Goal: Task Accomplishment & Management: Use online tool/utility

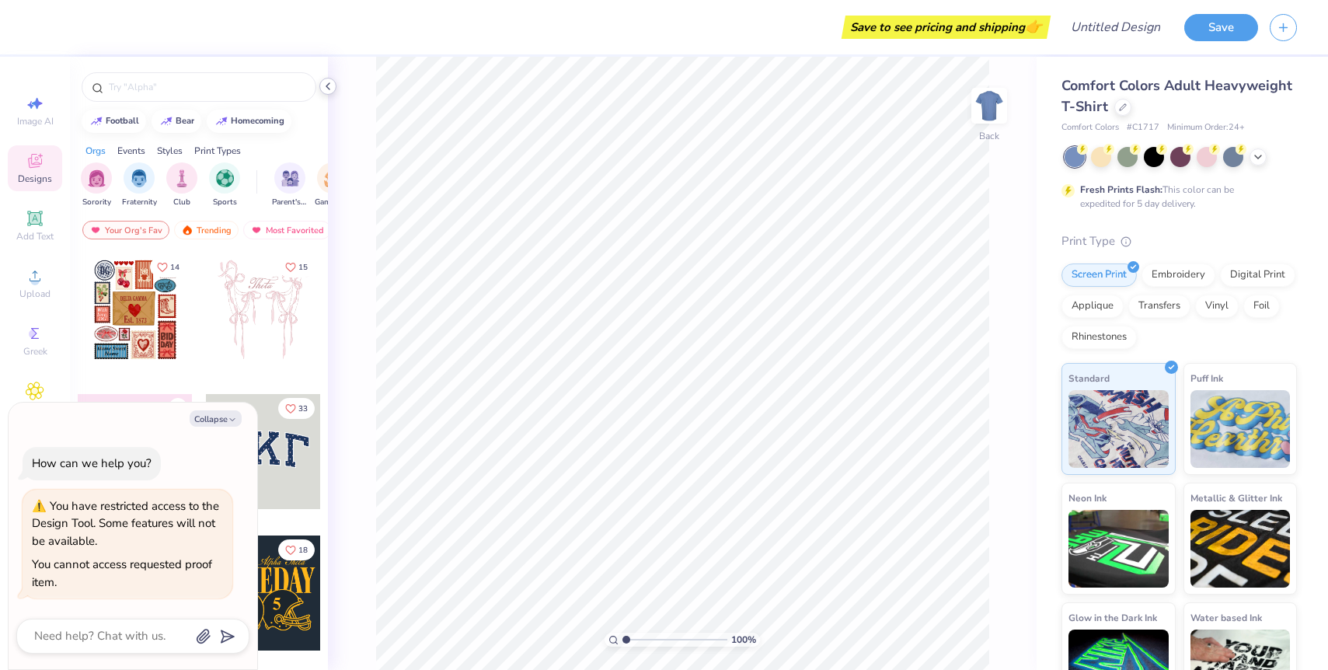
click at [325, 85] on icon at bounding box center [328, 86] width 12 height 12
type textarea "x"
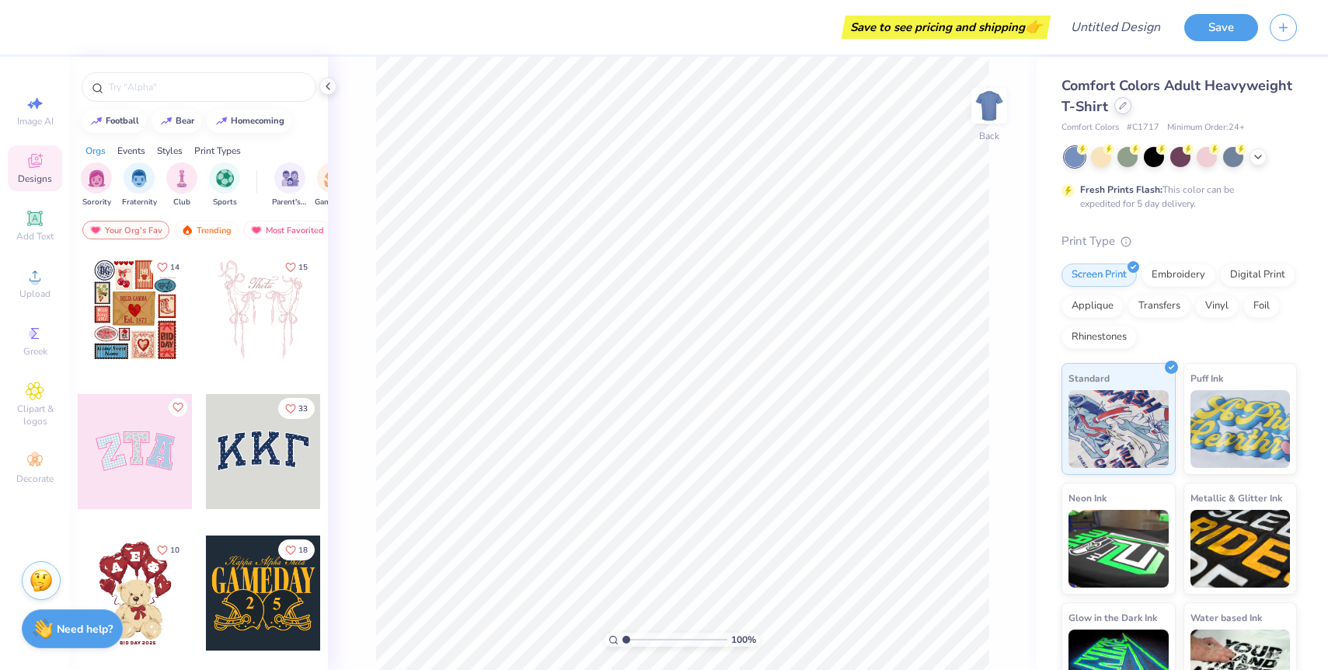
click at [1116, 106] on div at bounding box center [1122, 105] width 17 height 17
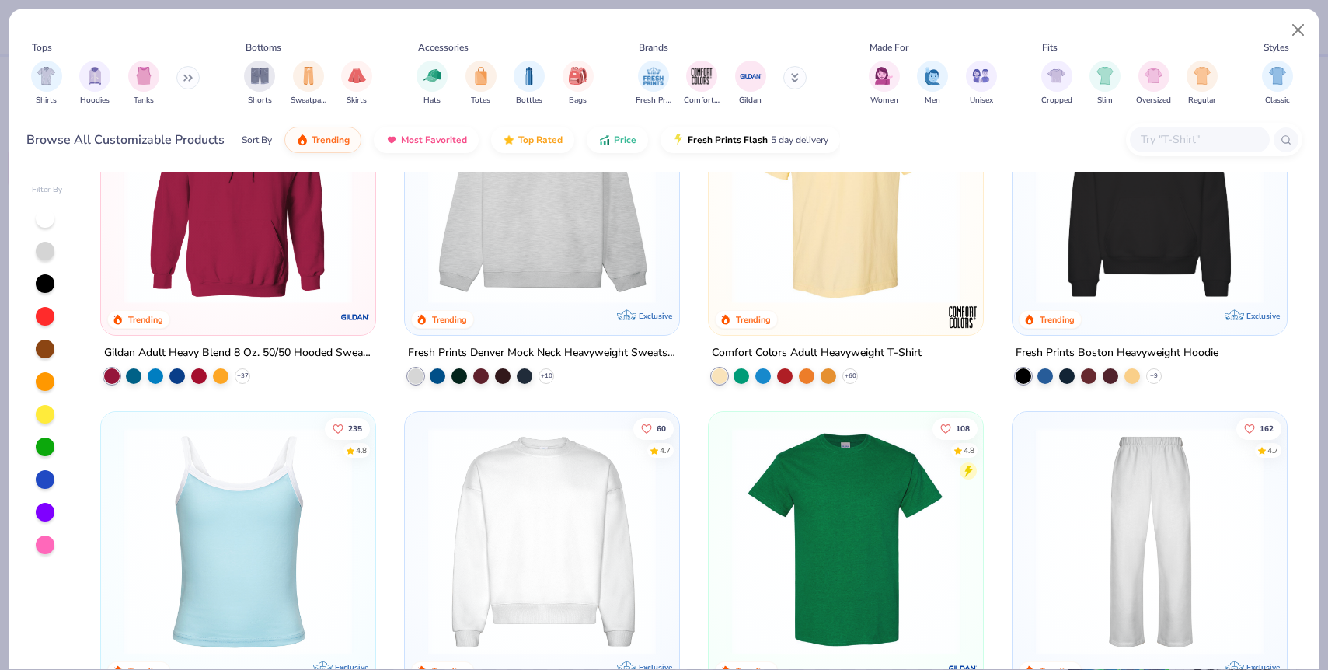
scroll to position [118, 0]
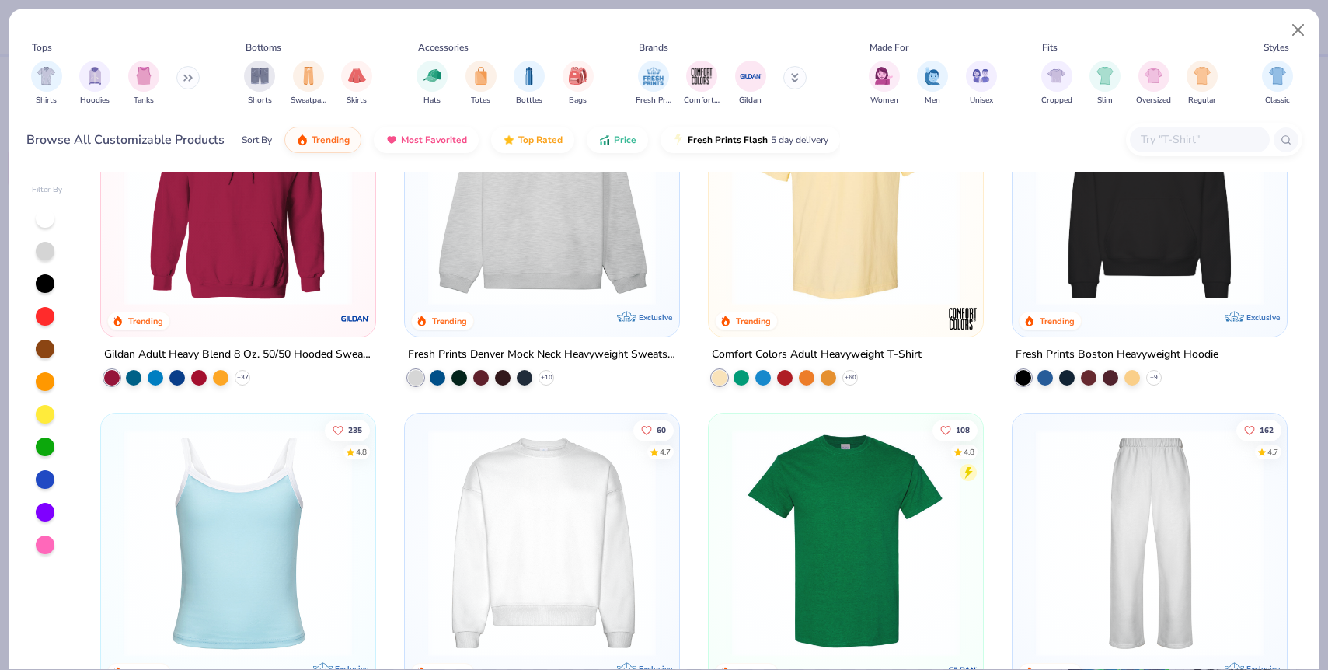
click at [1148, 241] on img at bounding box center [1149, 192] width 243 height 228
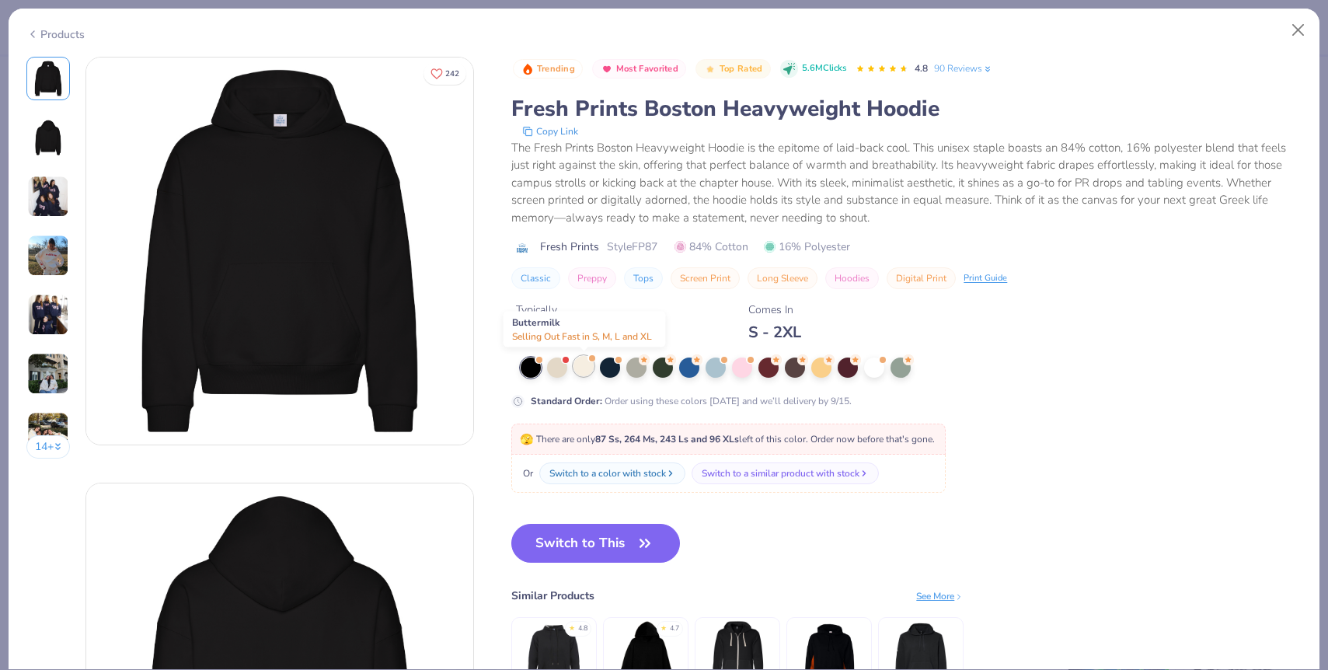
click at [583, 368] on div at bounding box center [583, 366] width 20 height 20
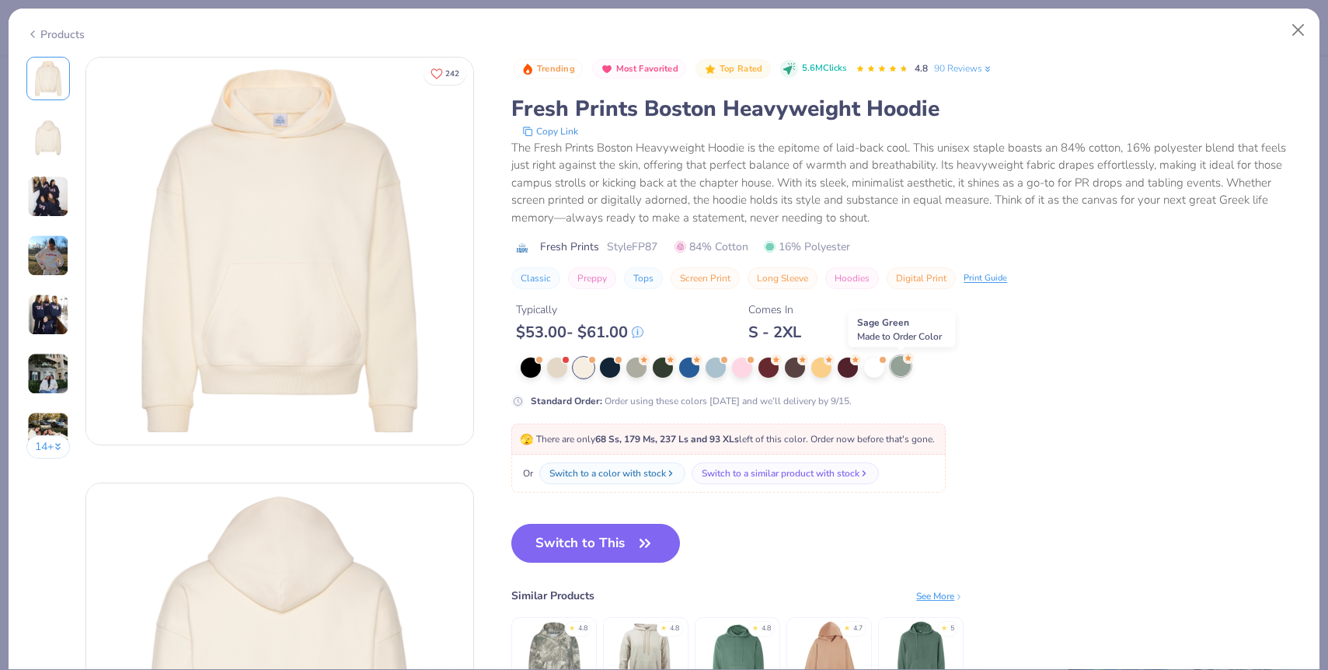
click at [908, 366] on div at bounding box center [900, 366] width 20 height 20
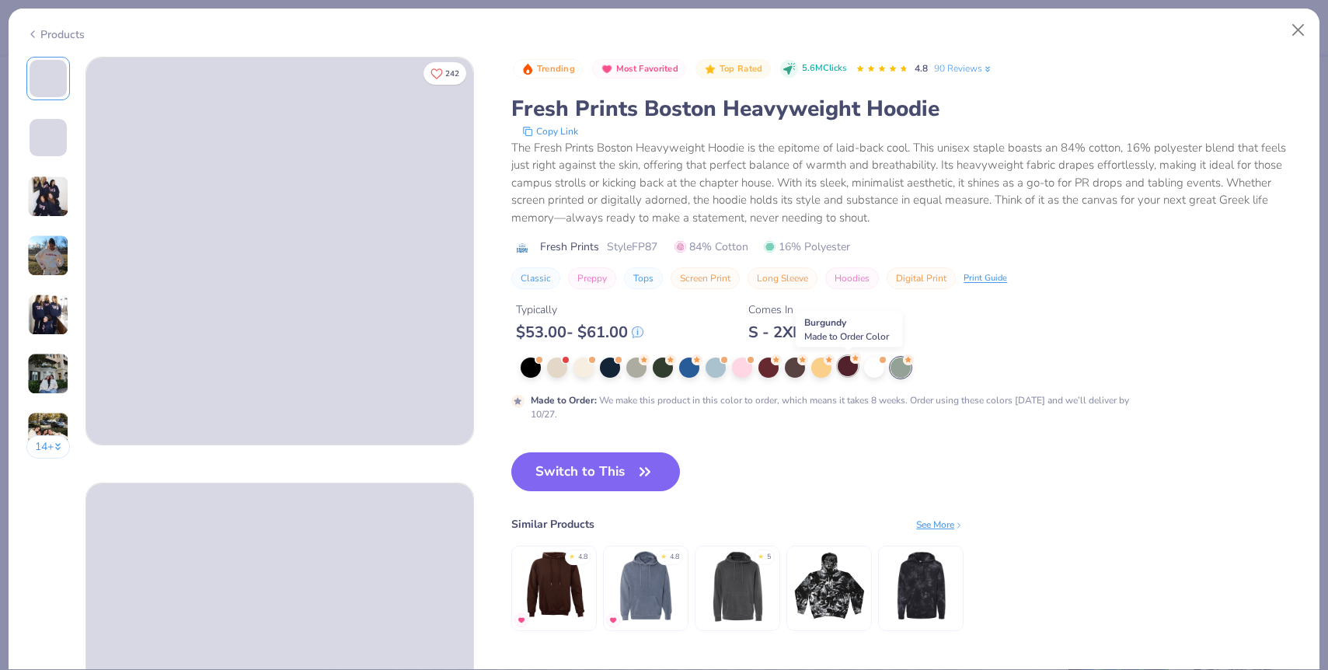
click at [848, 364] on div at bounding box center [848, 366] width 20 height 20
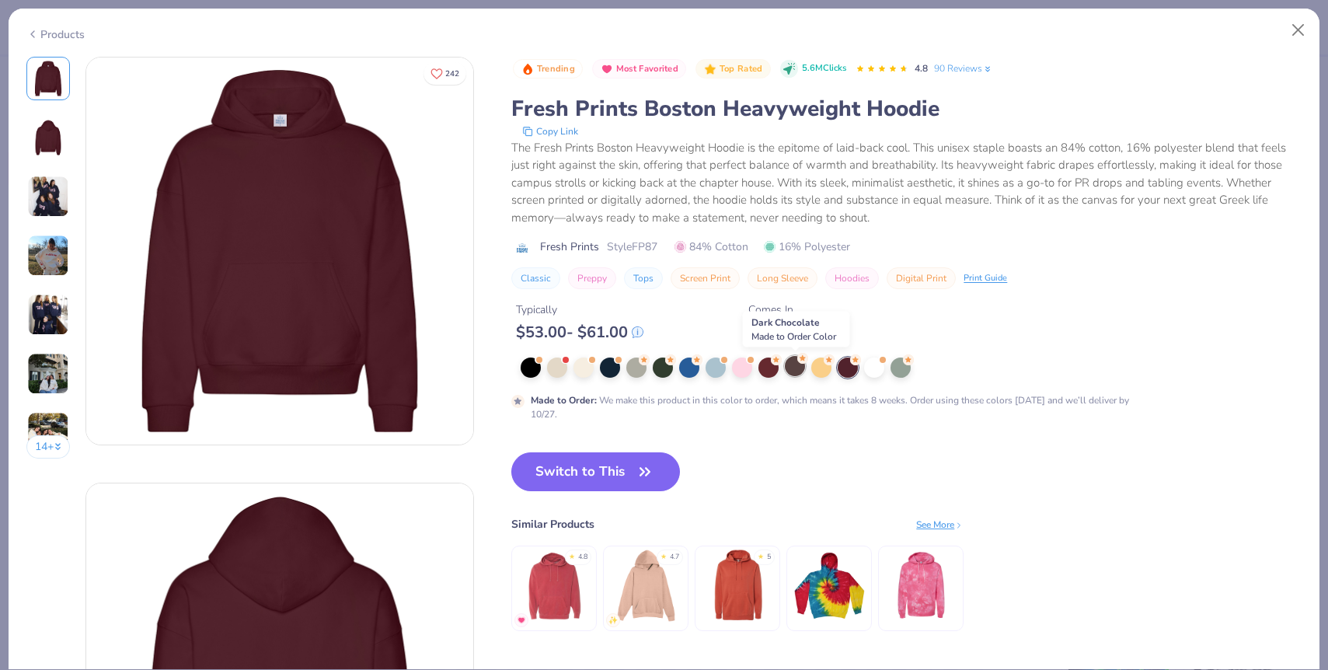
click at [796, 368] on div at bounding box center [795, 366] width 20 height 20
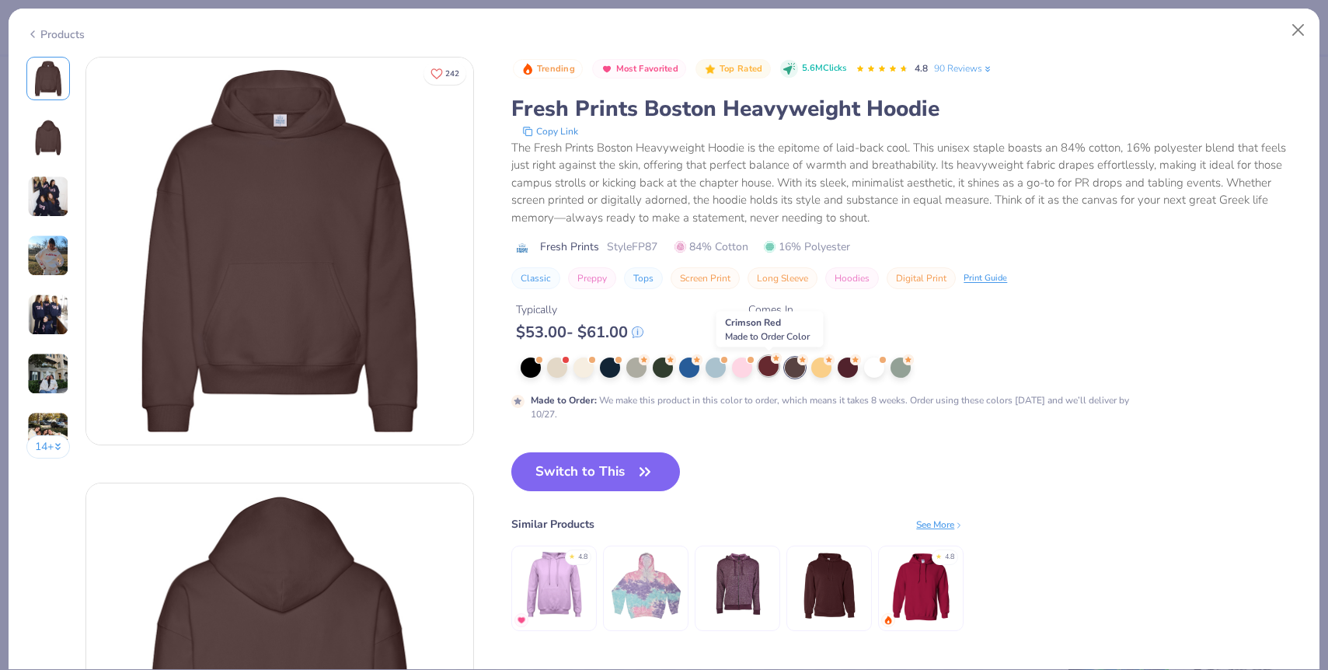
click at [770, 365] on div at bounding box center [768, 366] width 20 height 20
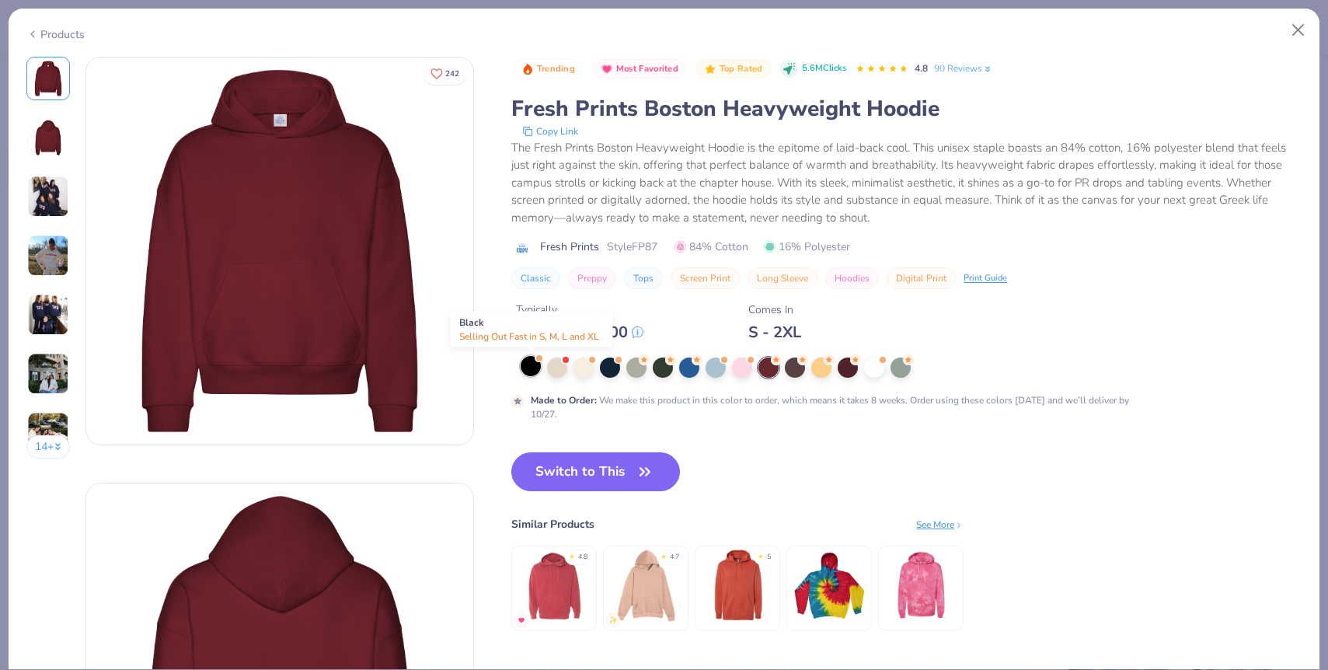
click at [529, 368] on div at bounding box center [531, 366] width 20 height 20
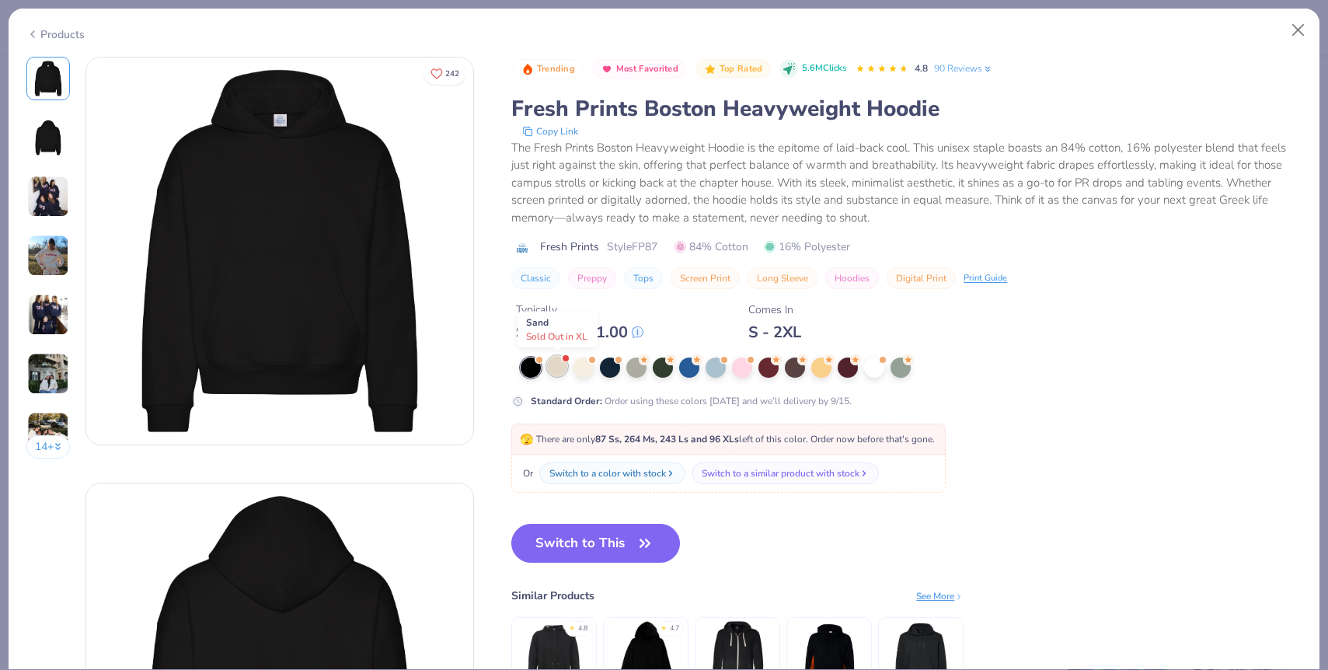
click at [559, 371] on div at bounding box center [557, 366] width 20 height 20
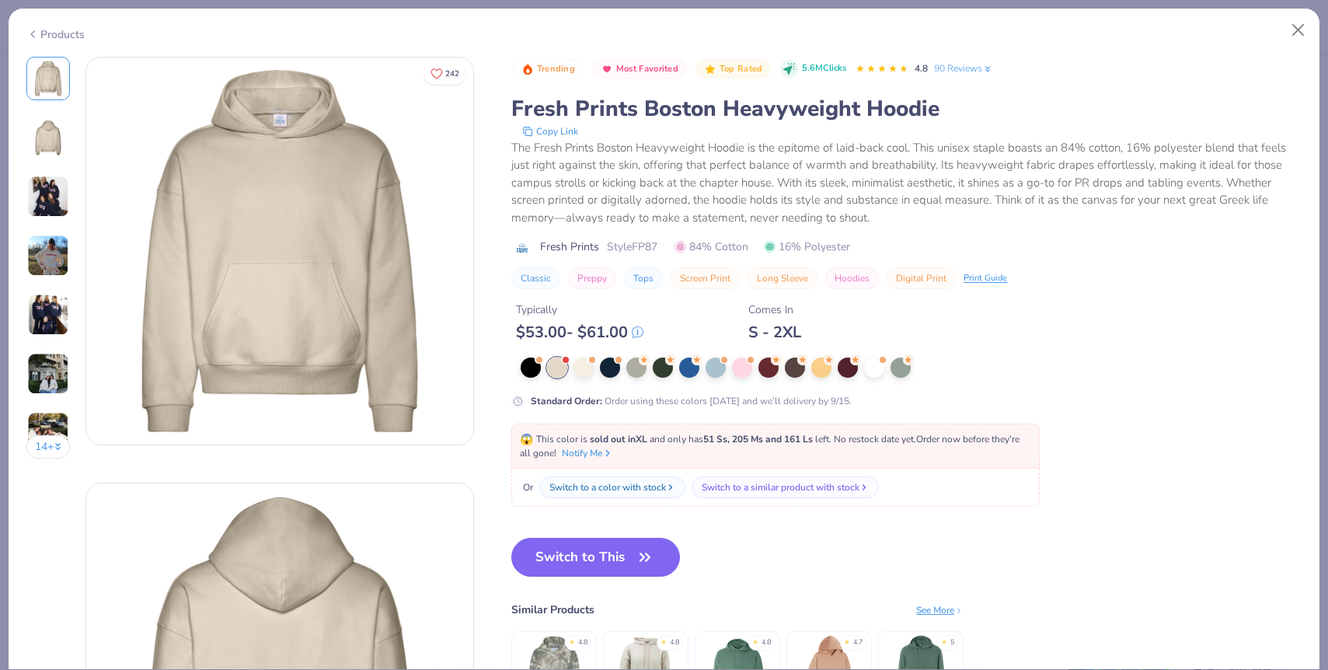
scroll to position [1, 0]
click at [588, 361] on div at bounding box center [583, 366] width 20 height 20
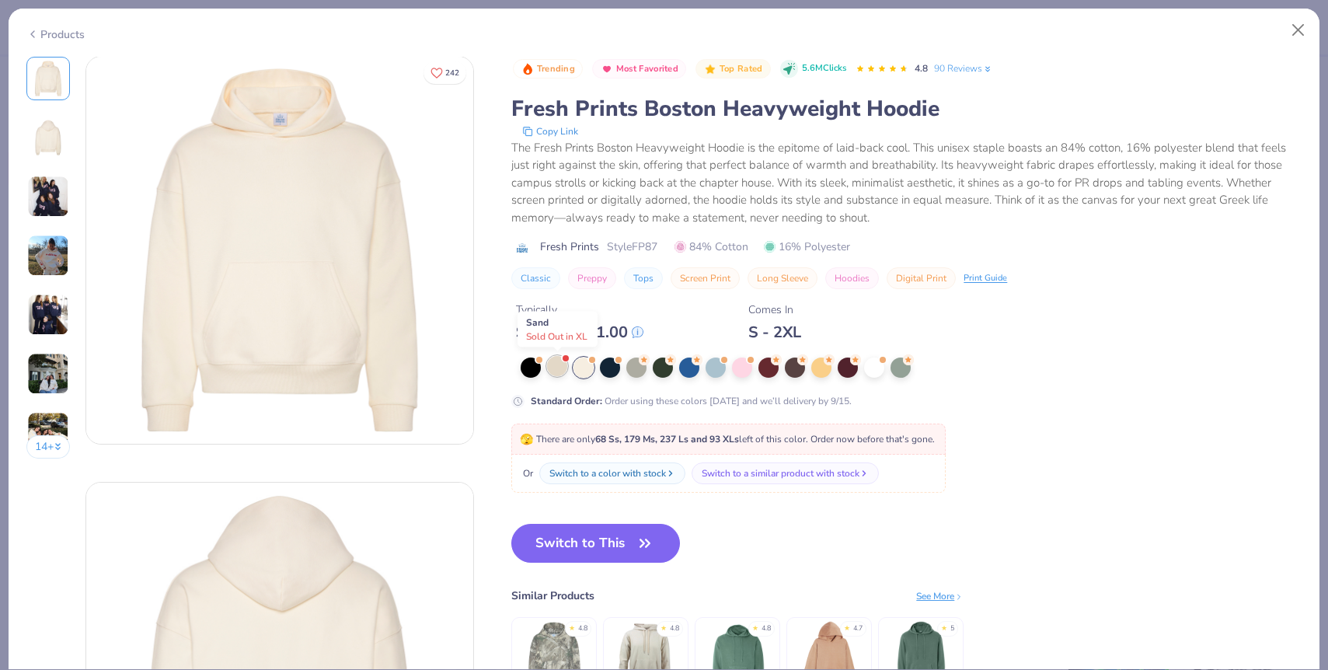
click at [557, 367] on div at bounding box center [557, 366] width 20 height 20
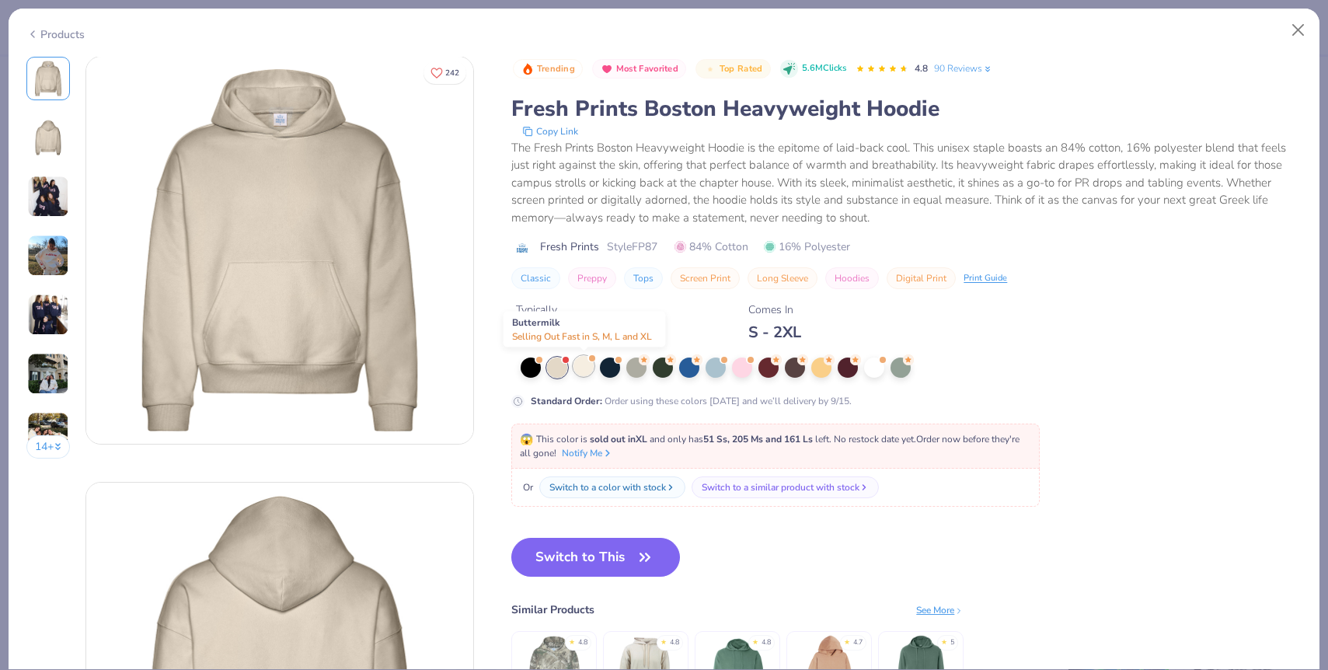
click at [582, 371] on div at bounding box center [583, 366] width 20 height 20
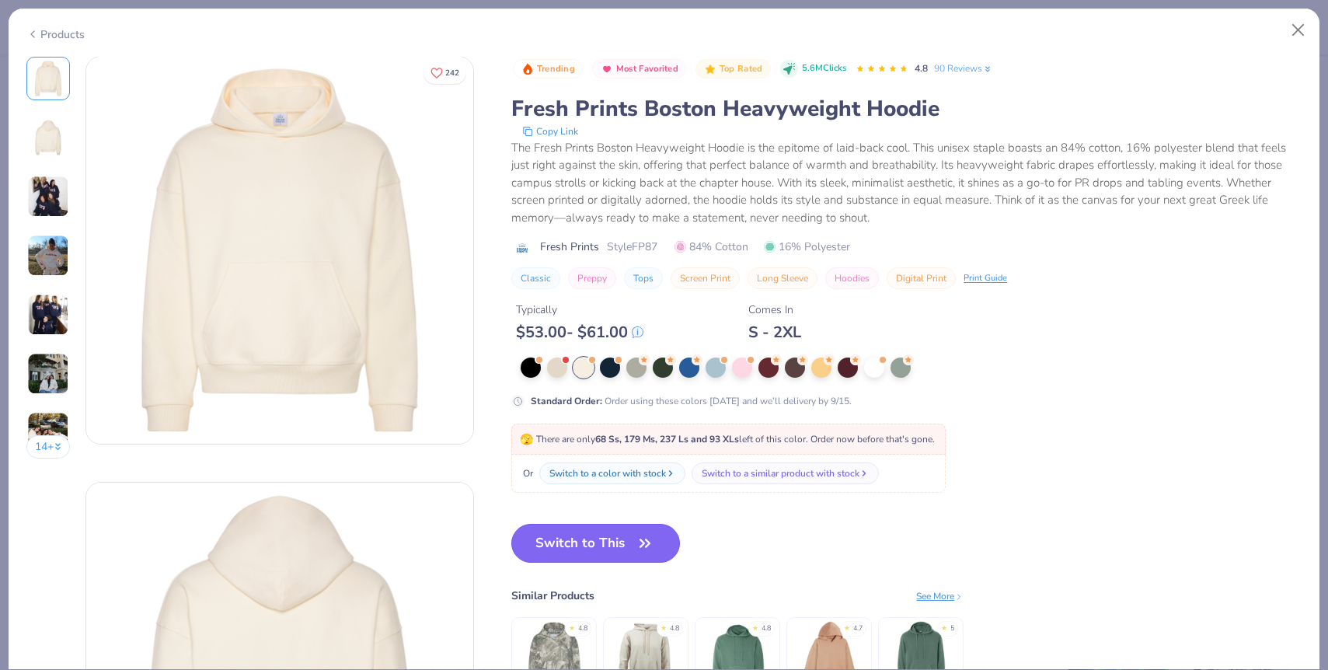
click at [629, 551] on button "Switch to This" at bounding box center [595, 543] width 169 height 39
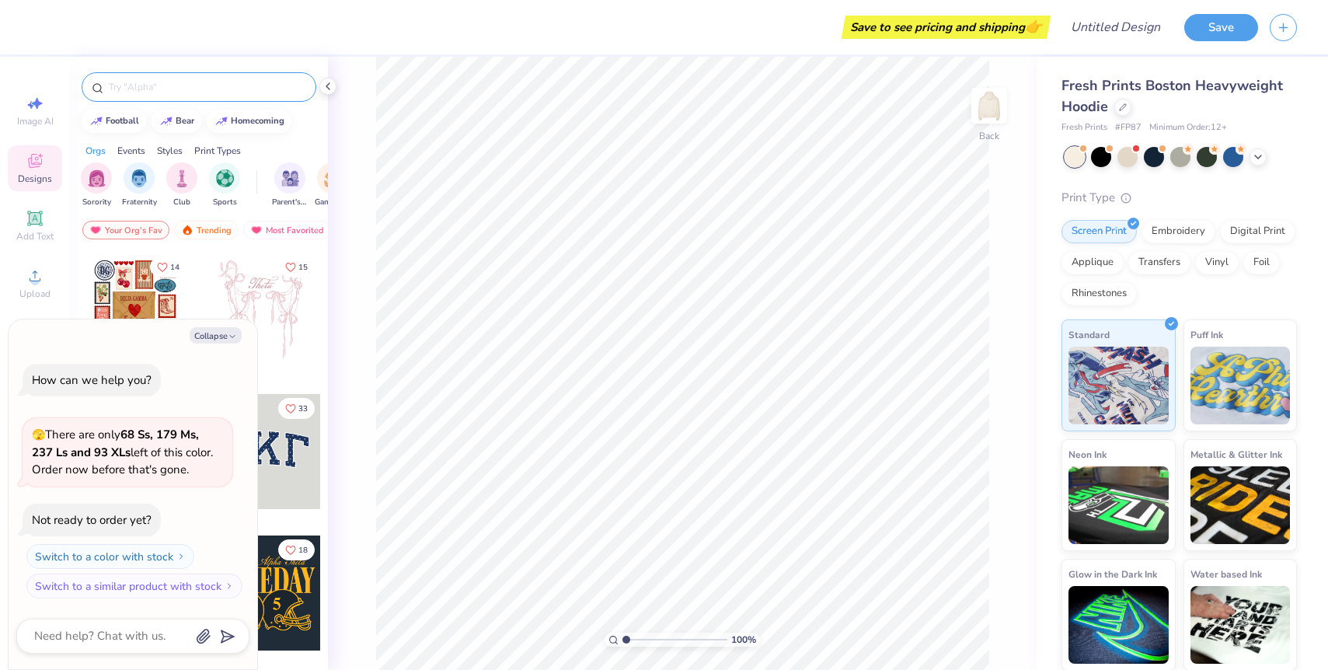
click at [113, 85] on input "text" at bounding box center [206, 87] width 199 height 16
type input "fall"
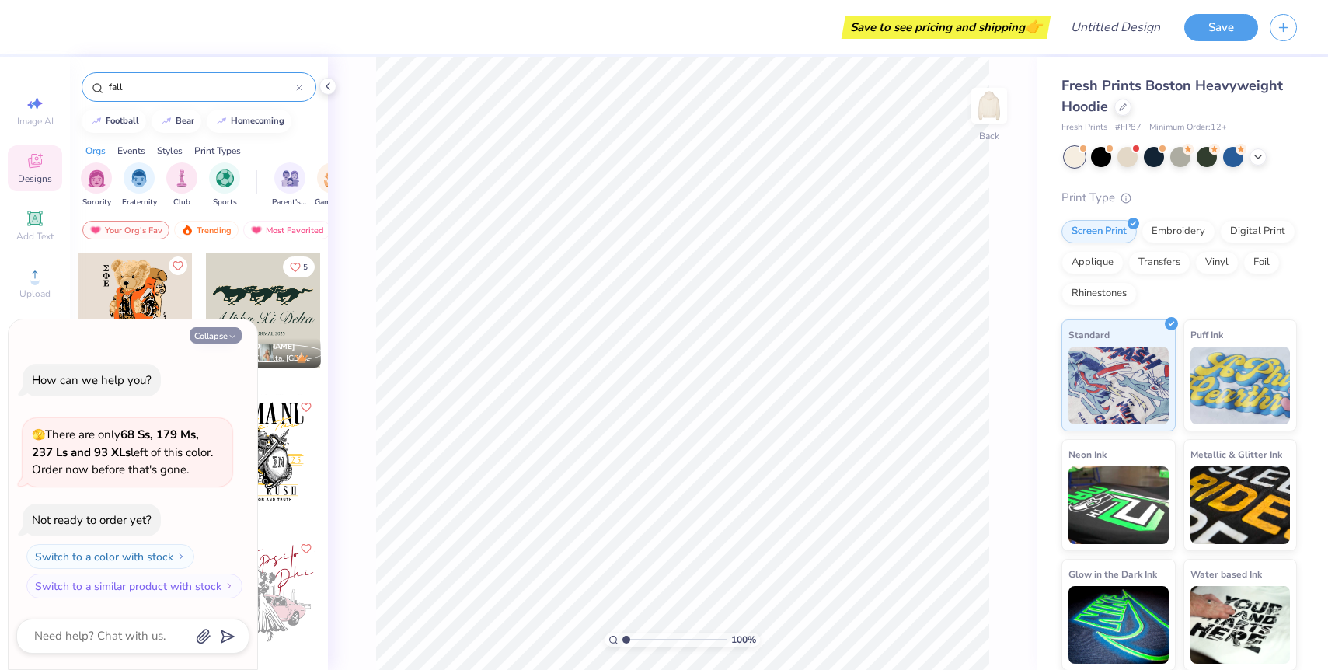
click at [224, 335] on button "Collapse" at bounding box center [216, 335] width 52 height 16
type textarea "x"
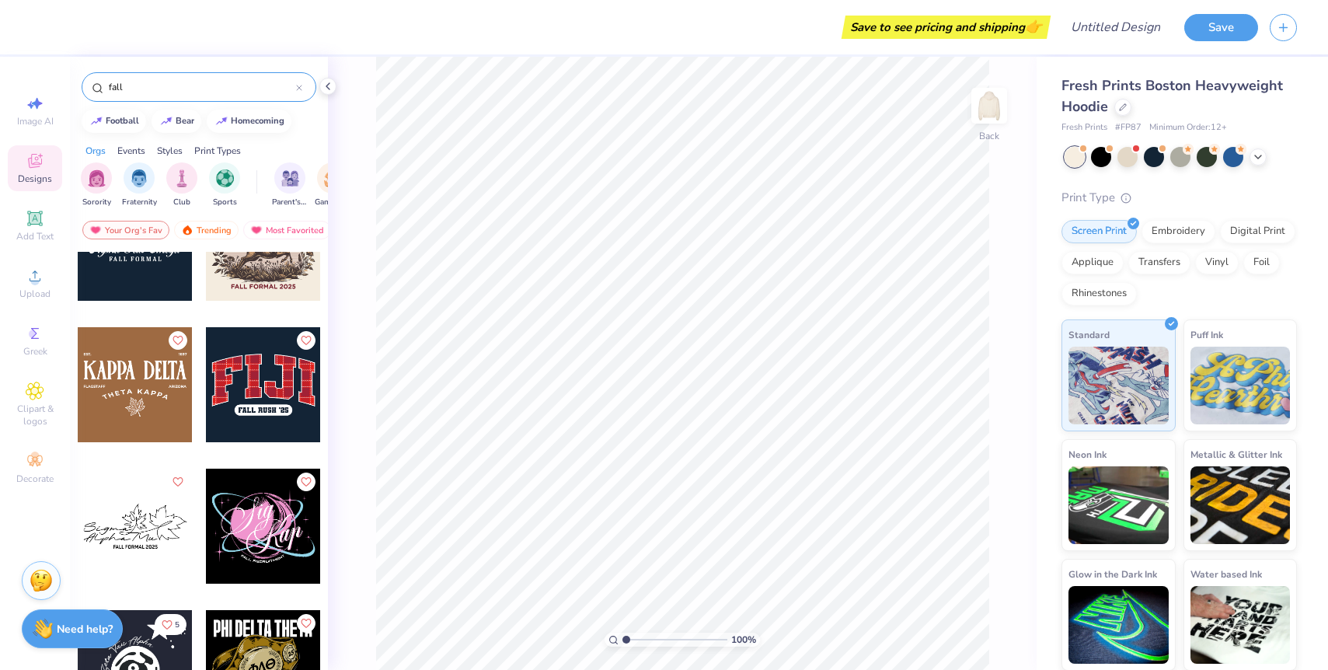
scroll to position [1056, 0]
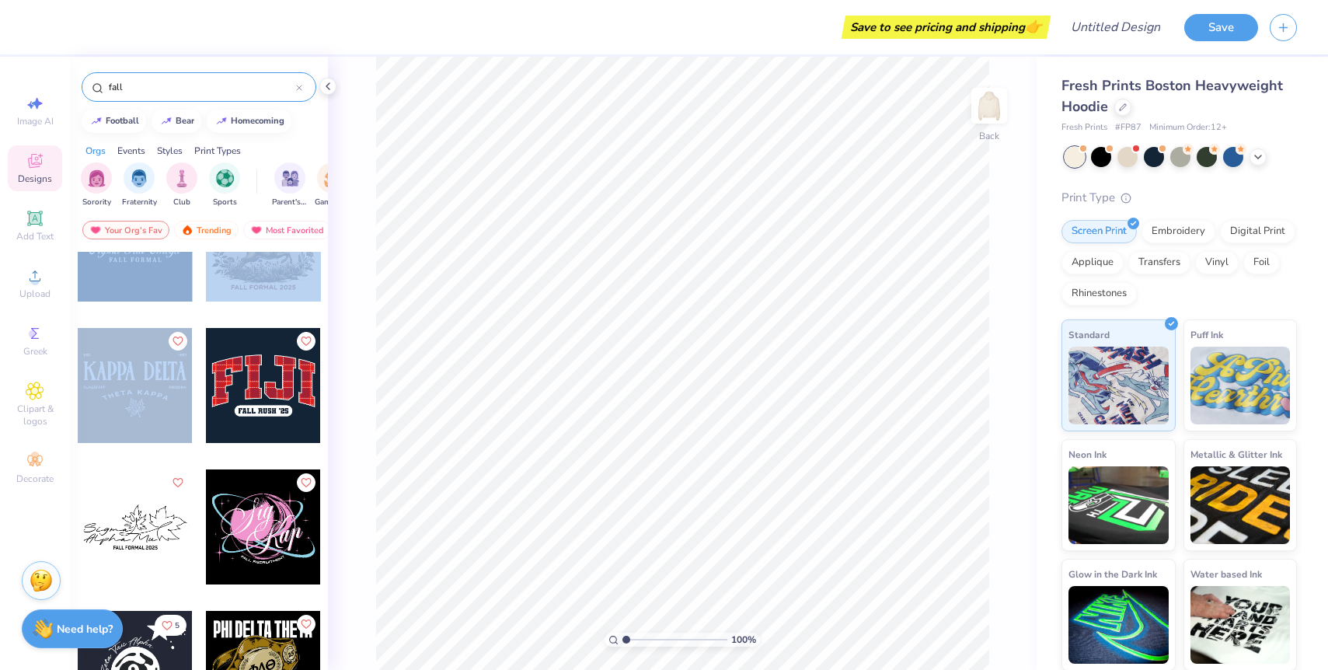
drag, startPoint x: 139, startPoint y: 395, endPoint x: 199, endPoint y: 451, distance: 81.9
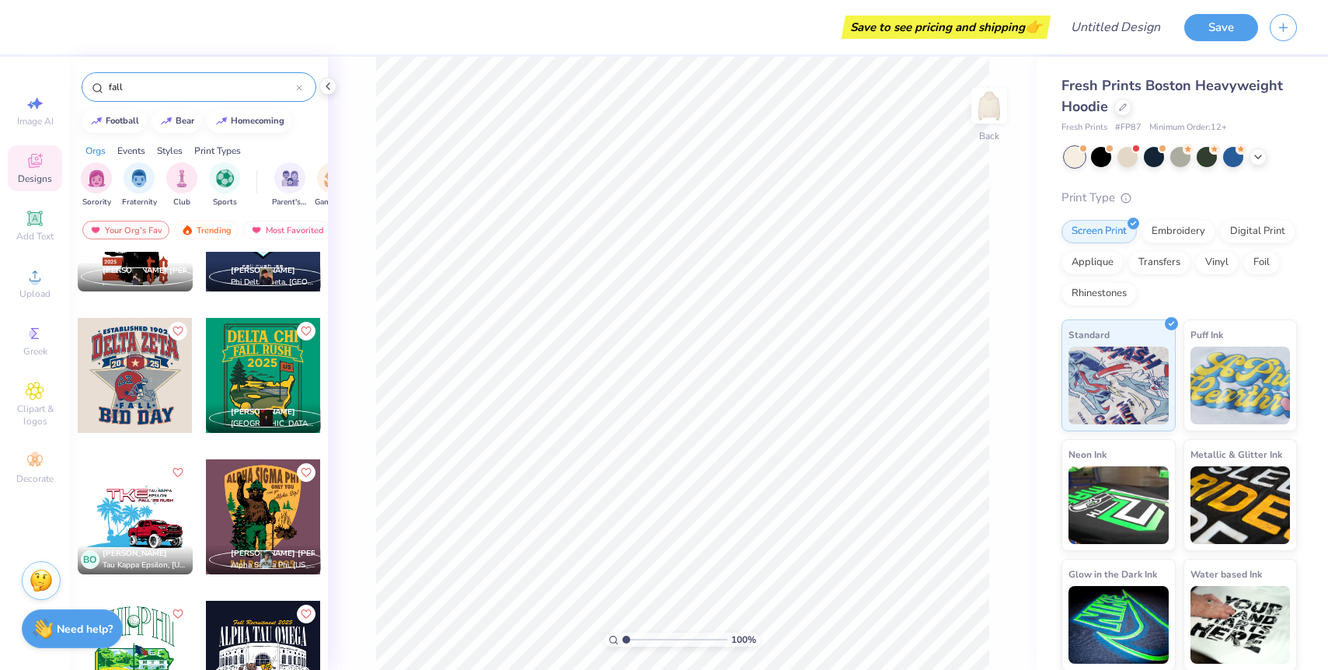
scroll to position [4609, 0]
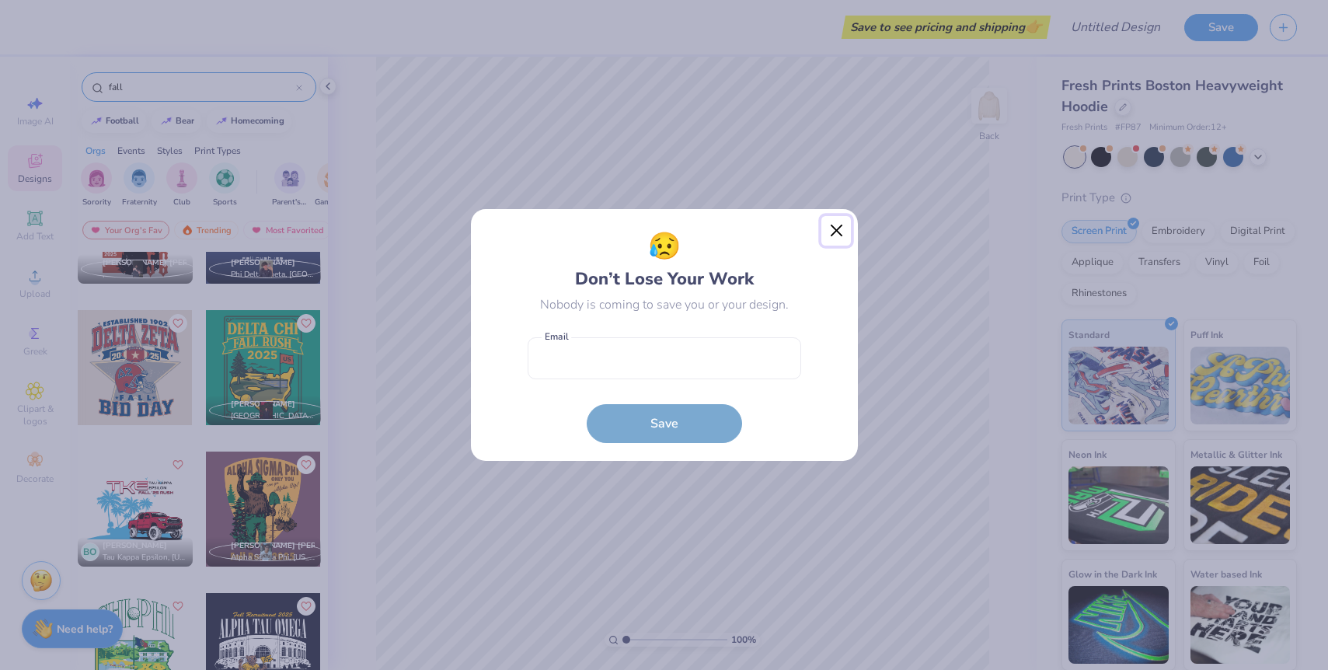
click at [838, 222] on button "Close" at bounding box center [836, 231] width 30 height 30
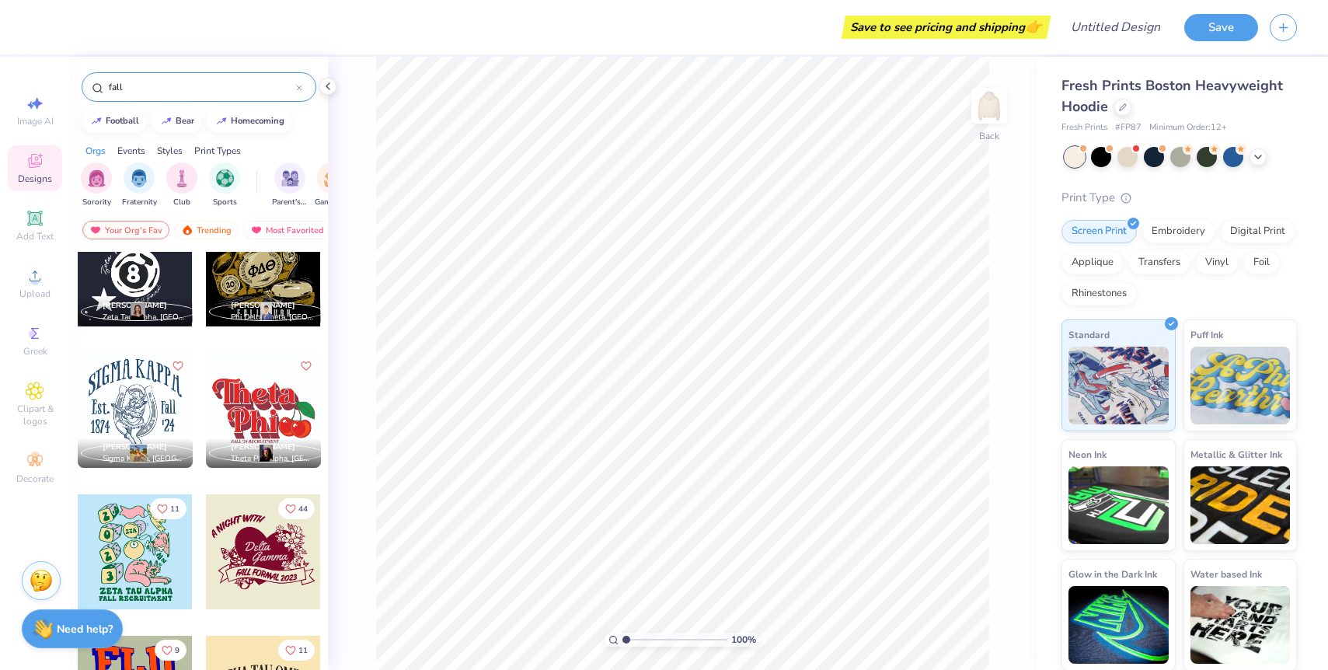
scroll to position [1456, 0]
click at [34, 217] on icon at bounding box center [34, 218] width 15 height 15
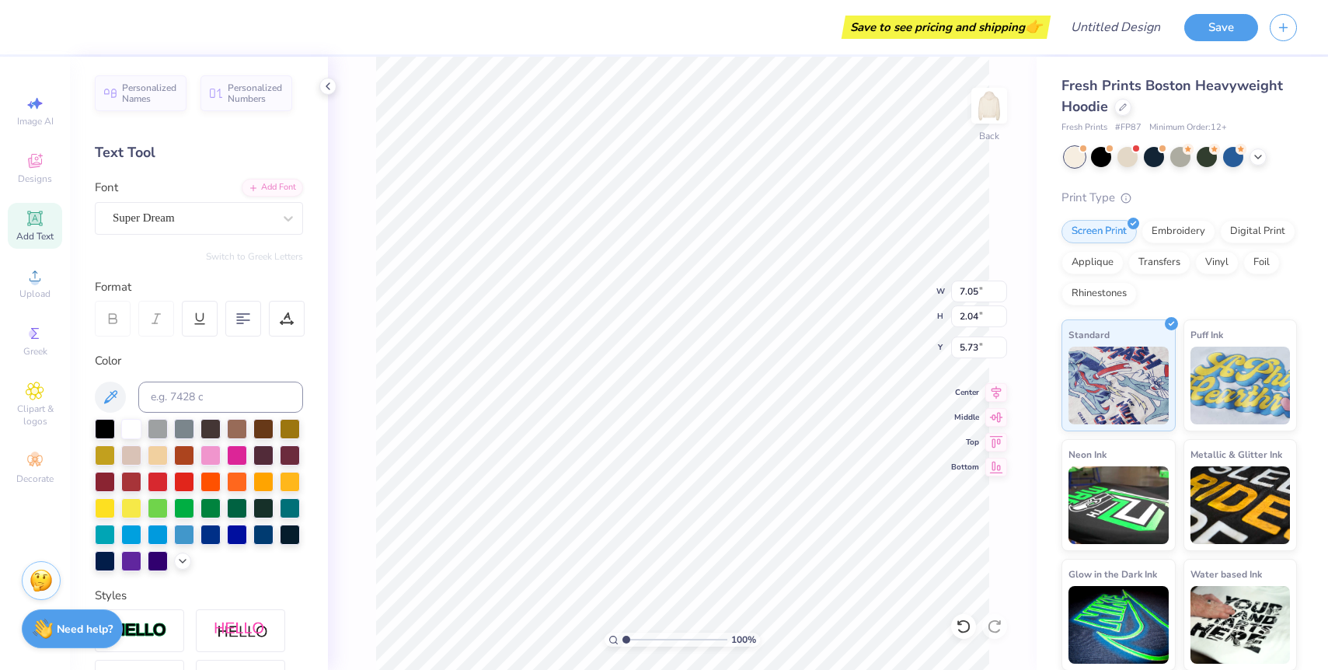
scroll to position [0, 3]
type textarea "Fall Fest 2025"
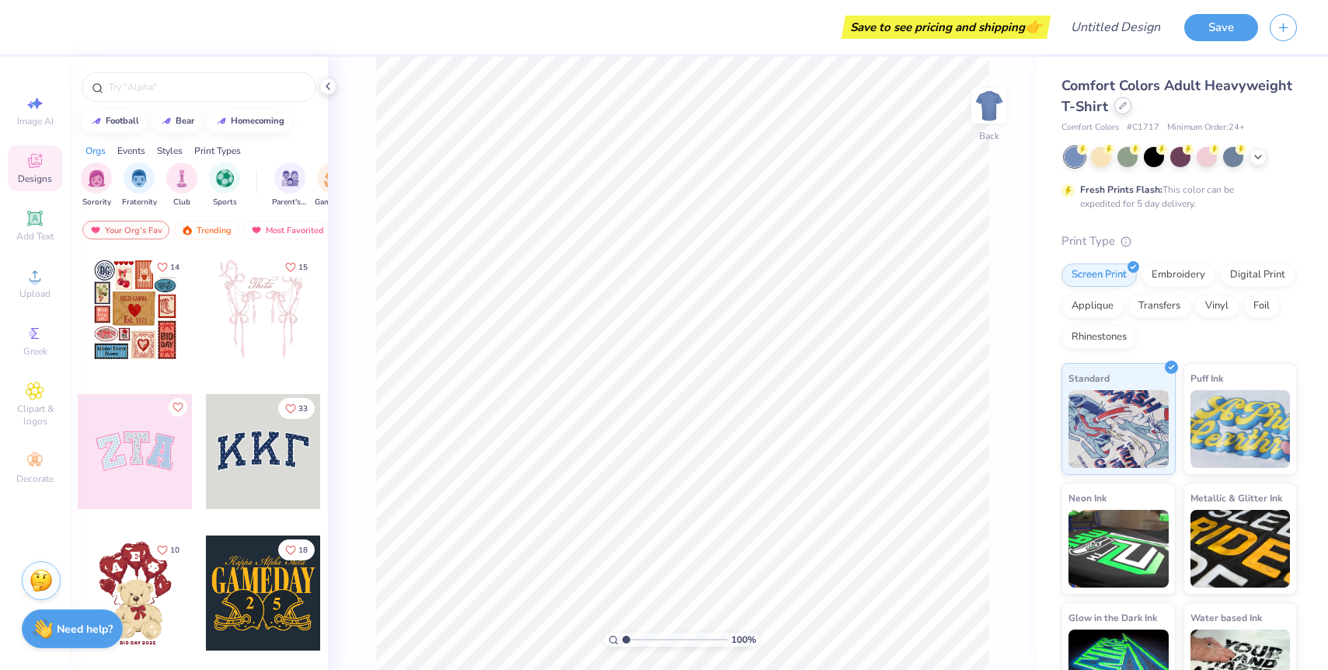
click at [1120, 104] on icon at bounding box center [1123, 106] width 8 height 8
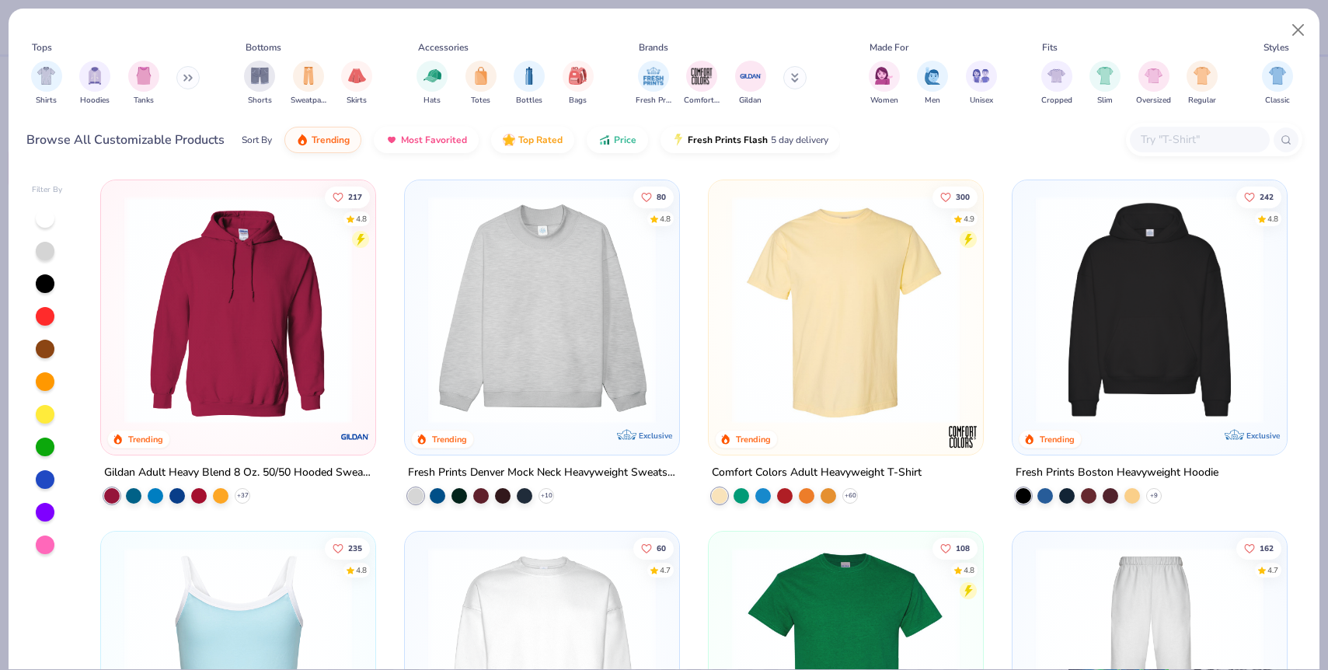
click at [1098, 326] on img at bounding box center [1149, 310] width 243 height 228
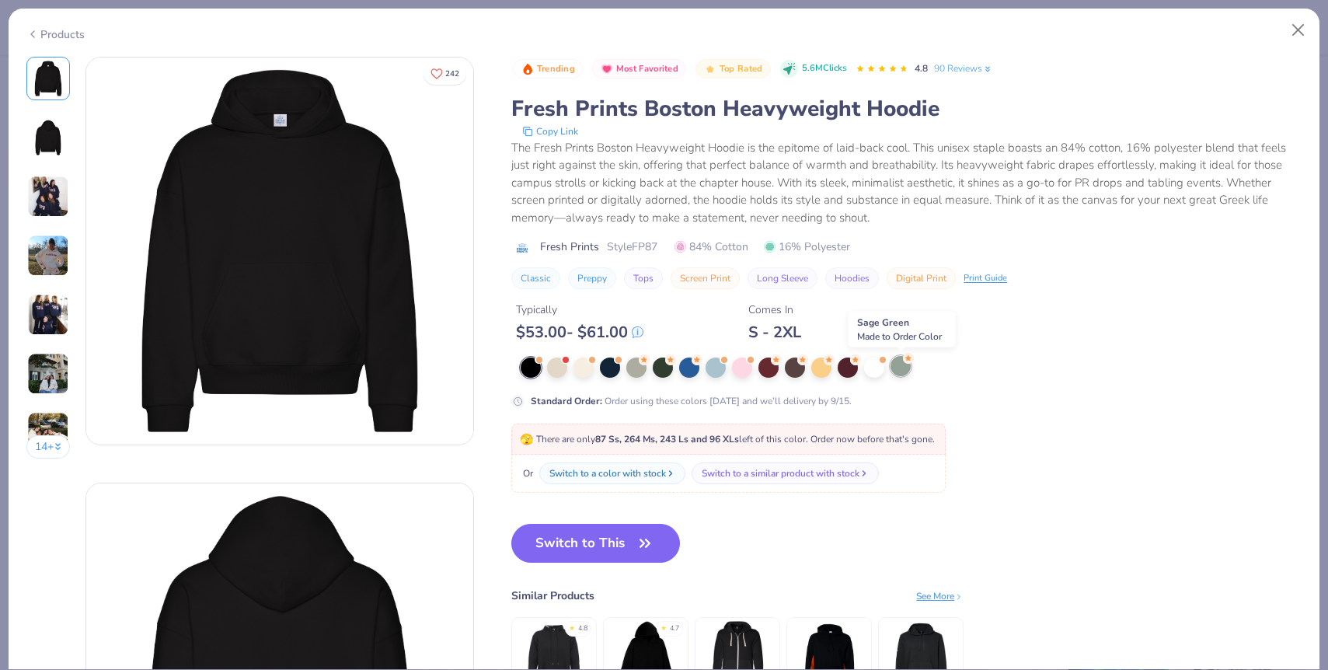
click at [897, 370] on div at bounding box center [900, 366] width 20 height 20
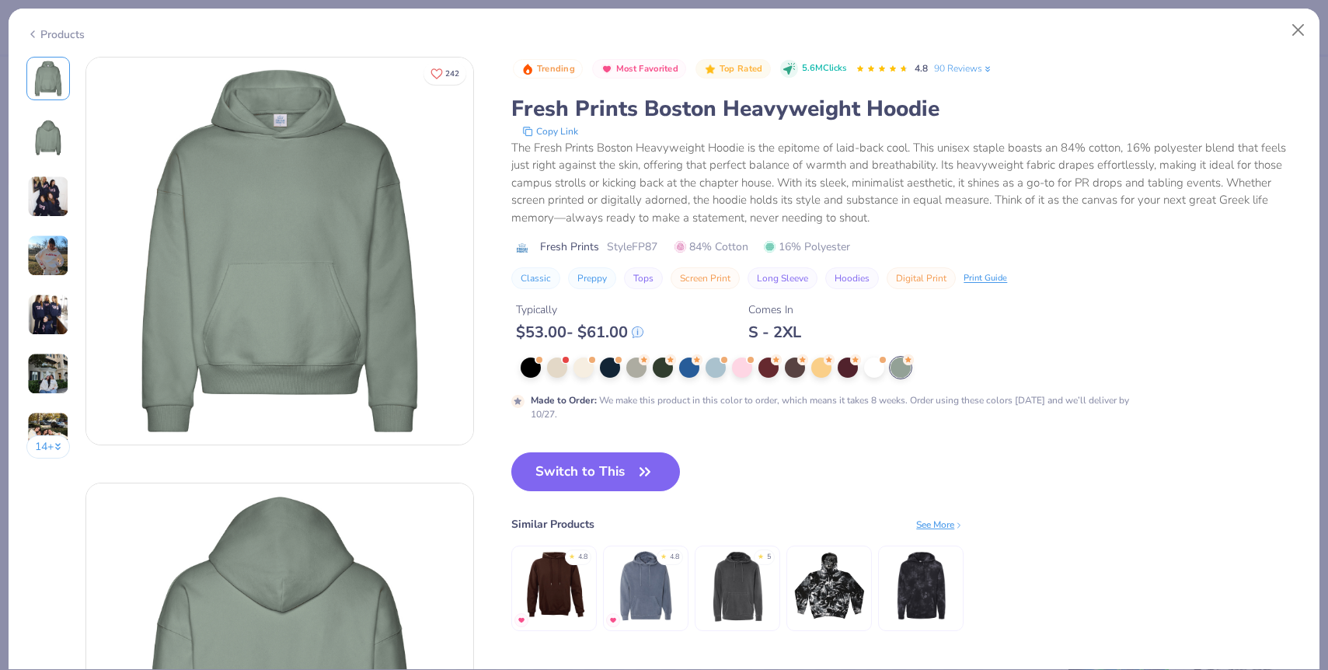
click at [55, 184] on img at bounding box center [48, 197] width 42 height 42
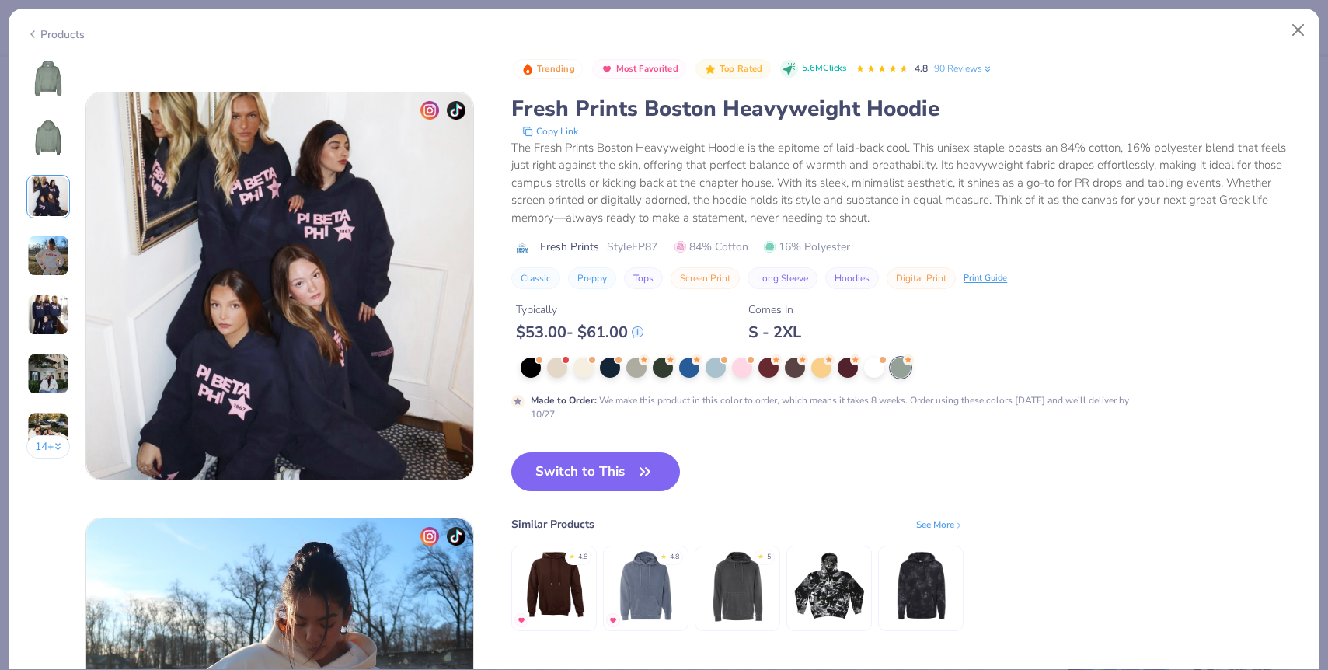
scroll to position [852, 0]
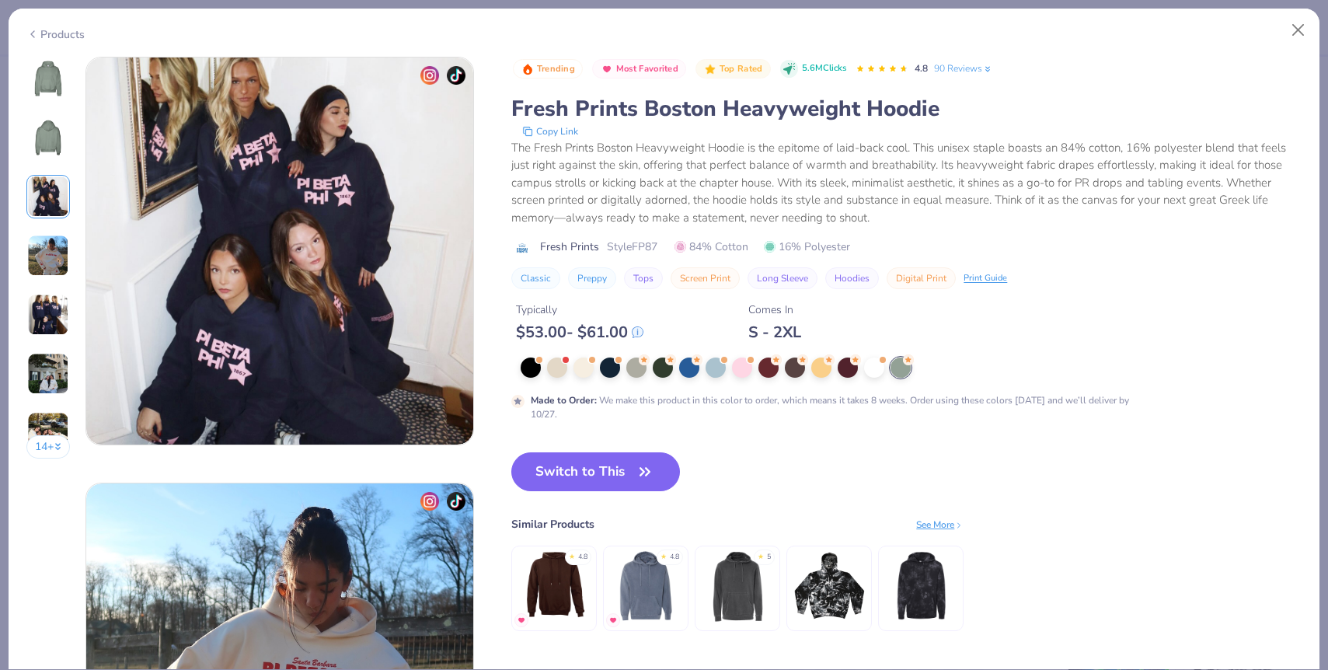
click at [51, 228] on div "14 +" at bounding box center [48, 263] width 44 height 413
click at [51, 248] on img at bounding box center [48, 256] width 42 height 42
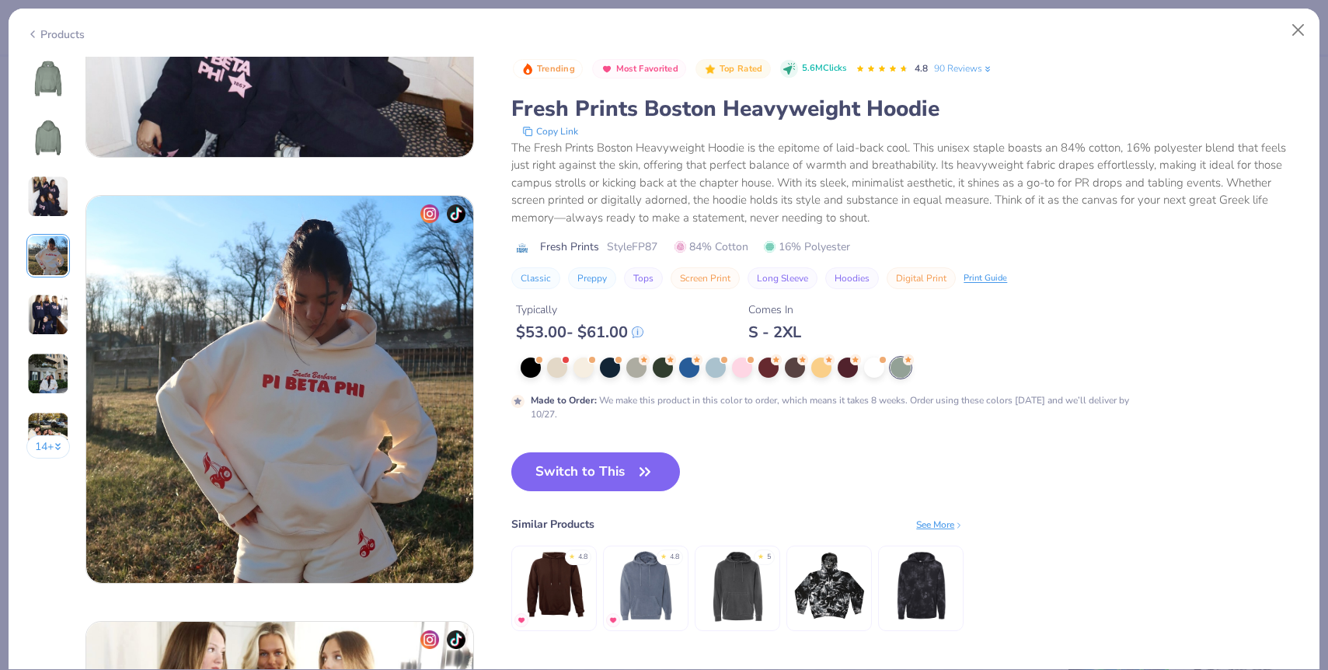
scroll to position [1277, 0]
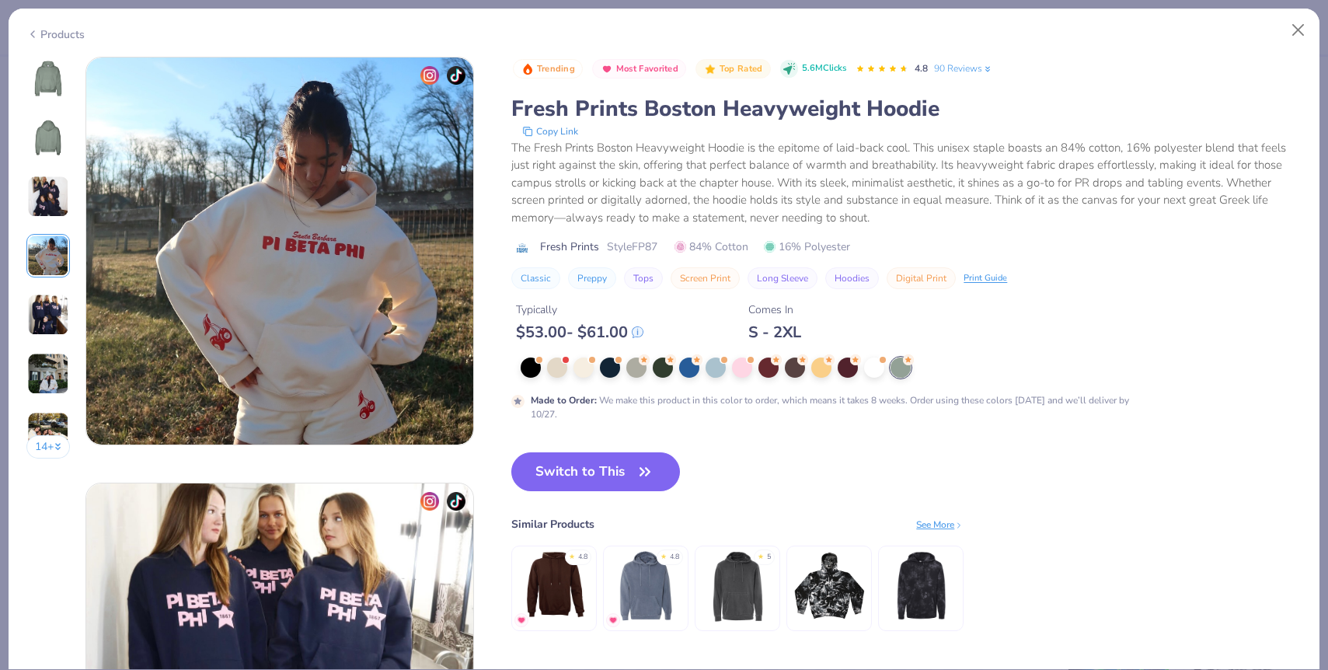
click at [52, 322] on img at bounding box center [48, 315] width 42 height 42
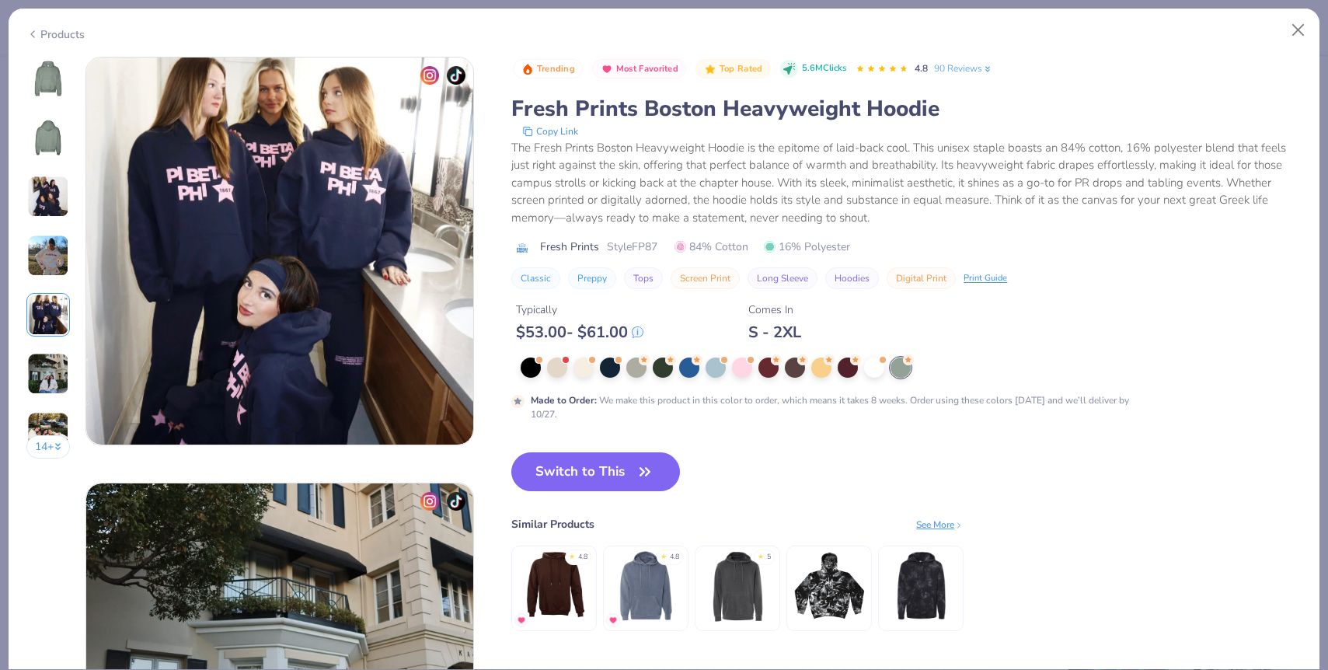
click at [57, 368] on img at bounding box center [48, 374] width 42 height 42
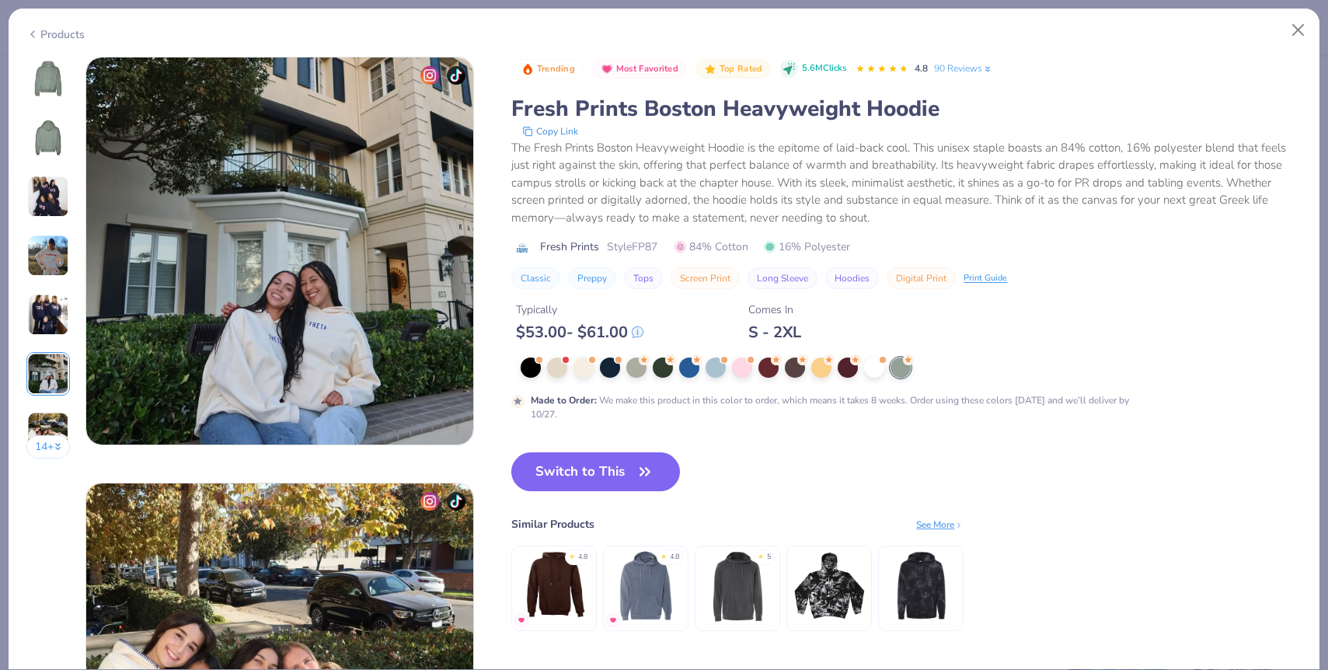
click at [51, 416] on img at bounding box center [48, 433] width 42 height 42
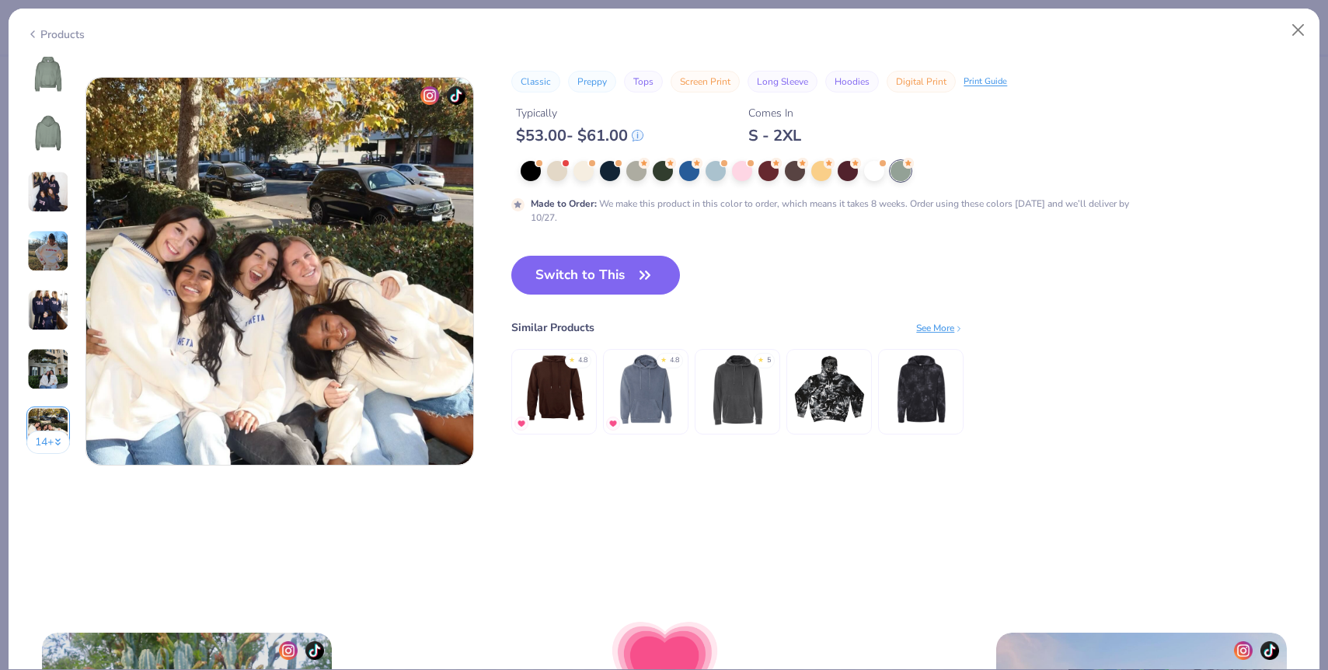
scroll to position [2555, 0]
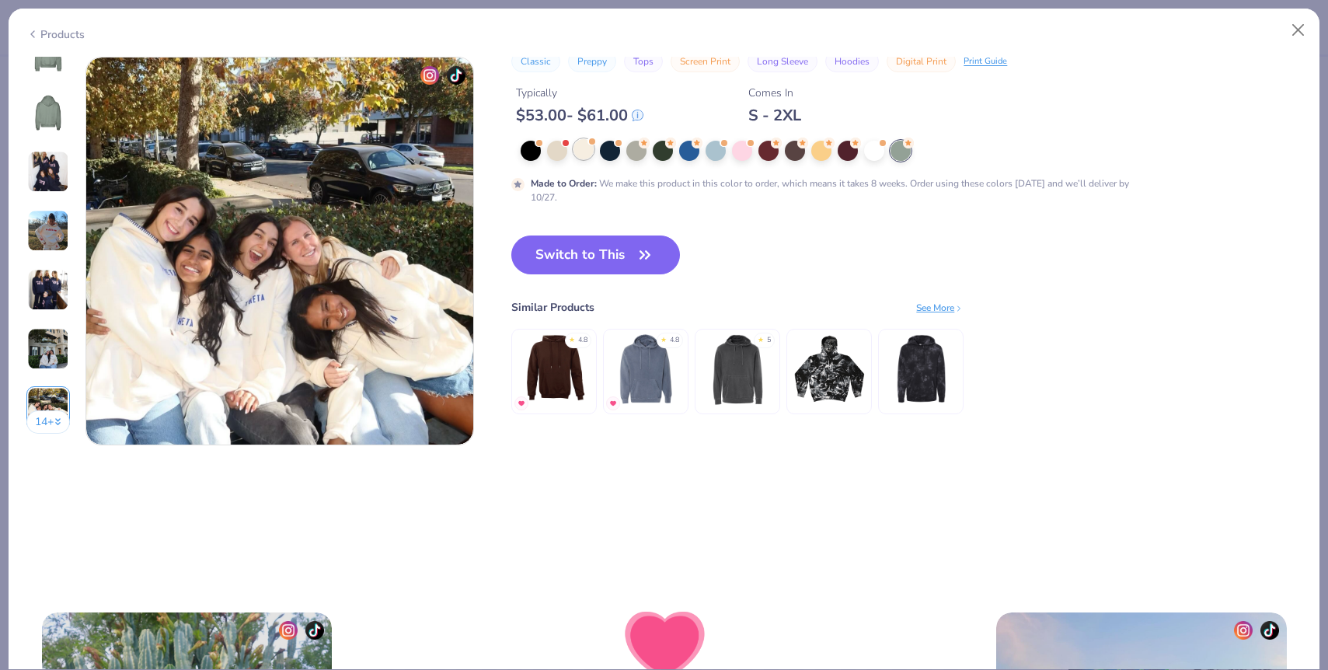
click at [584, 150] on div at bounding box center [583, 149] width 20 height 20
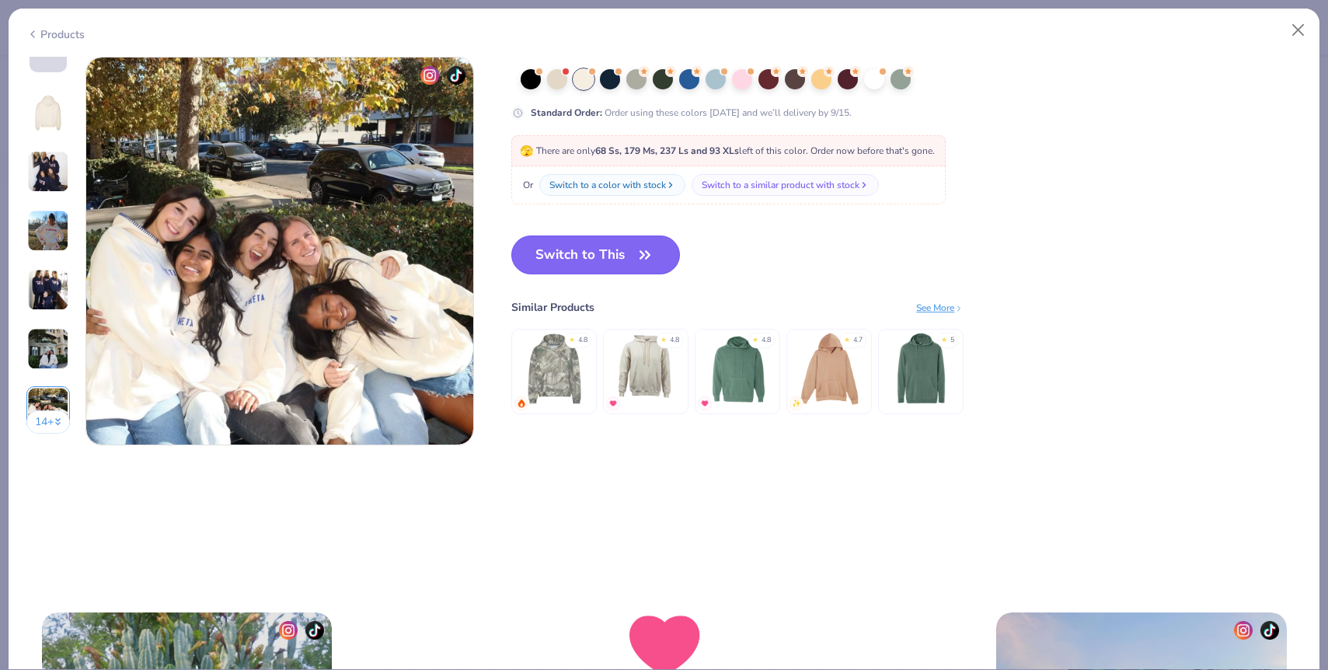
click at [613, 266] on button "Switch to This" at bounding box center [595, 254] width 169 height 39
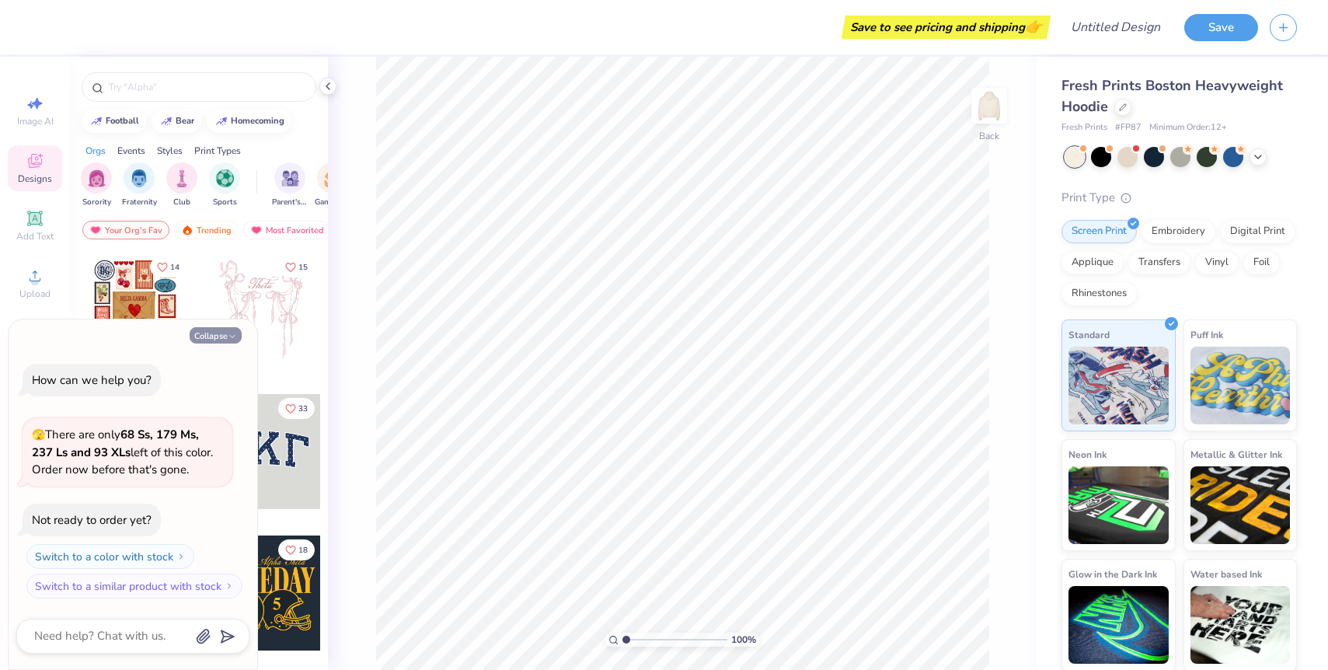
click at [220, 333] on button "Collapse" at bounding box center [216, 335] width 52 height 16
type textarea "x"
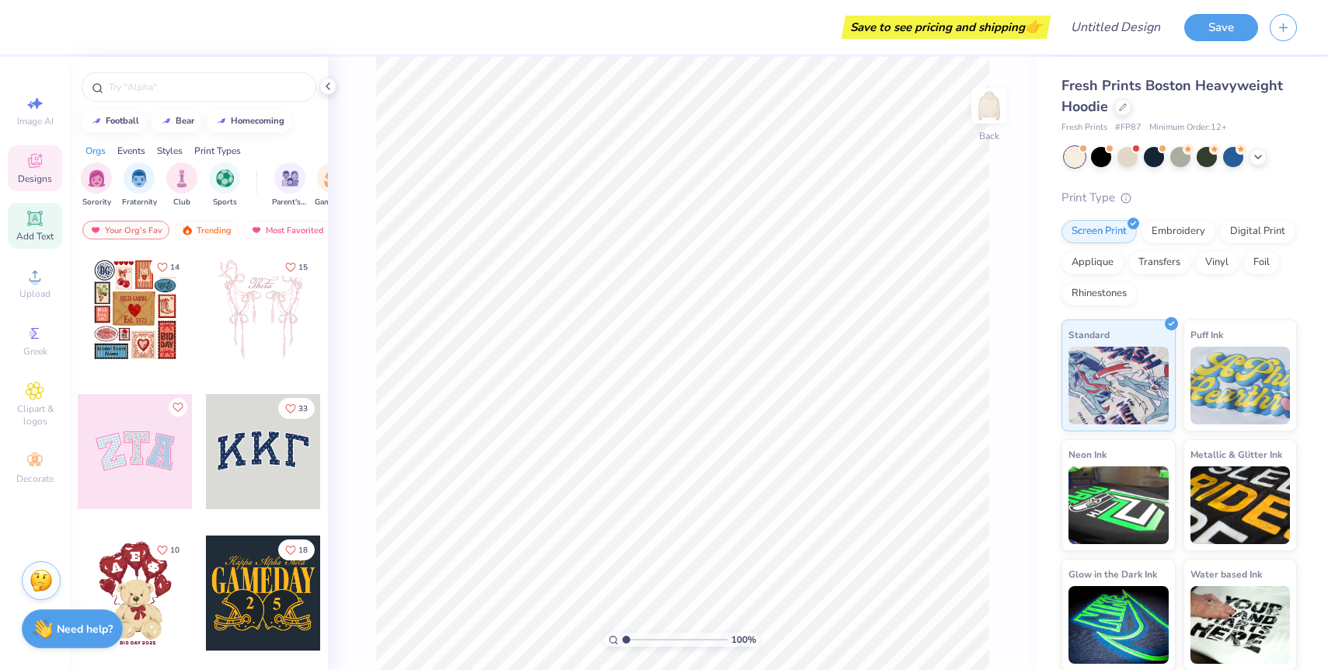
click at [34, 231] on span "Add Text" at bounding box center [34, 236] width 37 height 12
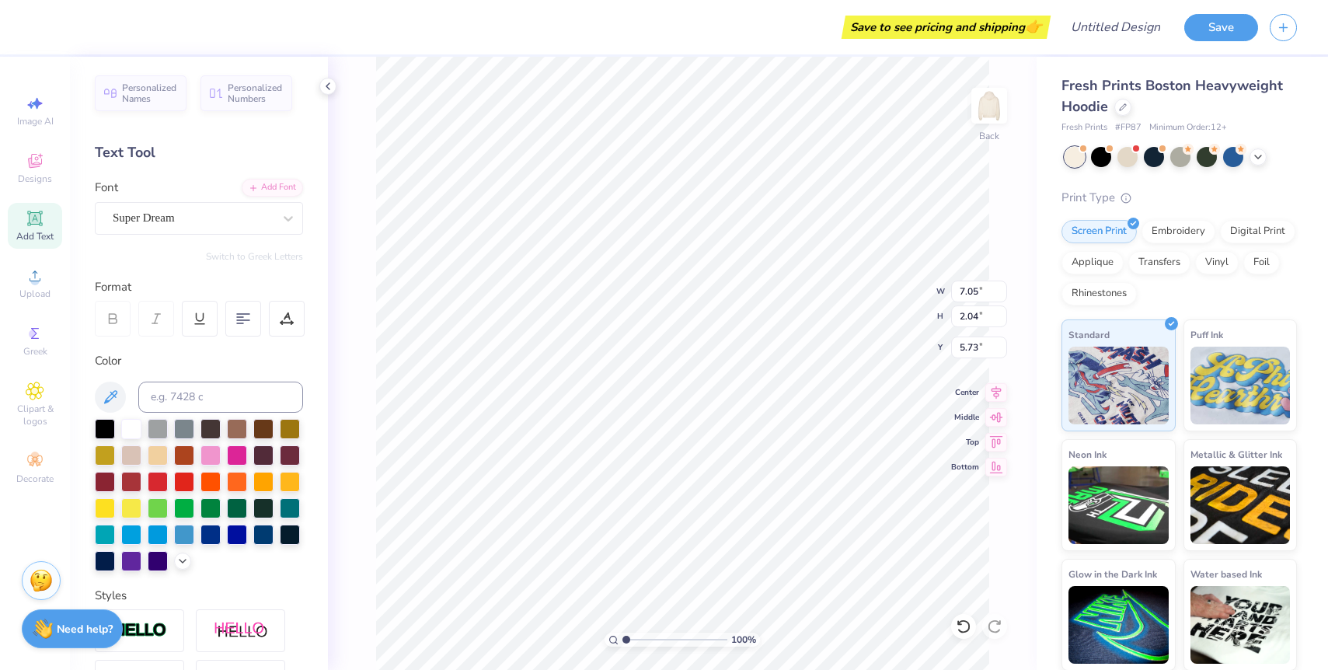
scroll to position [0, 2]
type textarea "Delta Zeta"
click at [259, 207] on div at bounding box center [193, 217] width 160 height 21
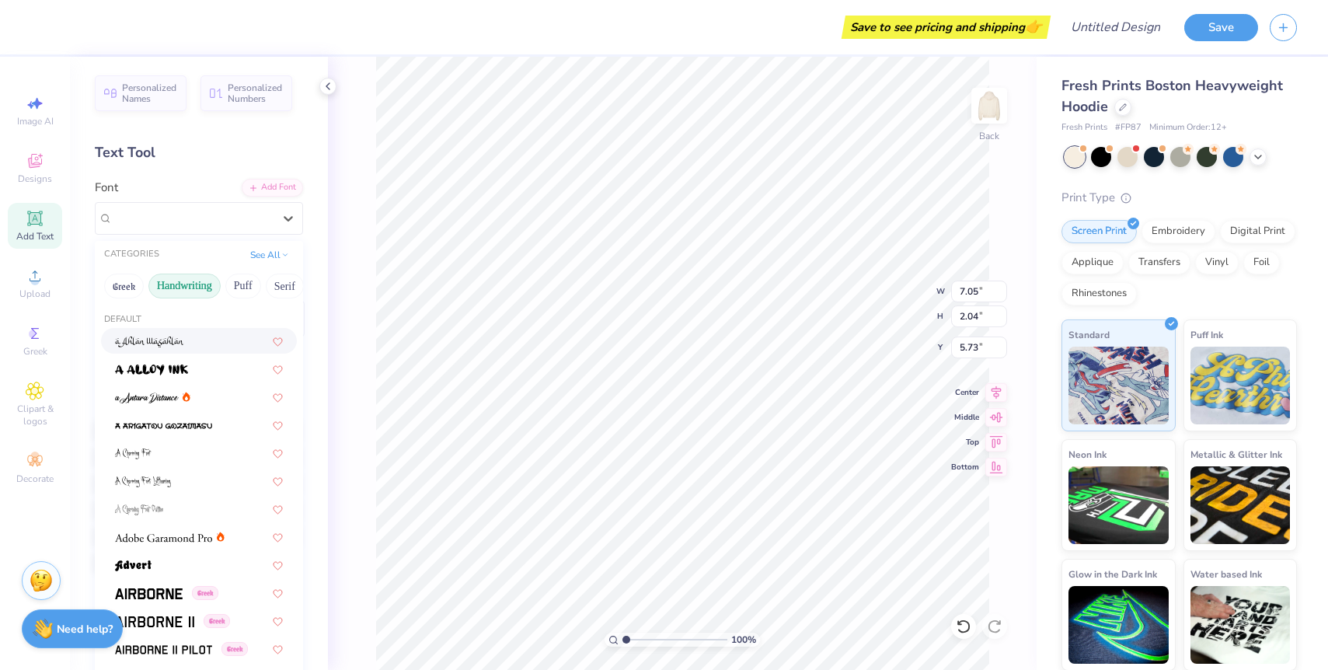
click at [169, 288] on button "Handwriting" at bounding box center [184, 286] width 72 height 25
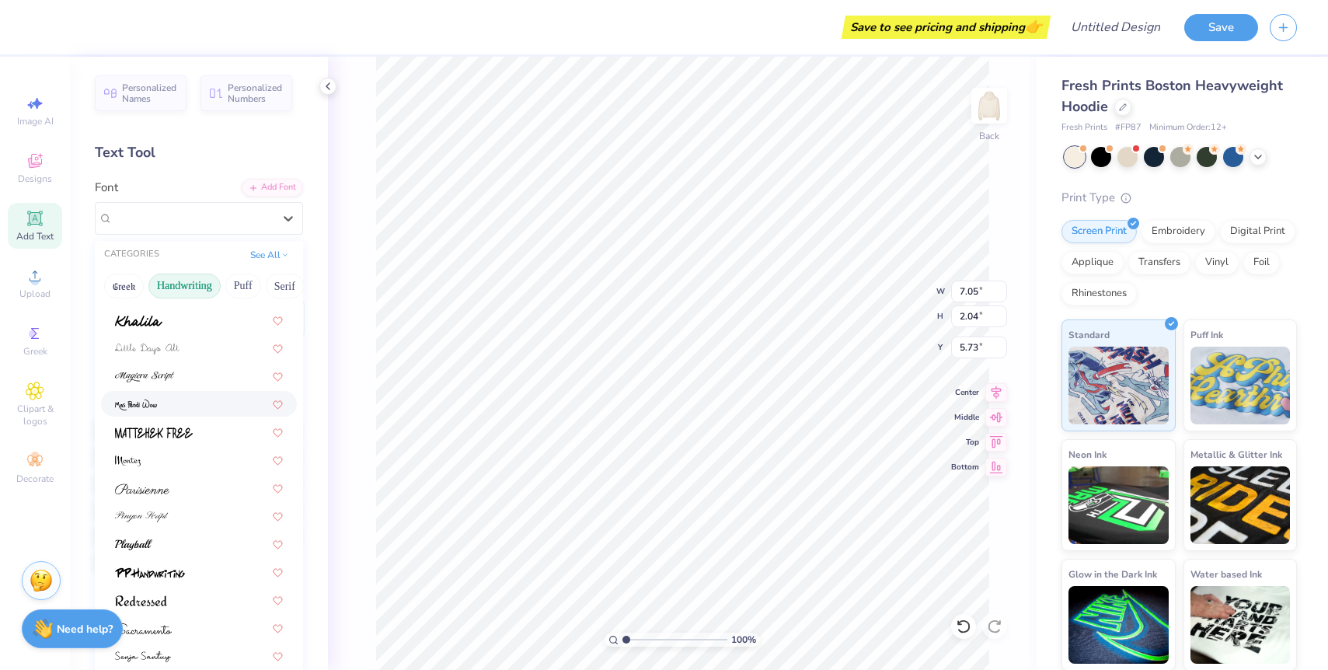
scroll to position [353, 0]
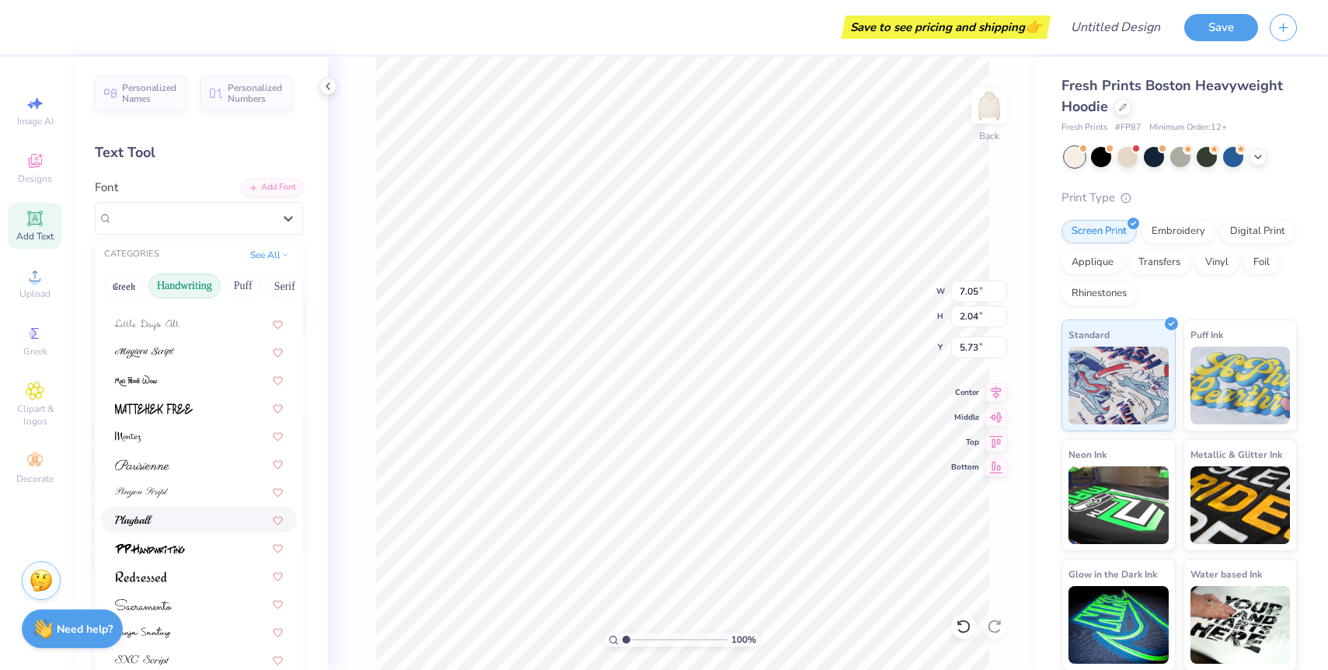
click at [199, 523] on div at bounding box center [199, 519] width 168 height 16
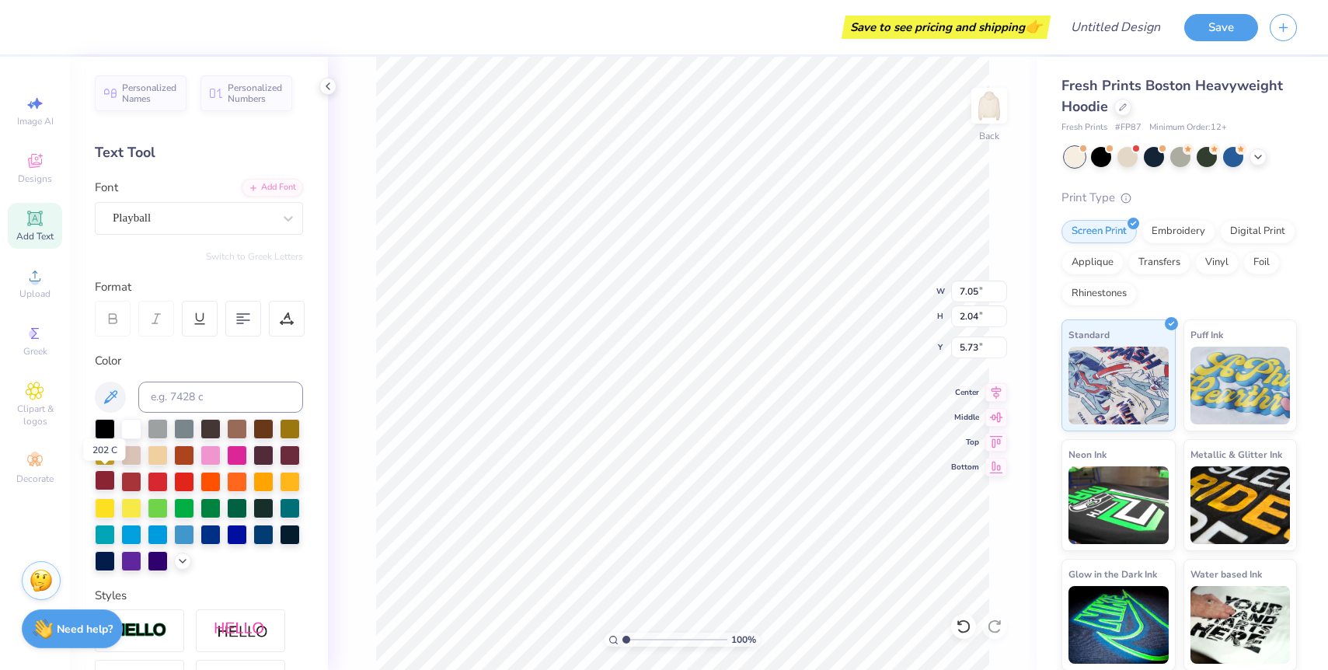
click at [101, 480] on div at bounding box center [105, 480] width 20 height 20
click at [294, 453] on div at bounding box center [290, 454] width 20 height 20
click at [295, 455] on div at bounding box center [290, 454] width 20 height 20
type input "4.96"
type input "6.32"
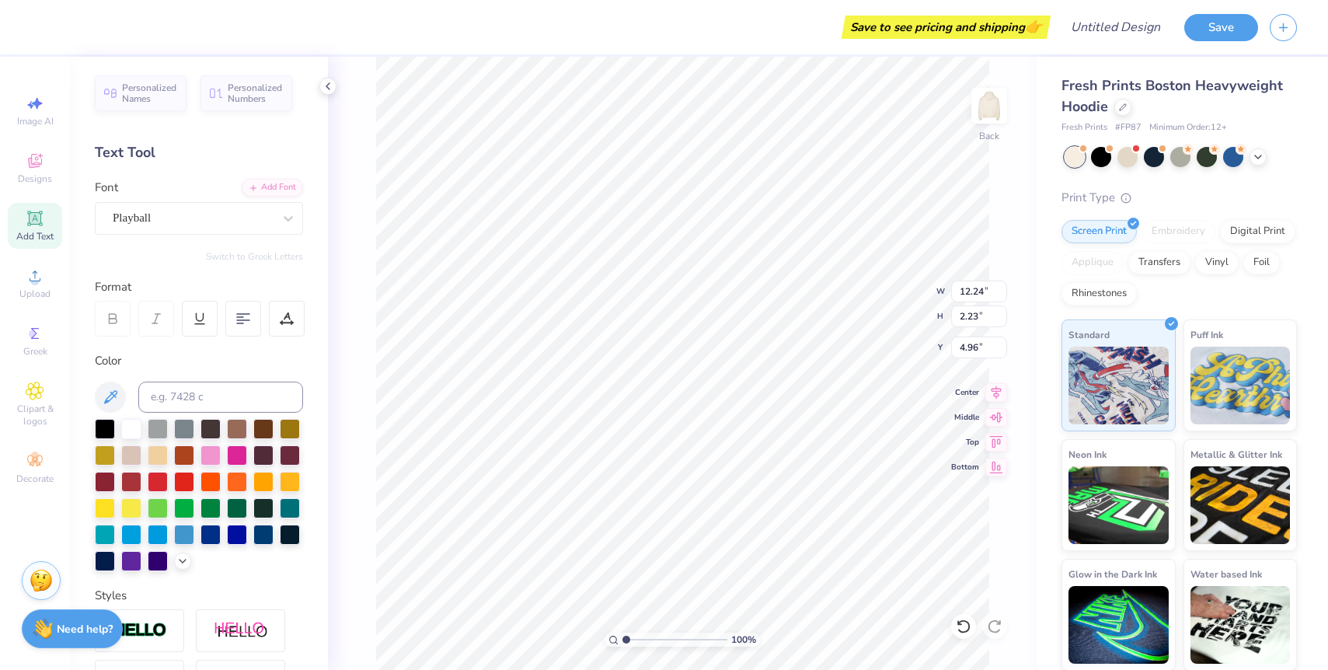
type input "1.15"
type input "5.35"
click at [173, 221] on div "Playball" at bounding box center [192, 218] width 163 height 24
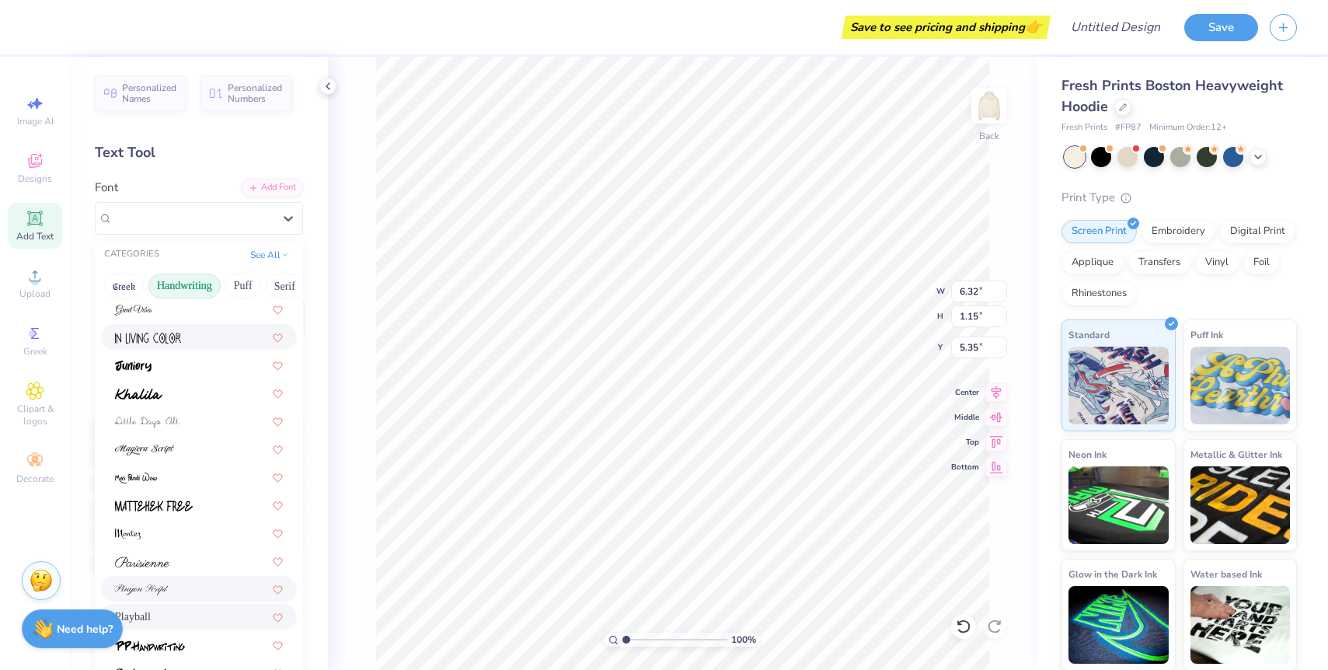
scroll to position [353, 0]
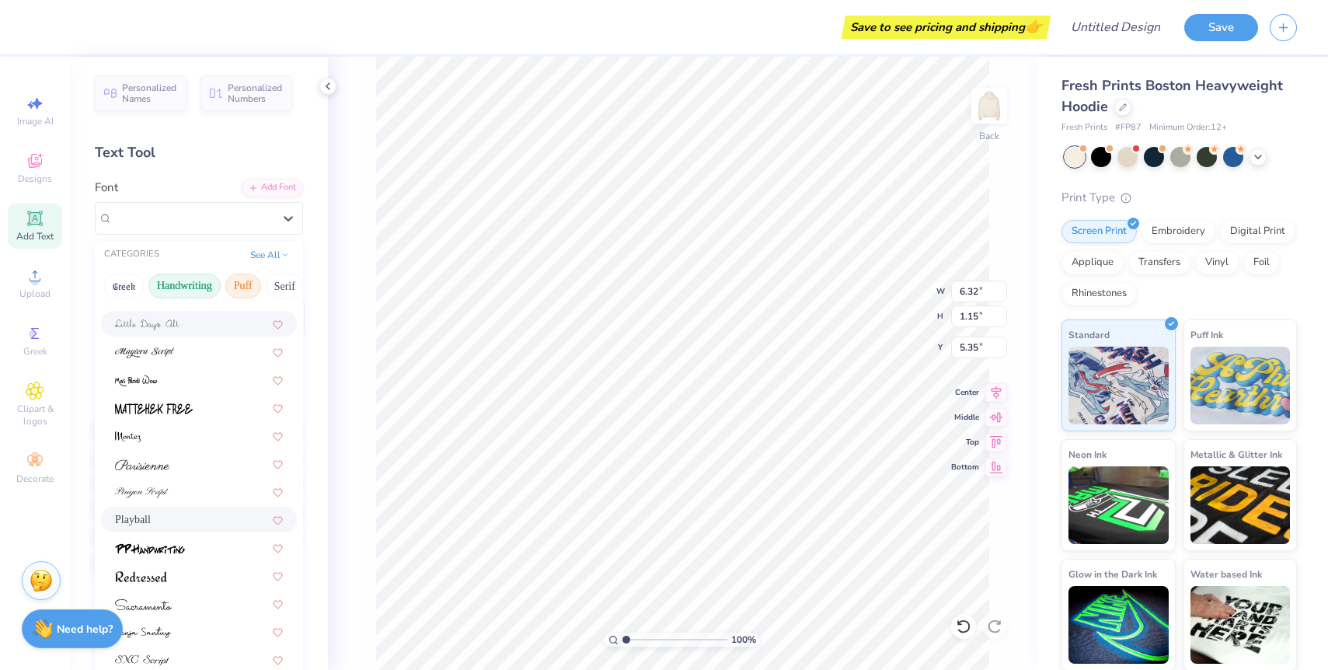
click at [249, 289] on button "Puff" at bounding box center [243, 286] width 36 height 25
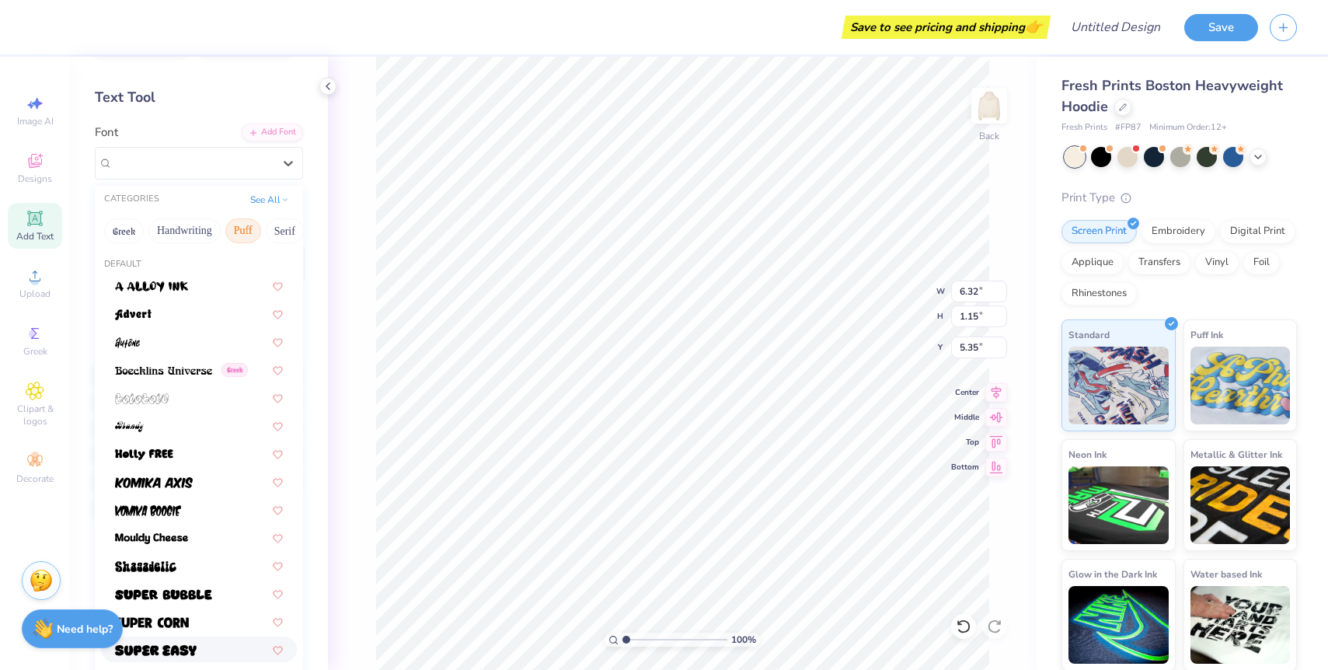
scroll to position [0, 0]
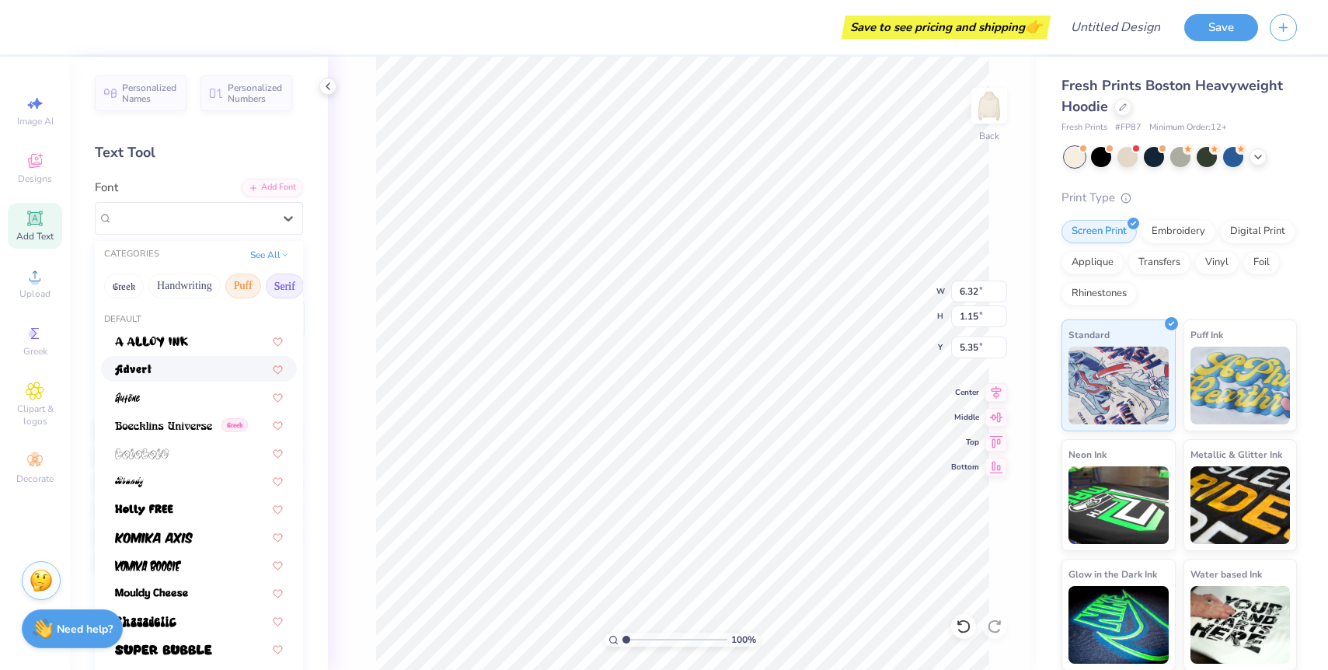
click at [278, 286] on button "Serif" at bounding box center [285, 286] width 38 height 25
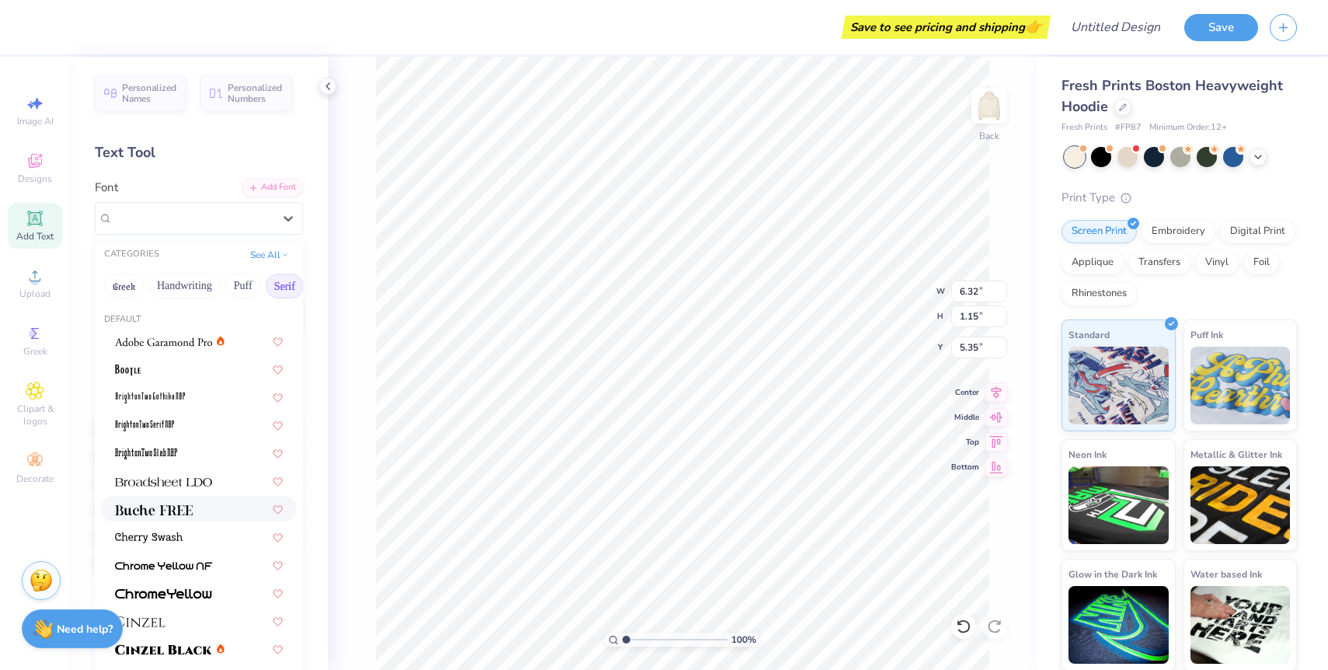
click at [186, 507] on img at bounding box center [154, 509] width 78 height 11
click at [188, 204] on div "Buche FREE" at bounding box center [199, 218] width 208 height 33
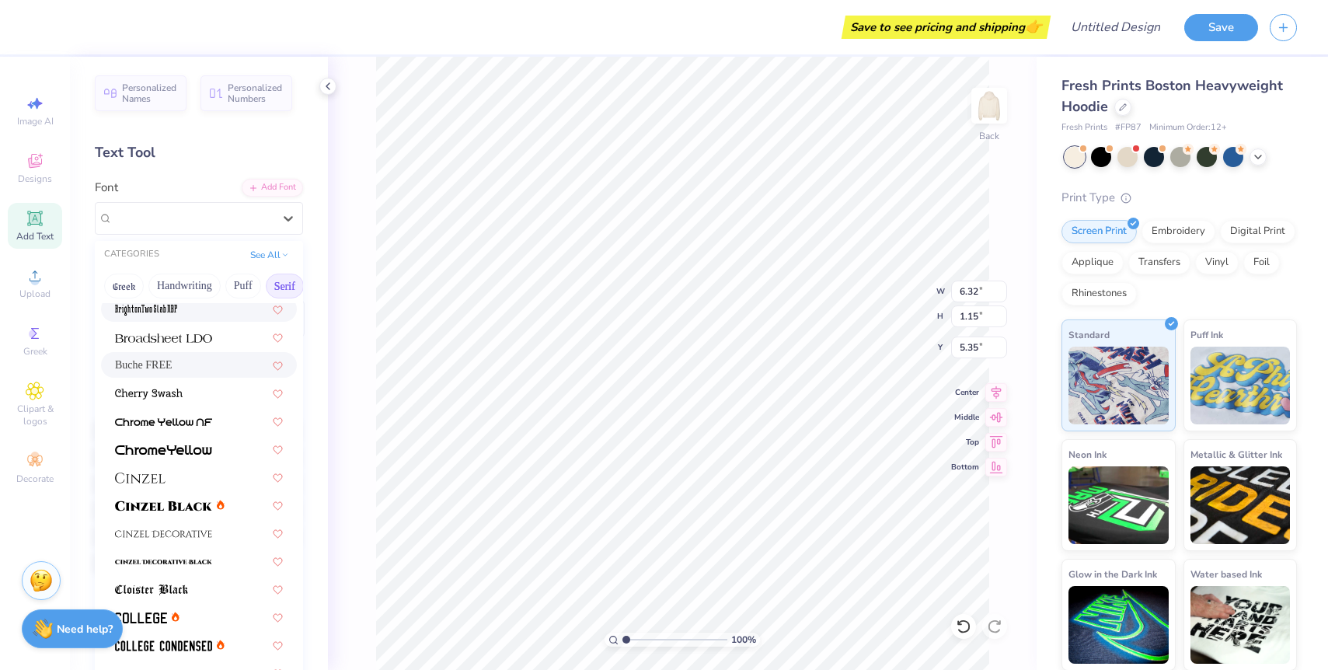
scroll to position [155, 0]
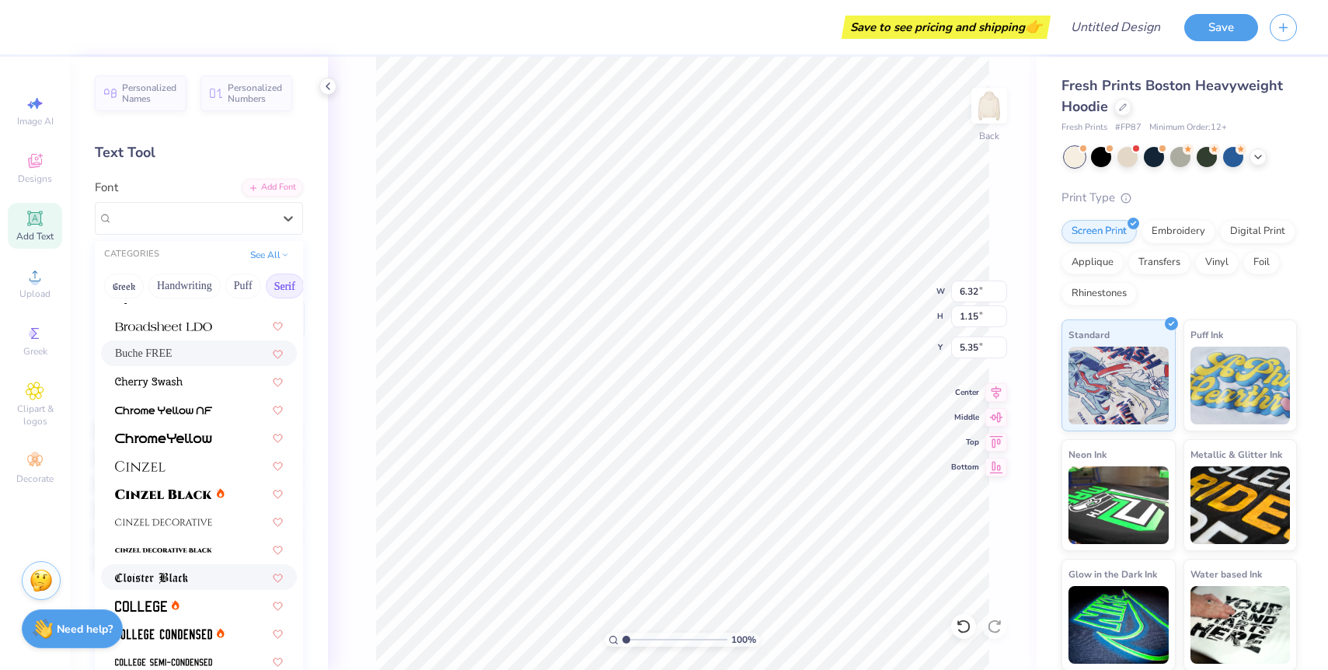
click at [187, 584] on span at bounding box center [151, 577] width 73 height 16
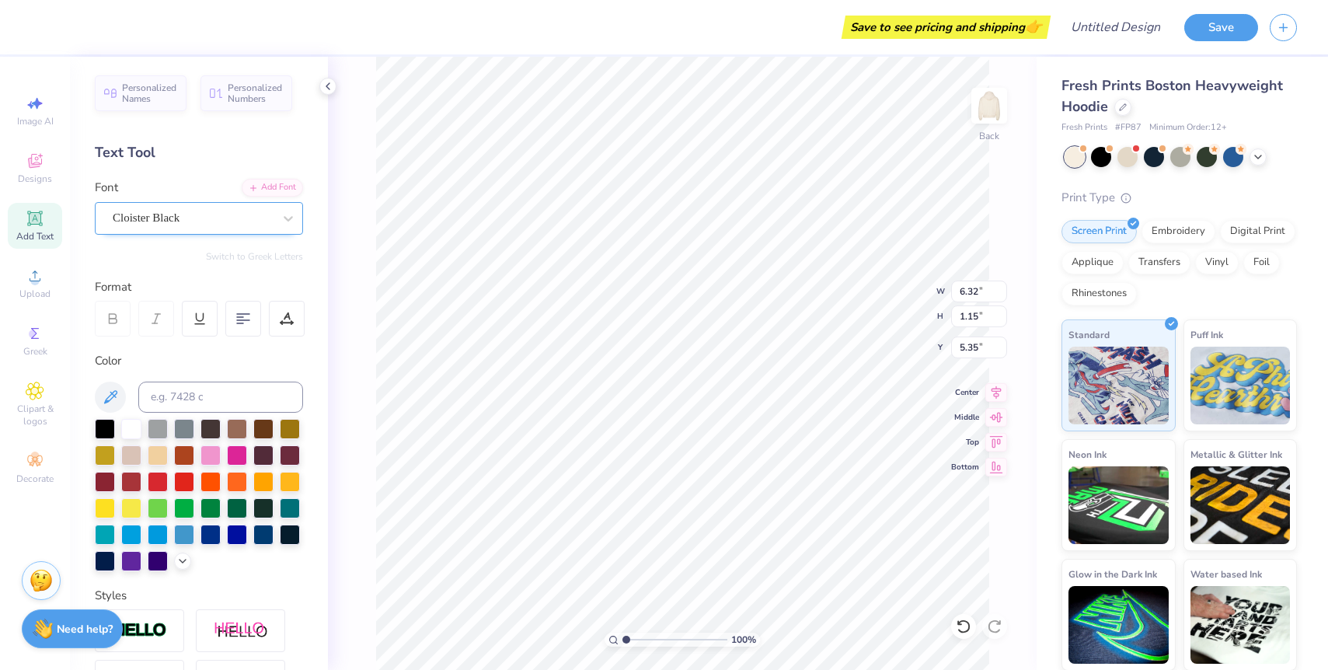
click at [214, 217] on div "Cloister Black" at bounding box center [192, 218] width 163 height 24
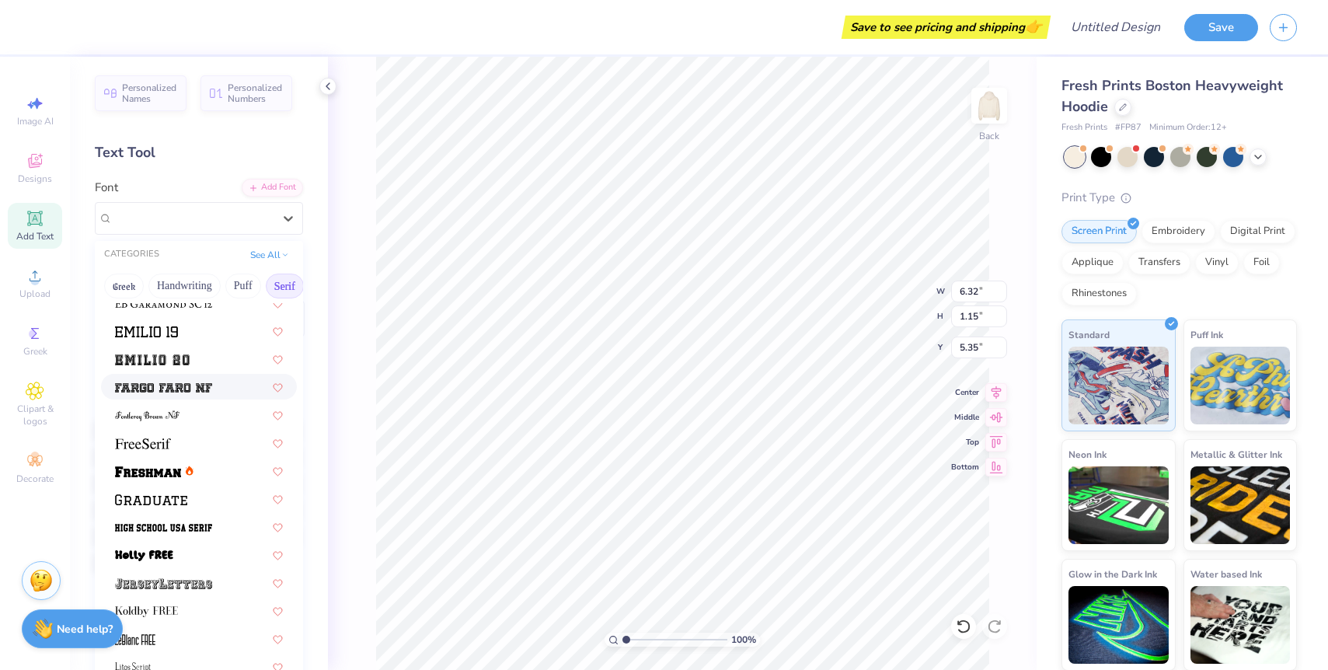
scroll to position [1233, 0]
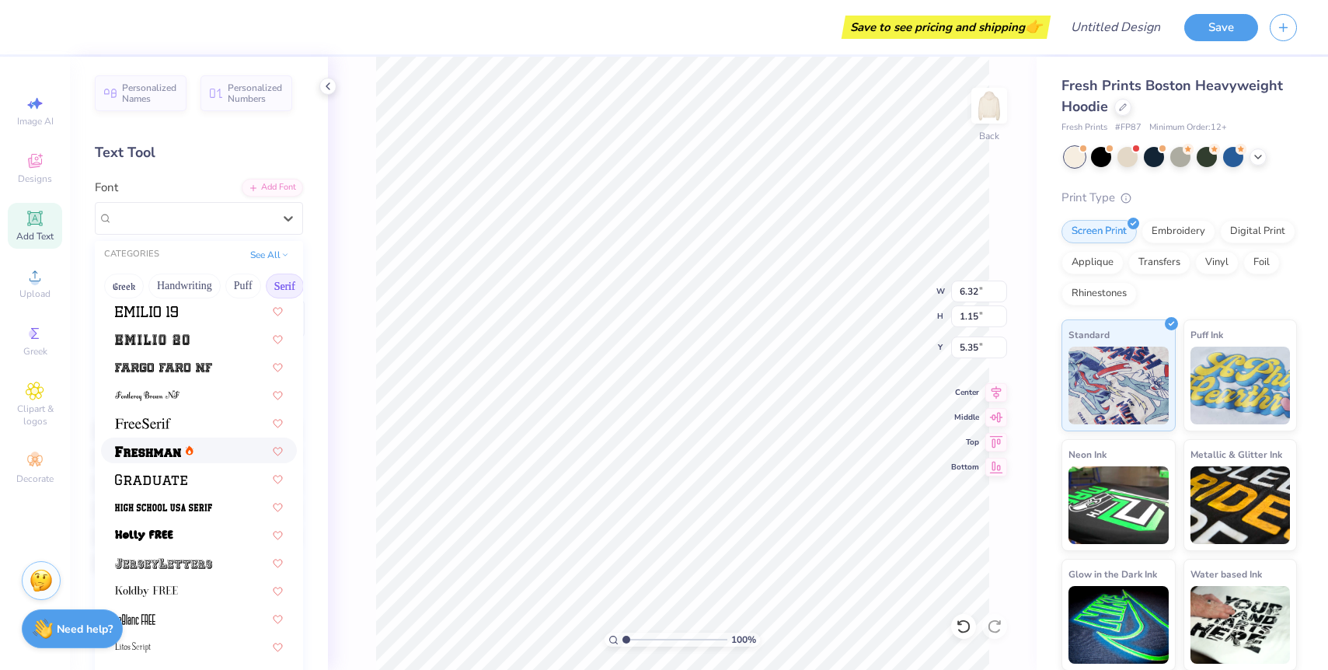
click at [179, 451] on img at bounding box center [148, 451] width 66 height 11
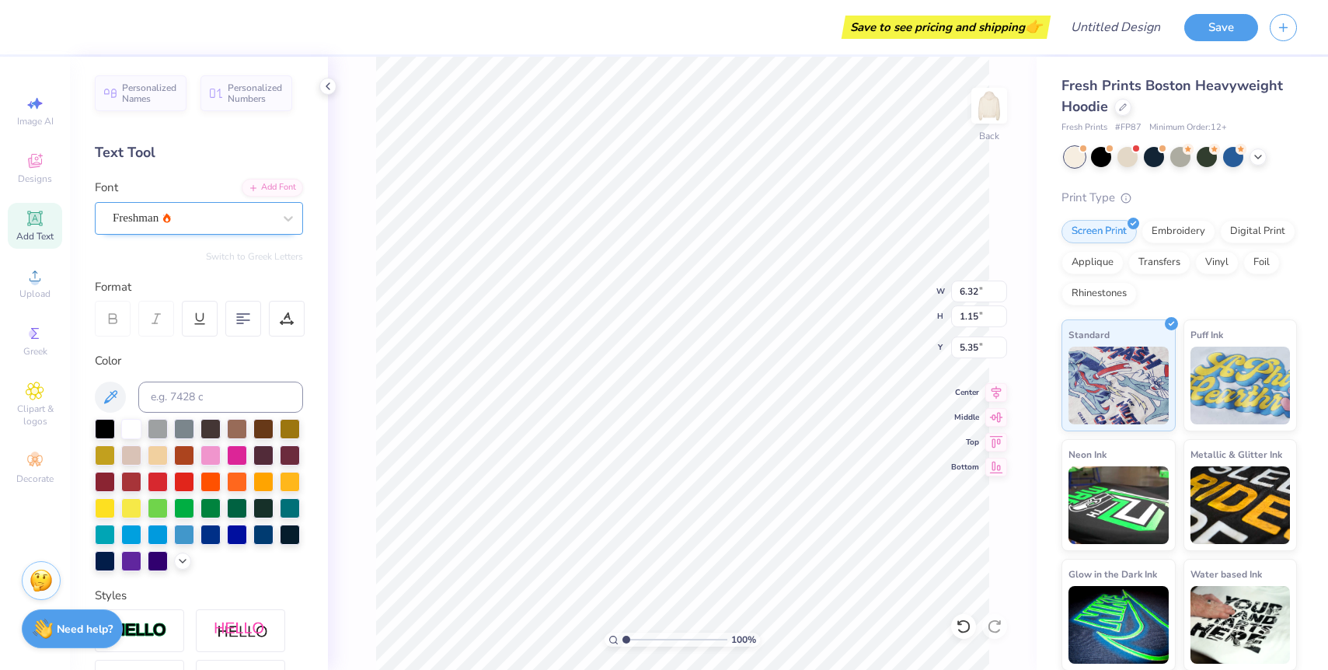
click at [168, 231] on div "Freshman" at bounding box center [199, 218] width 208 height 33
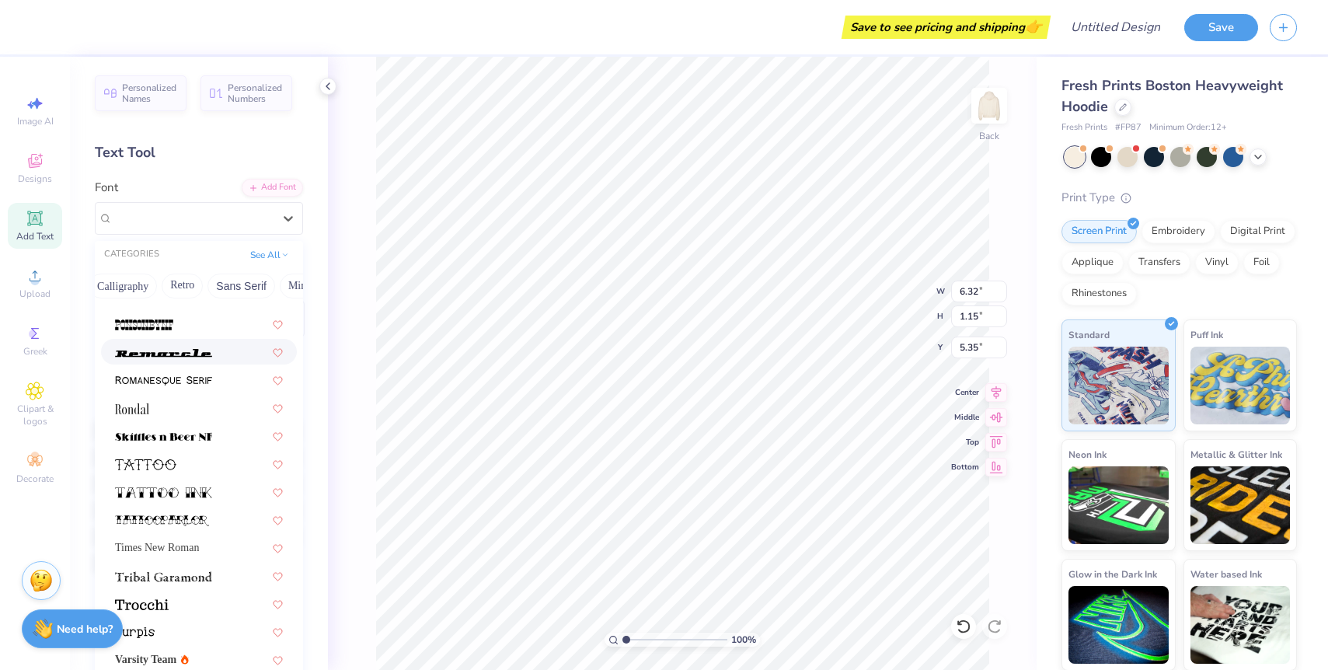
scroll to position [0, 242]
click at [149, 277] on button "Calligraphy" at bounding box center [143, 286] width 68 height 25
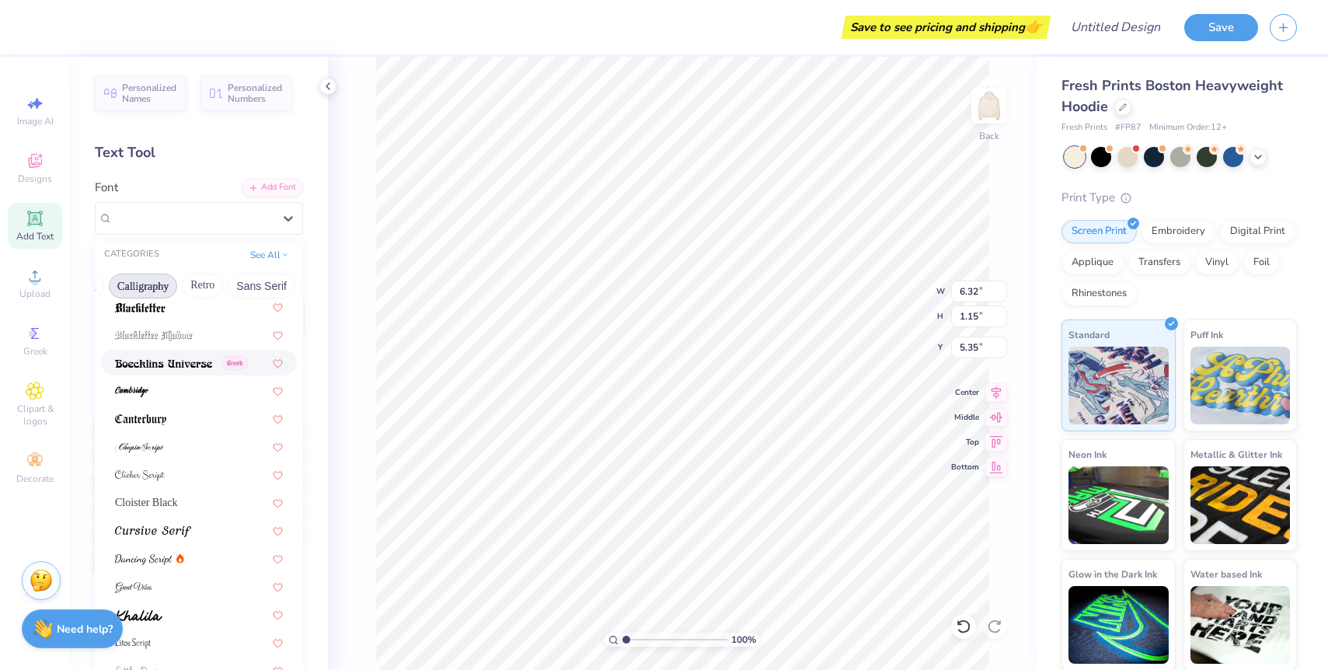
scroll to position [155, 0]
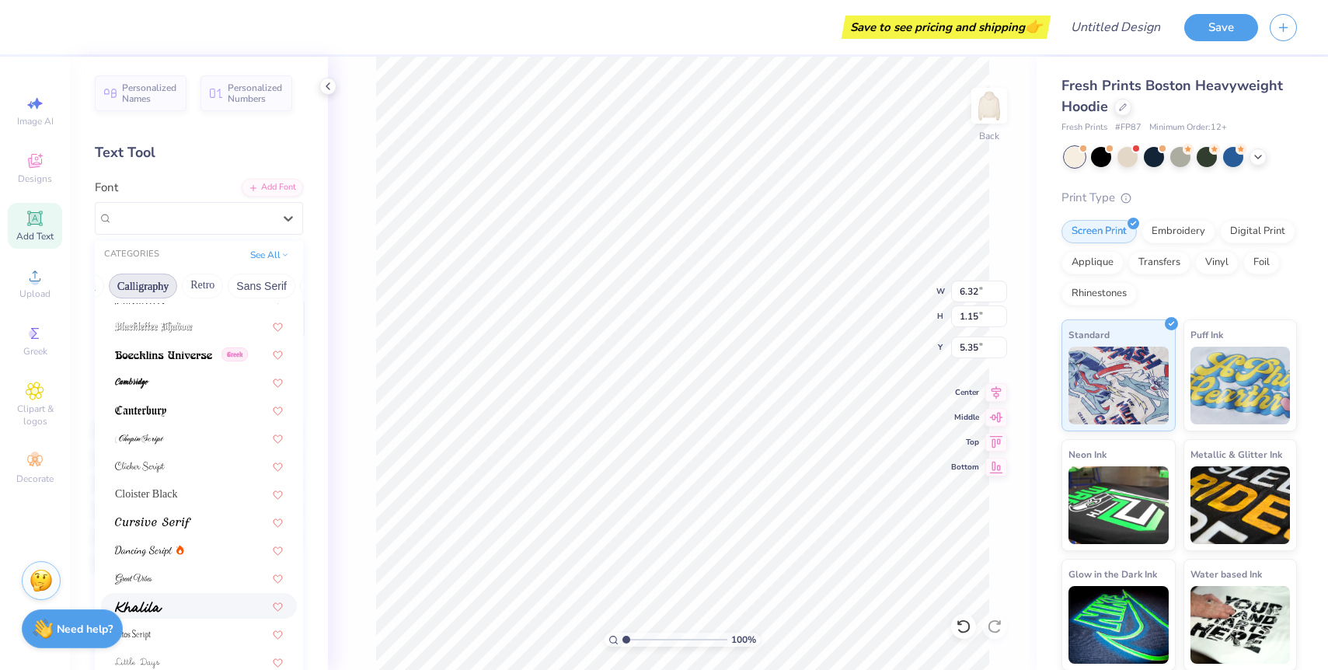
click at [197, 604] on div at bounding box center [199, 606] width 168 height 16
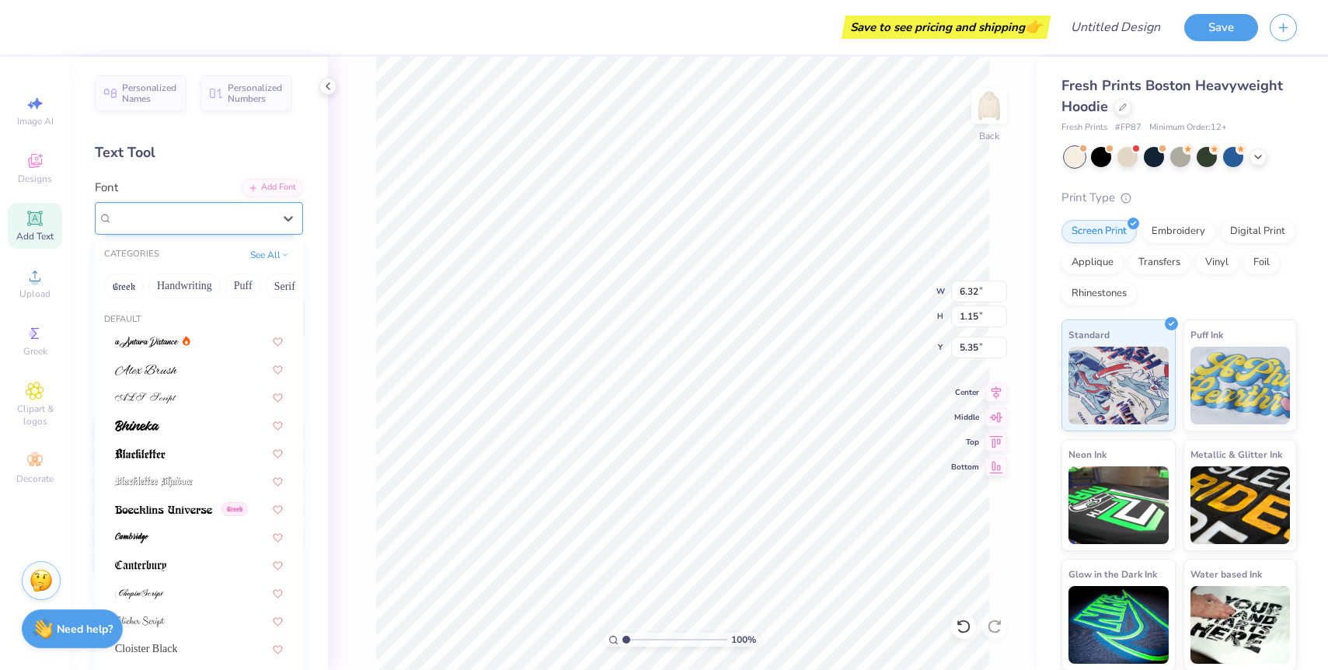
click at [152, 211] on div "Khalila" at bounding box center [192, 218] width 163 height 24
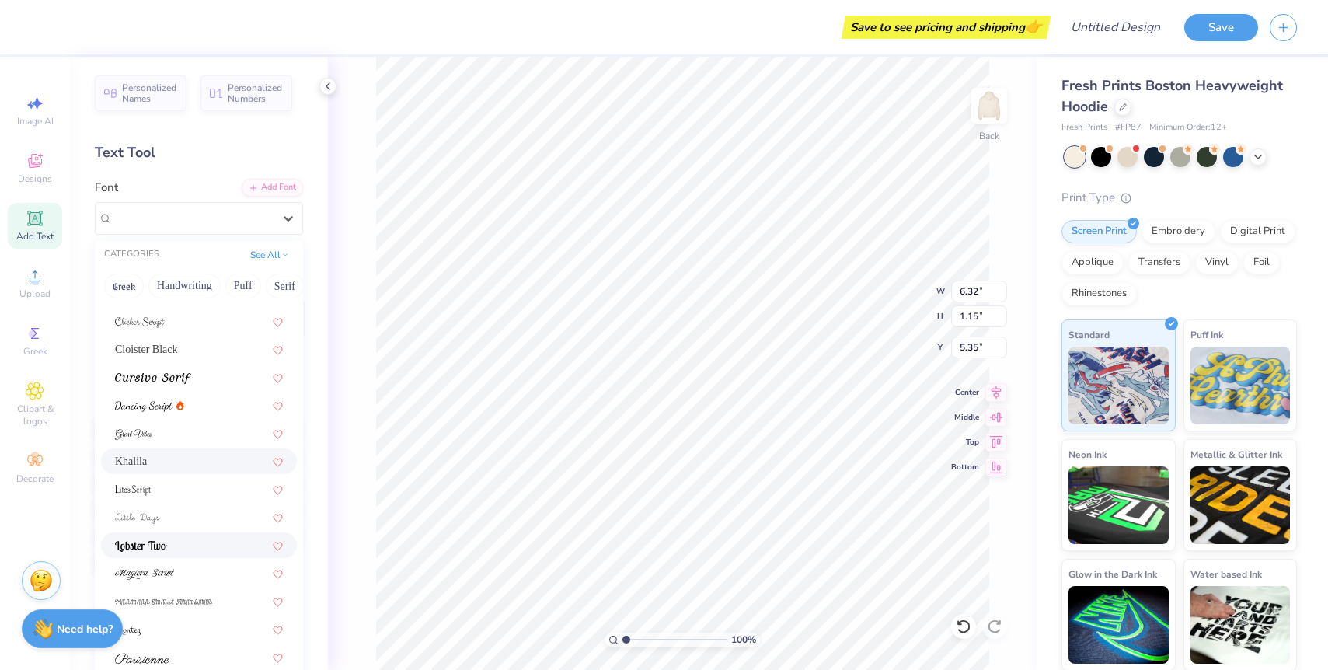
scroll to position [381, 0]
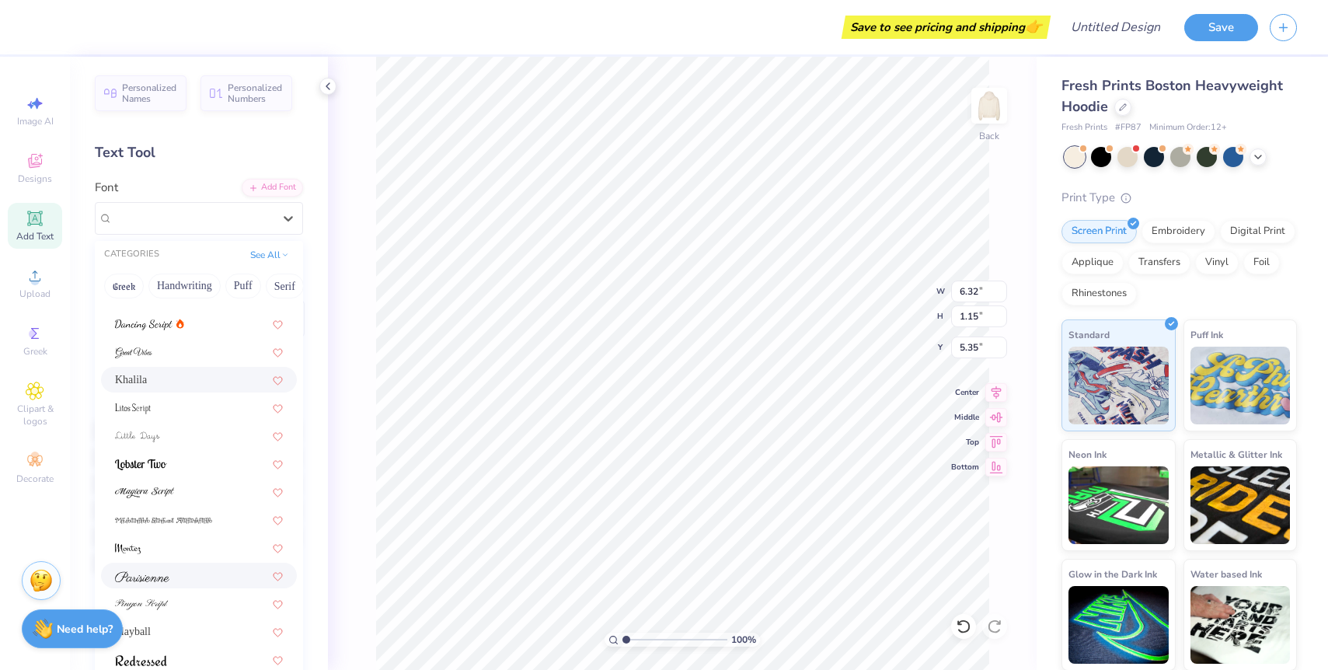
click at [175, 569] on div at bounding box center [199, 575] width 168 height 16
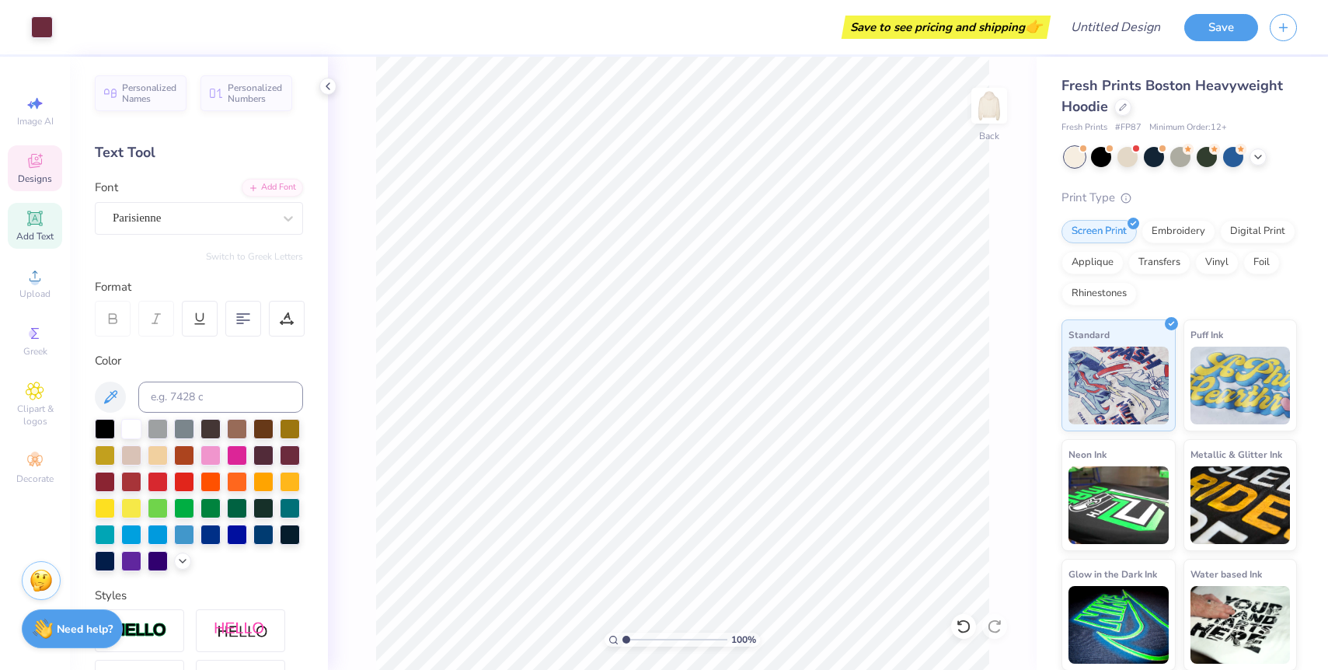
click at [44, 169] on icon at bounding box center [35, 161] width 19 height 19
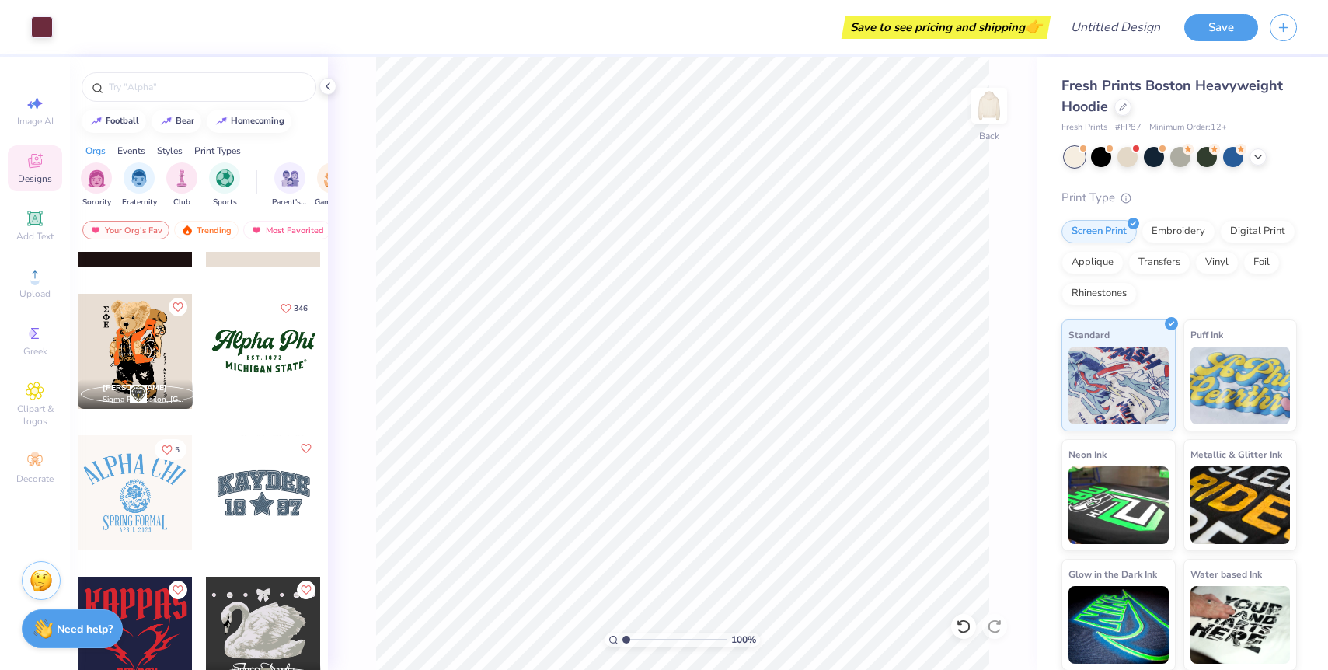
scroll to position [1104, 0]
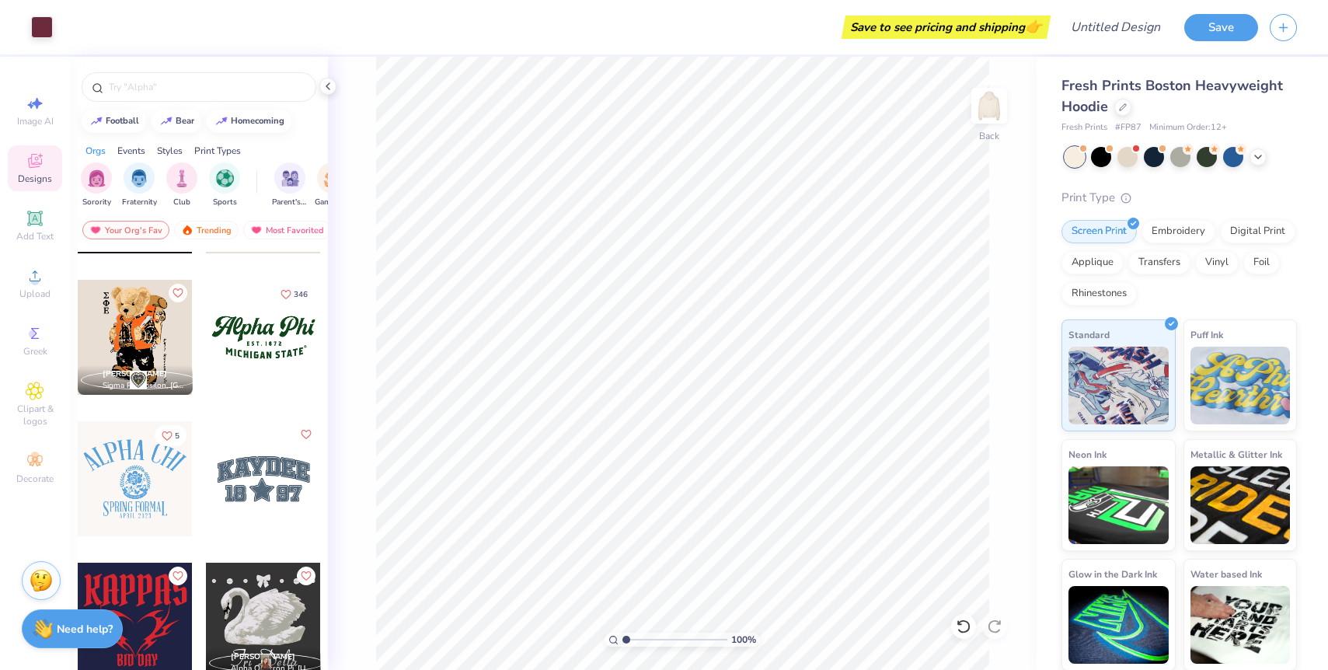
click at [262, 339] on div at bounding box center [263, 337] width 115 height 115
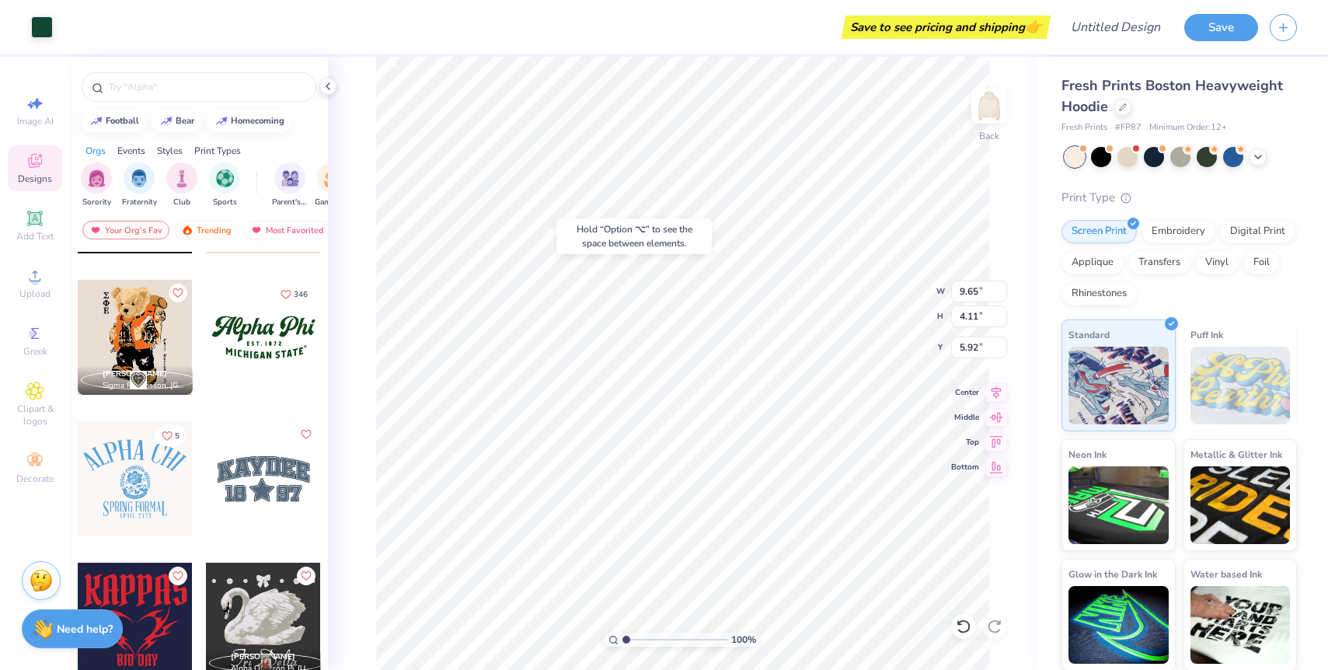
type input "5.92"
type input "6.62"
type input "1.75"
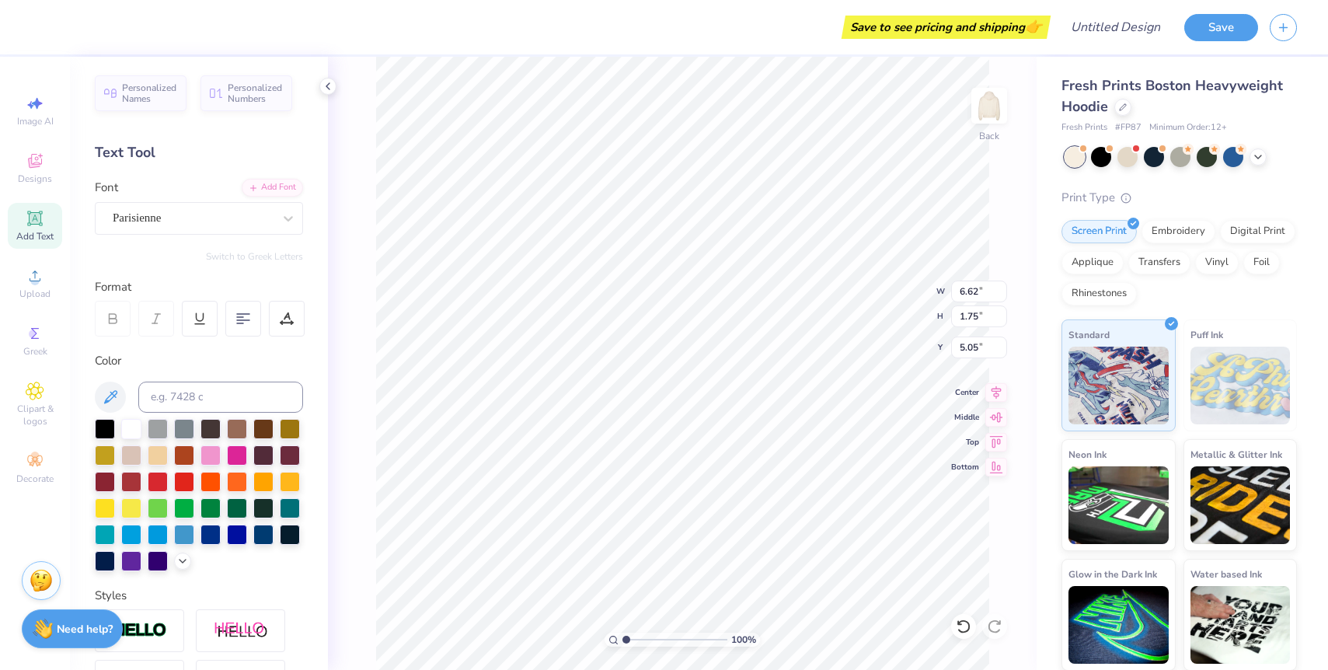
type input "5.00"
type textarea "D"
type input "9.65"
type input "4.11"
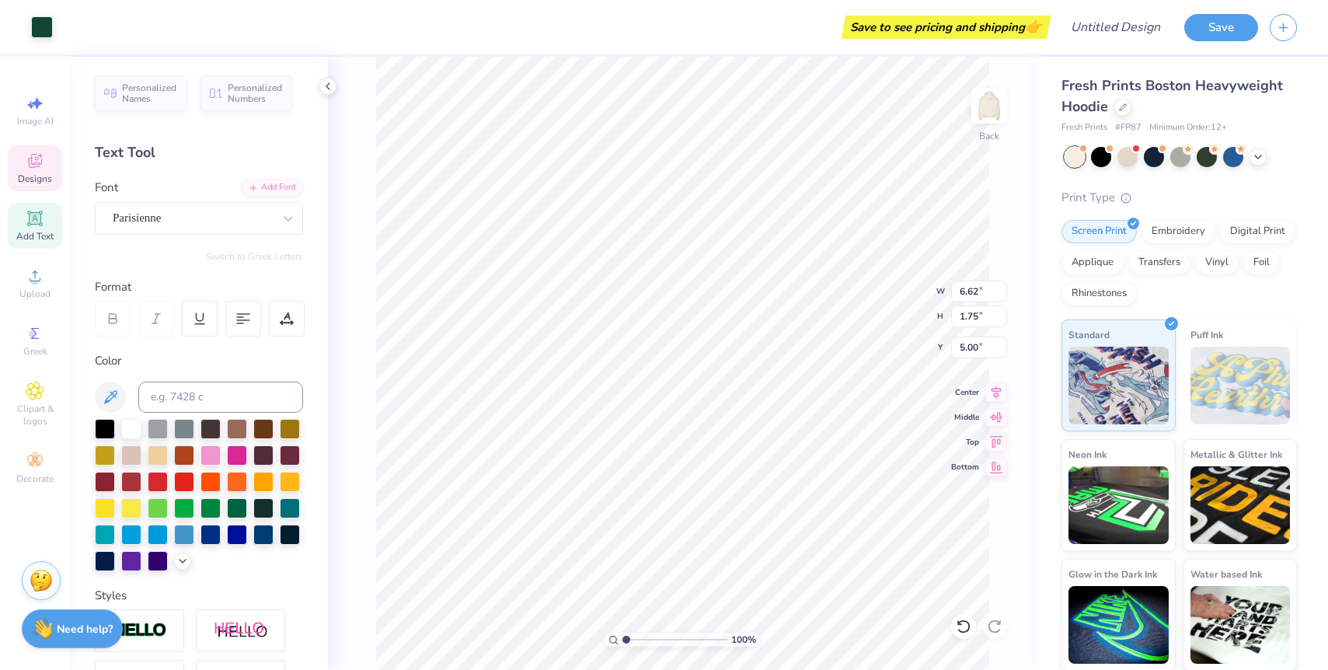
type input "5.92"
type textarea "Delta Zeta"
type input "8.88"
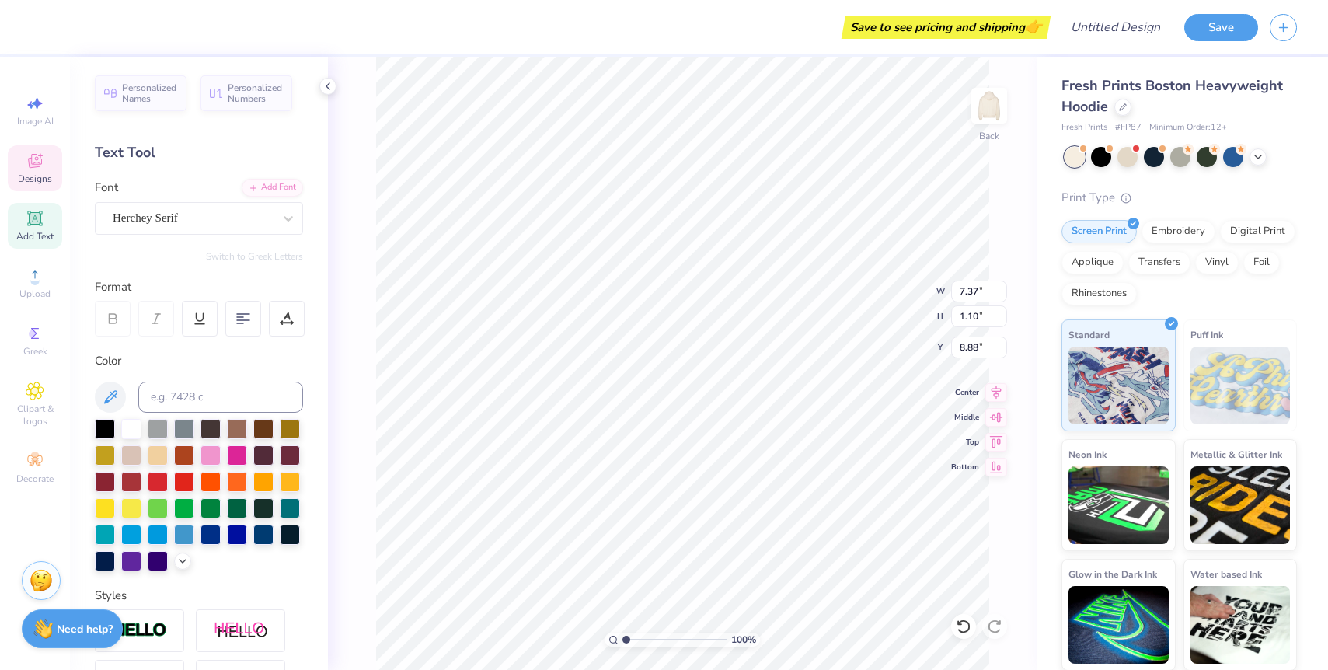
type textarea "Fall Fest"
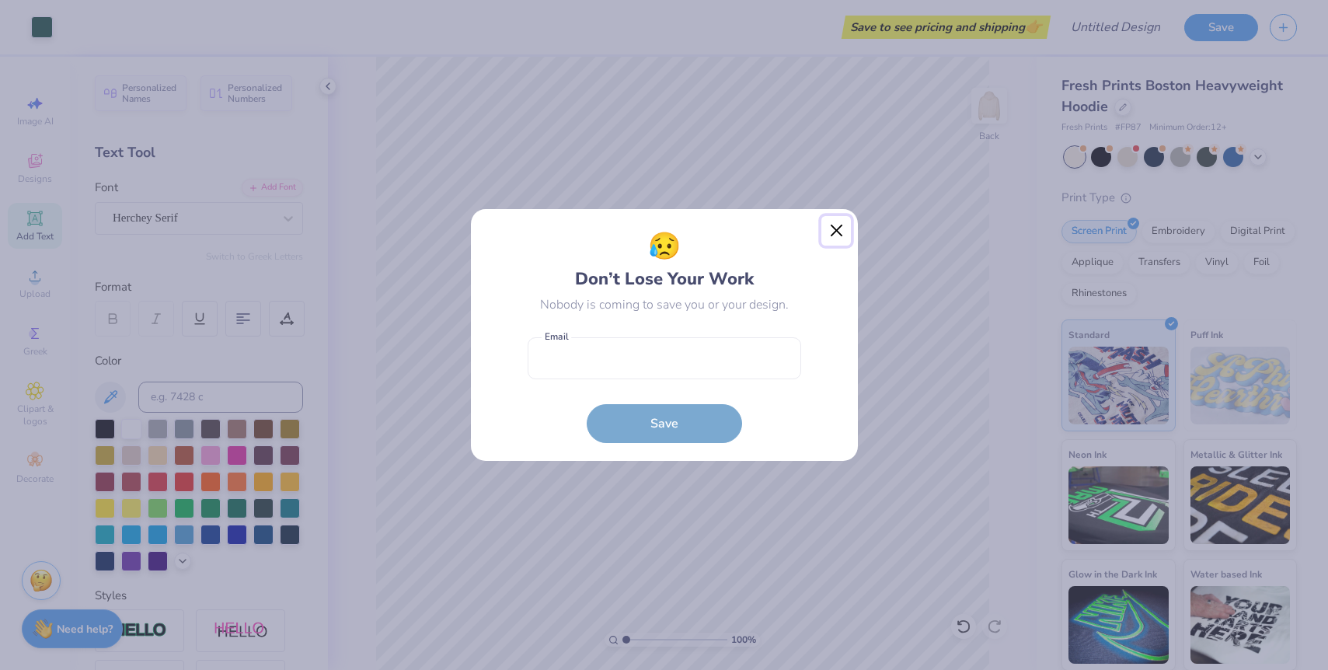
click at [841, 218] on button "Close" at bounding box center [836, 231] width 30 height 30
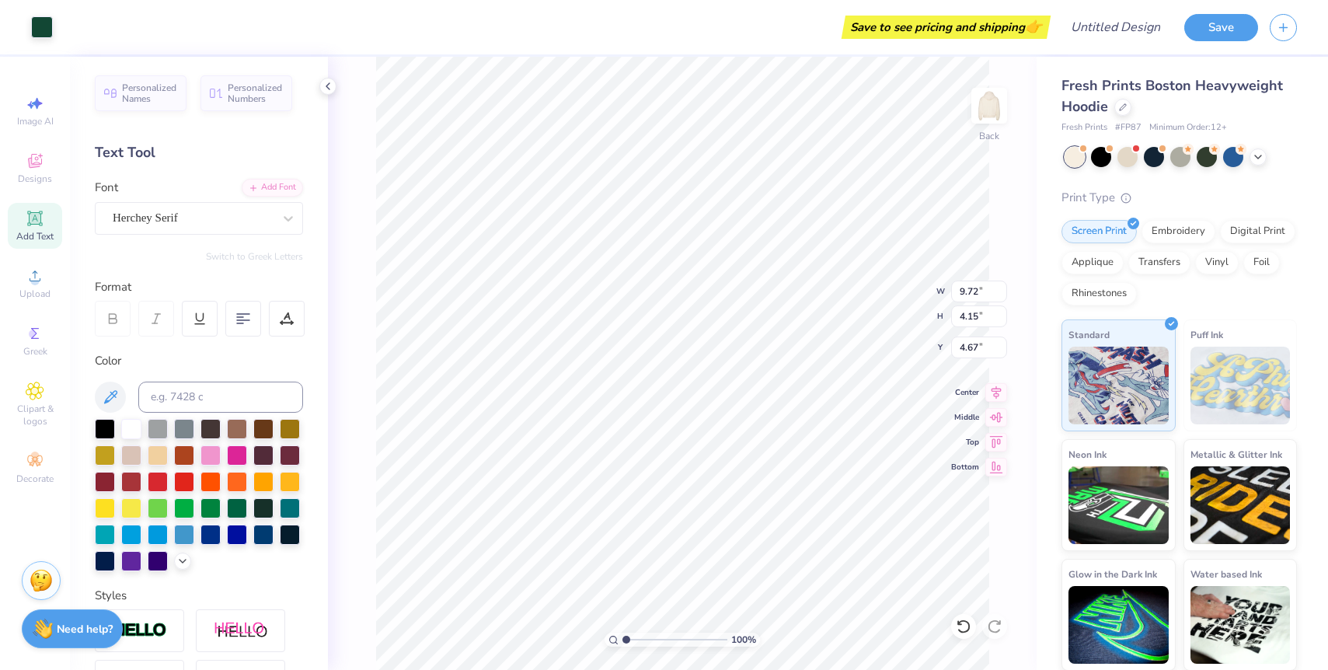
type input "4.67"
click at [40, 166] on icon at bounding box center [35, 163] width 12 height 10
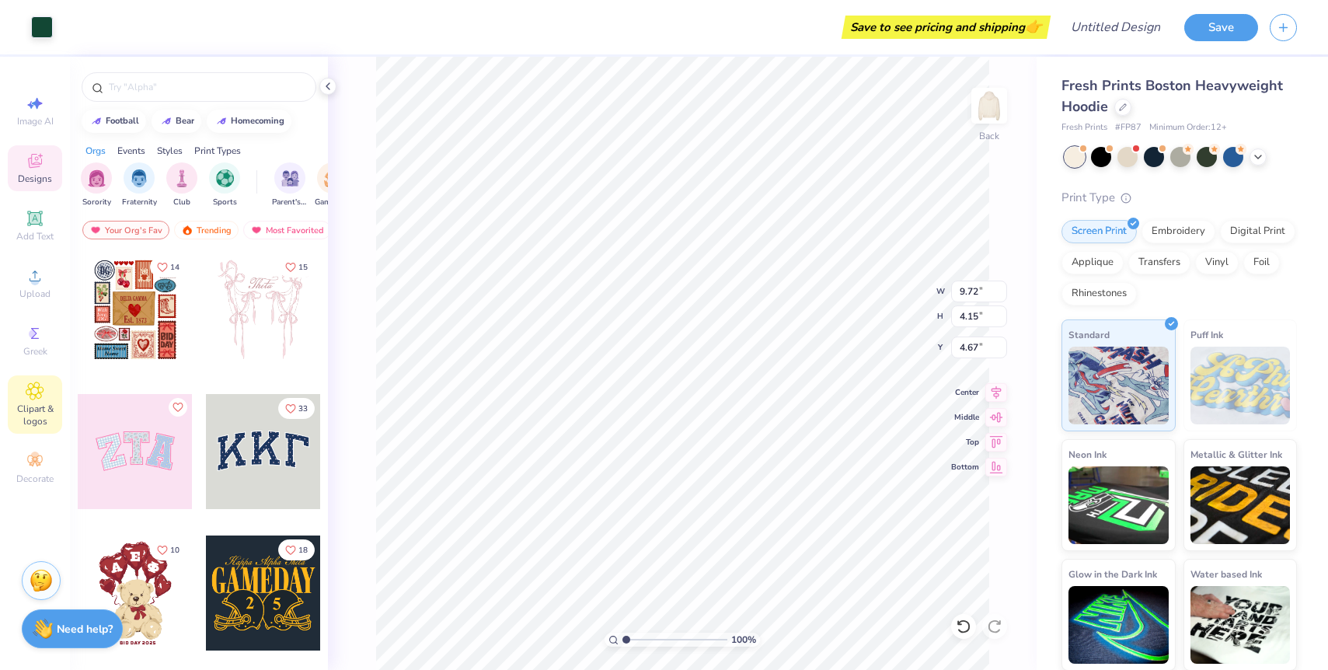
click at [30, 396] on icon at bounding box center [34, 390] width 17 height 17
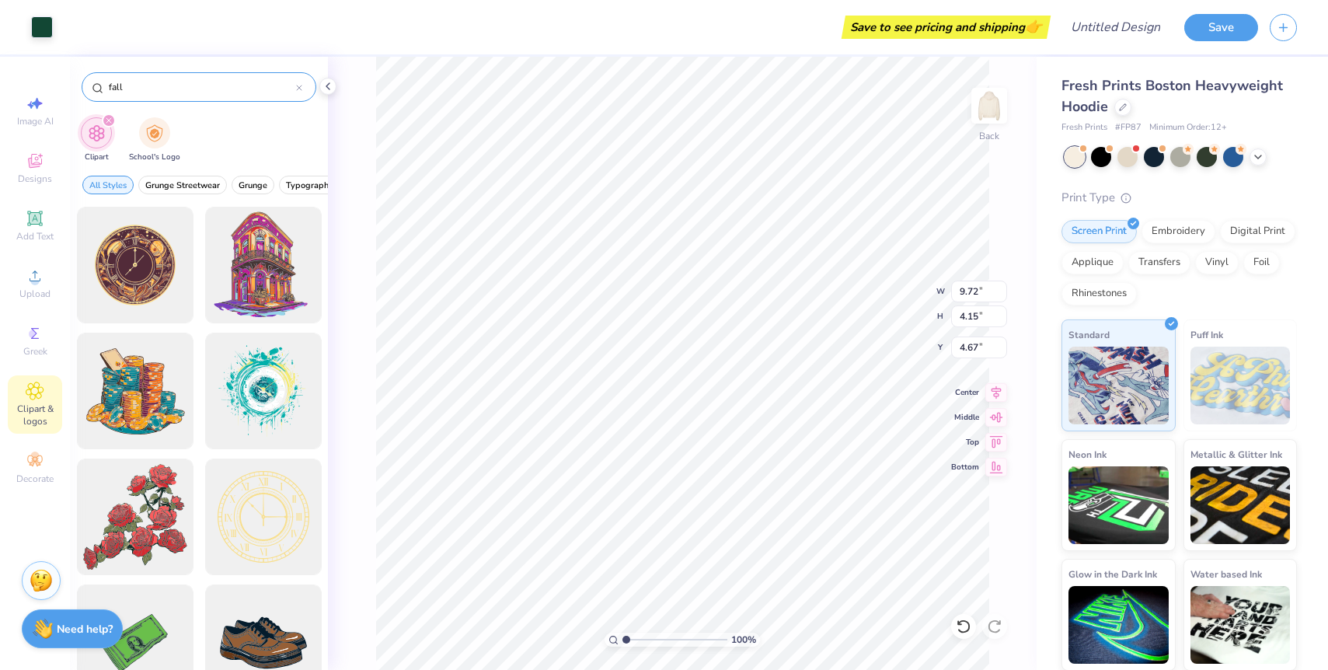
type input "fall"
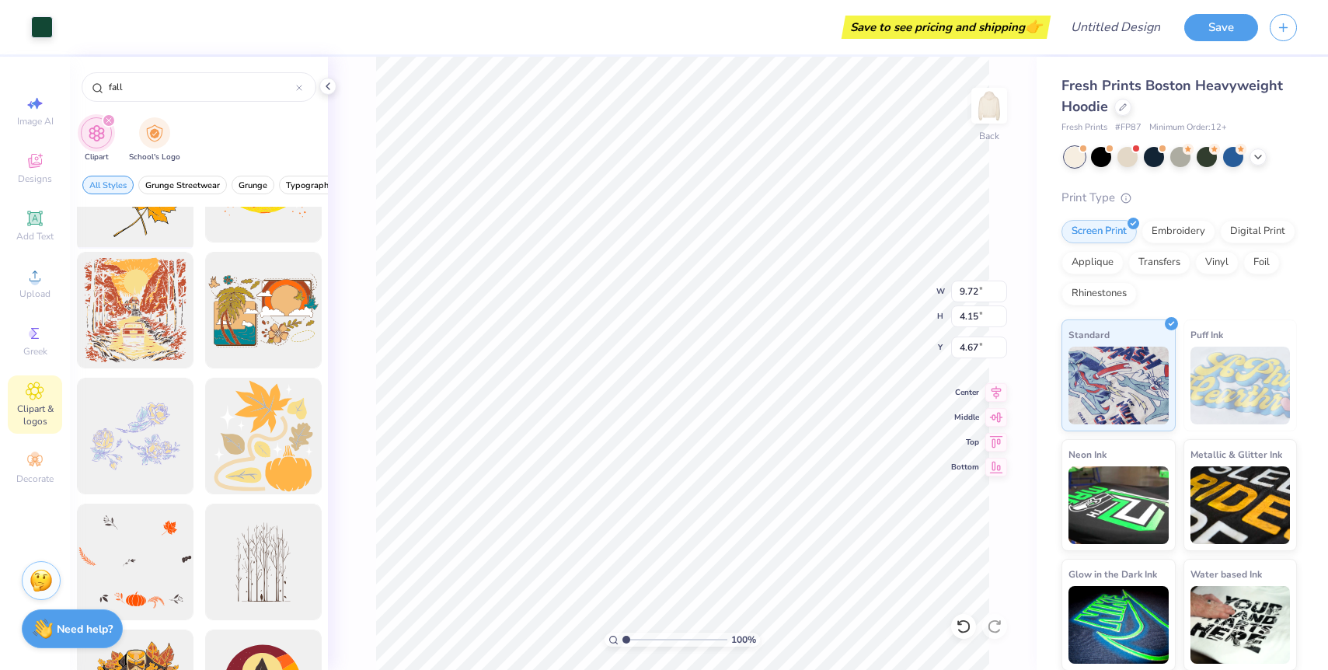
scroll to position [1089, 0]
click at [278, 441] on div at bounding box center [263, 435] width 128 height 128
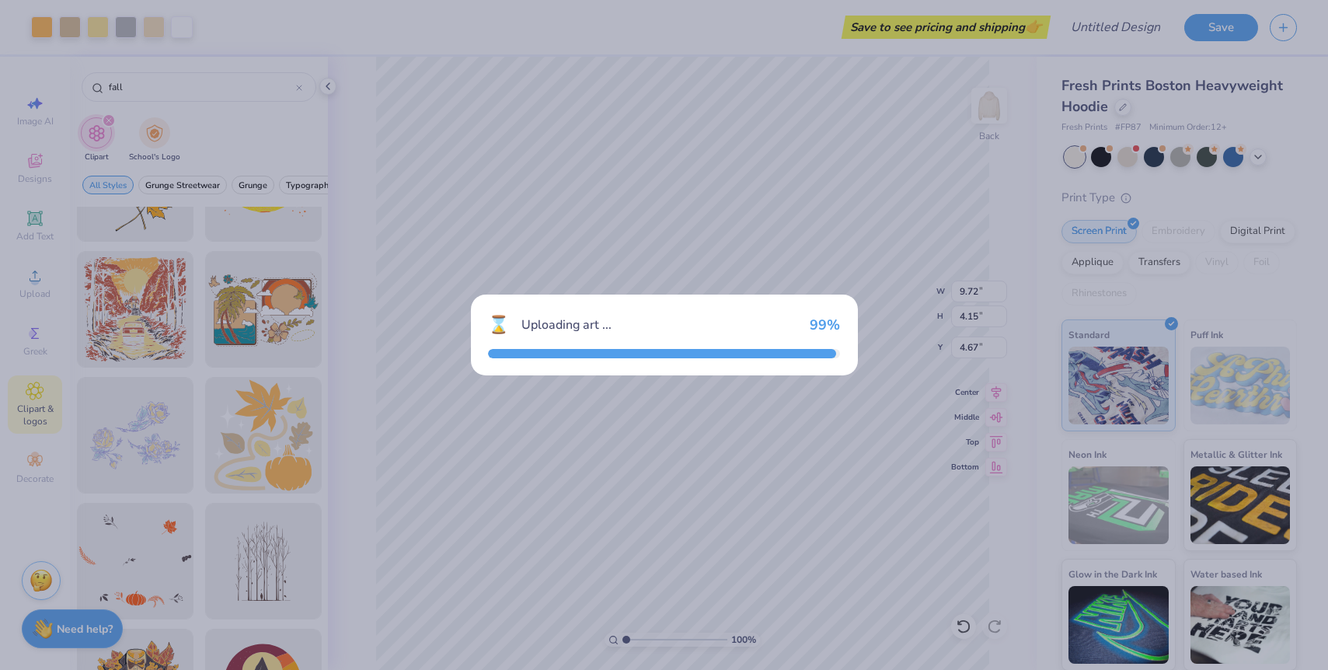
type input "8.85"
type input "9.96"
type input "3.00"
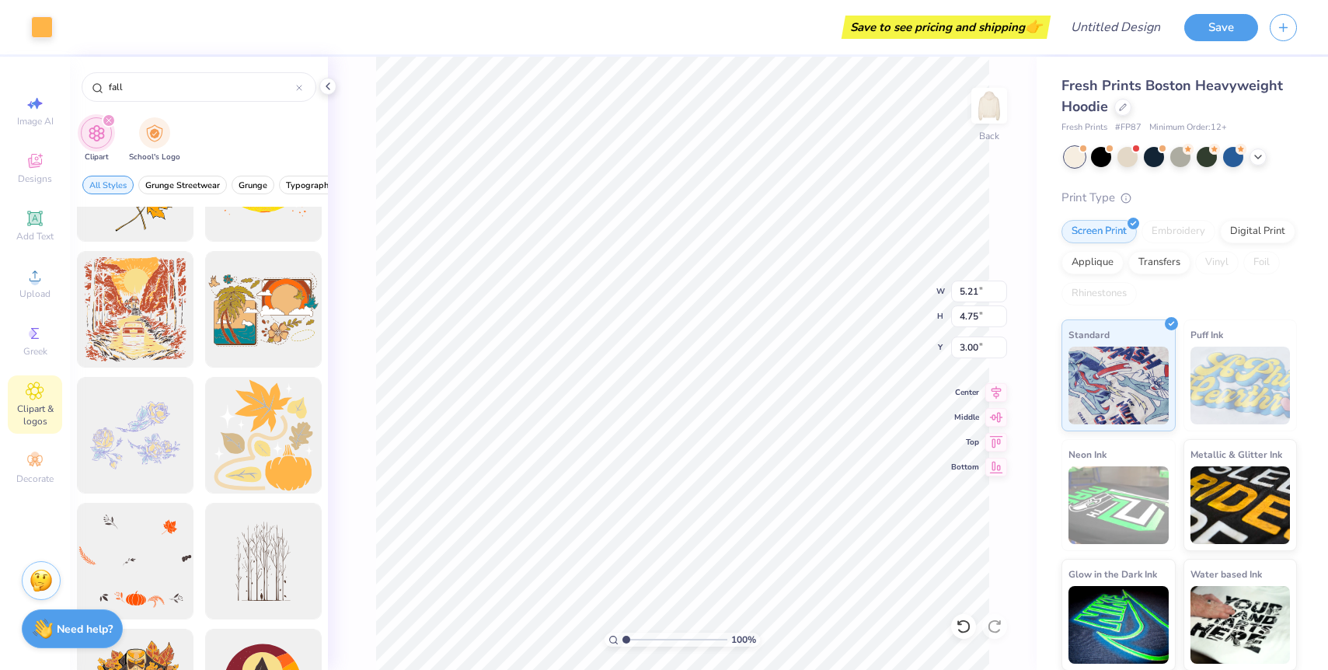
type input "1.56"
click at [1106, 154] on div at bounding box center [1101, 155] width 20 height 20
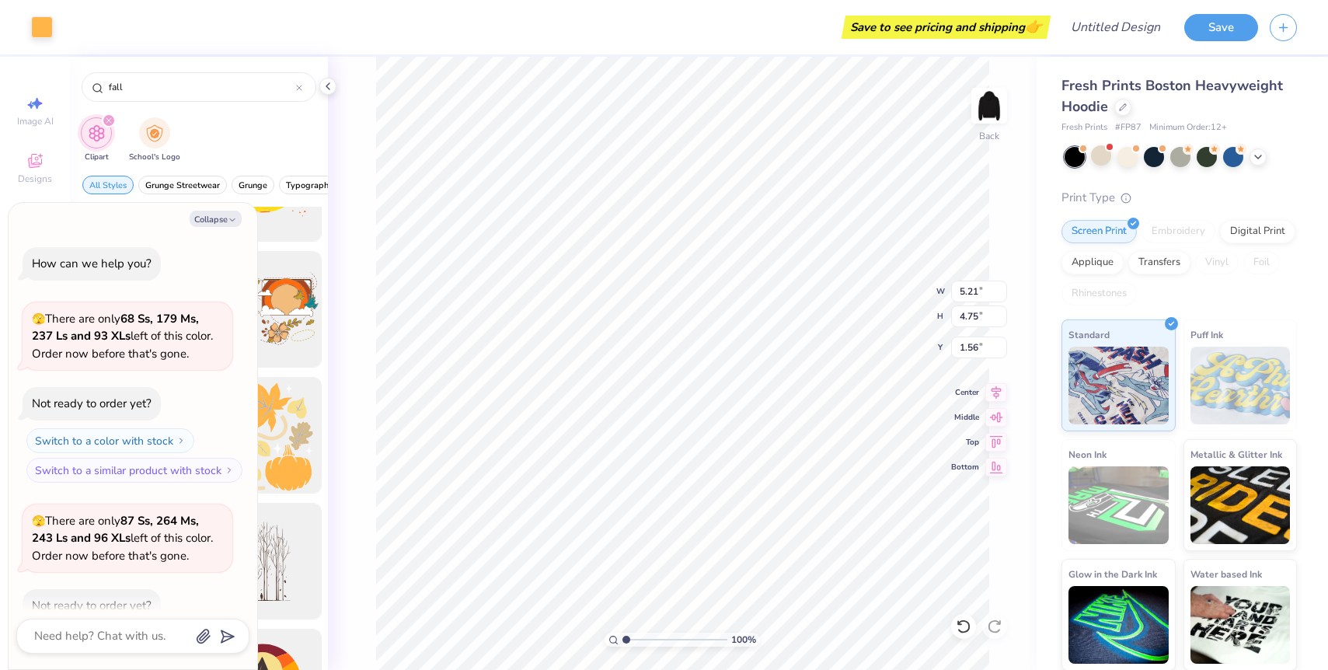
scroll to position [85, 0]
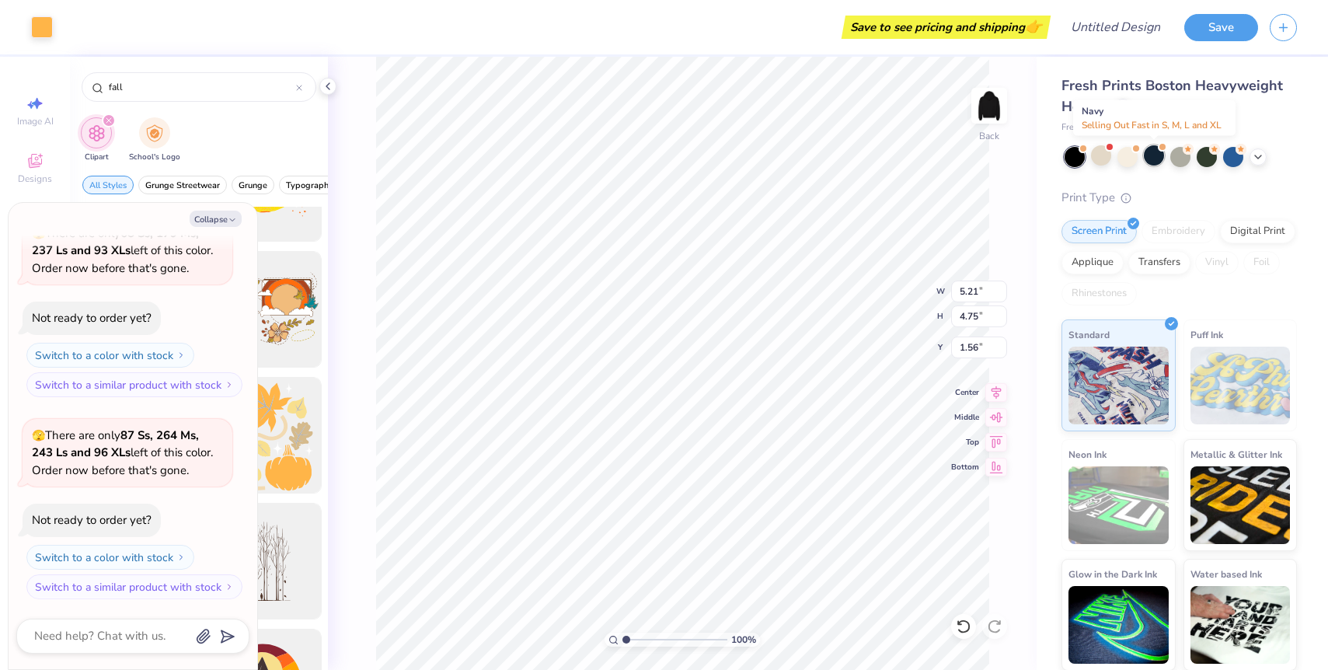
click at [1149, 154] on div at bounding box center [1154, 155] width 20 height 20
click at [1187, 154] on div at bounding box center [1180, 155] width 20 height 20
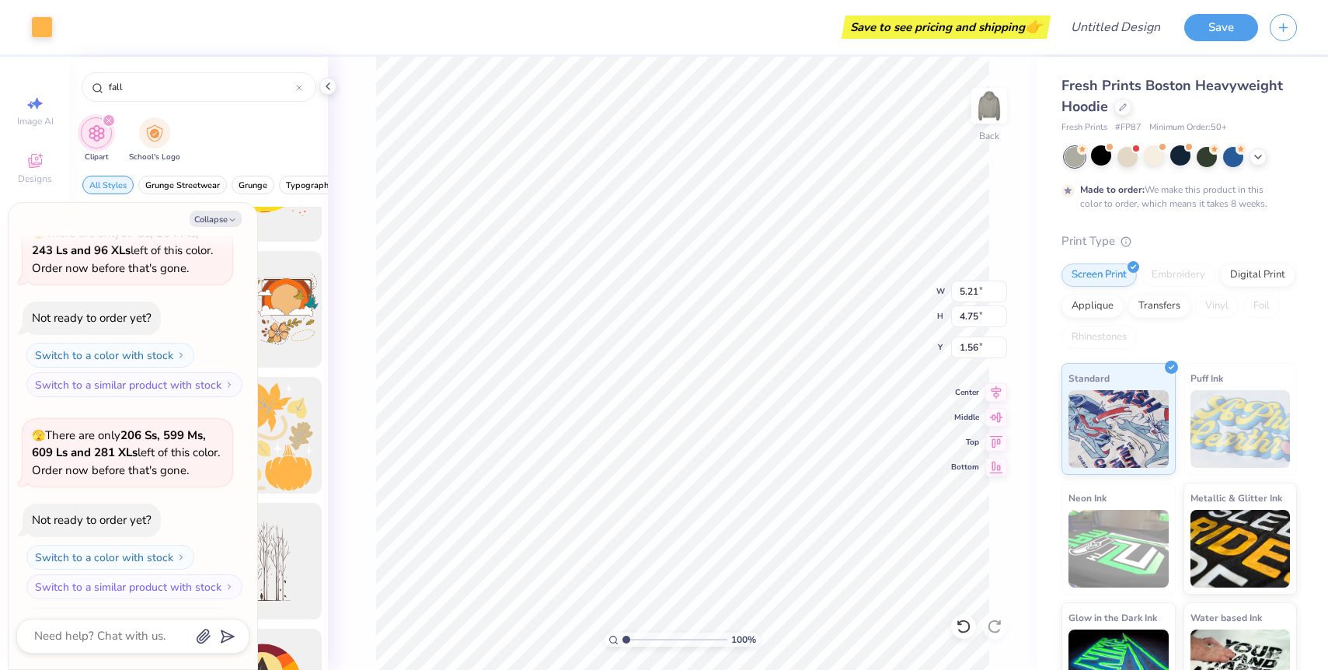
scroll to position [416, 0]
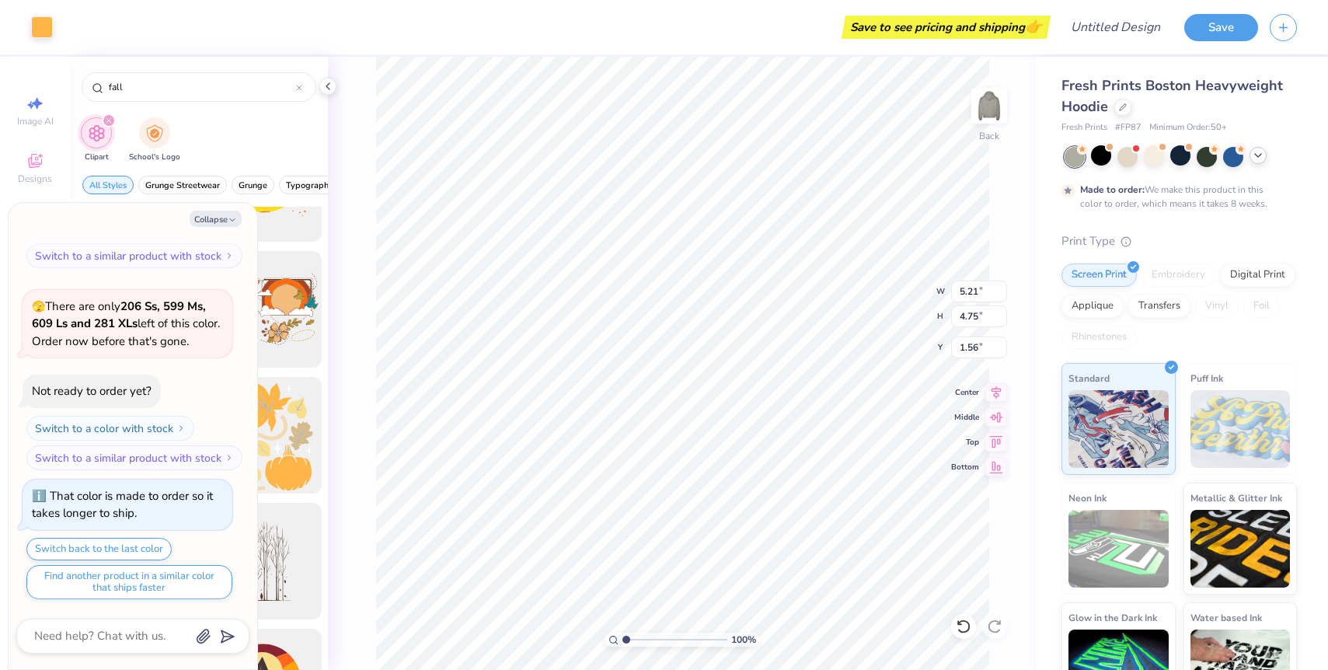
click at [1256, 155] on icon at bounding box center [1258, 155] width 12 height 12
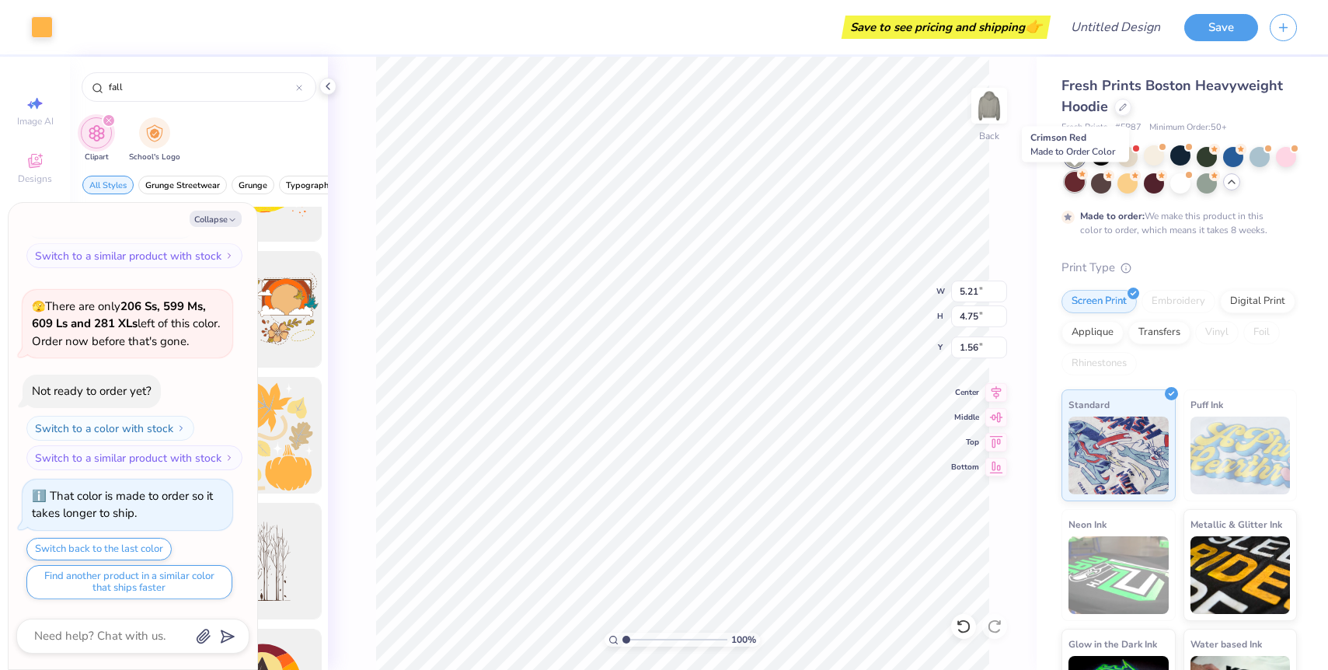
click at [1074, 182] on div at bounding box center [1075, 182] width 20 height 20
click at [1101, 176] on div at bounding box center [1101, 182] width 20 height 20
click at [1153, 182] on div at bounding box center [1154, 182] width 20 height 20
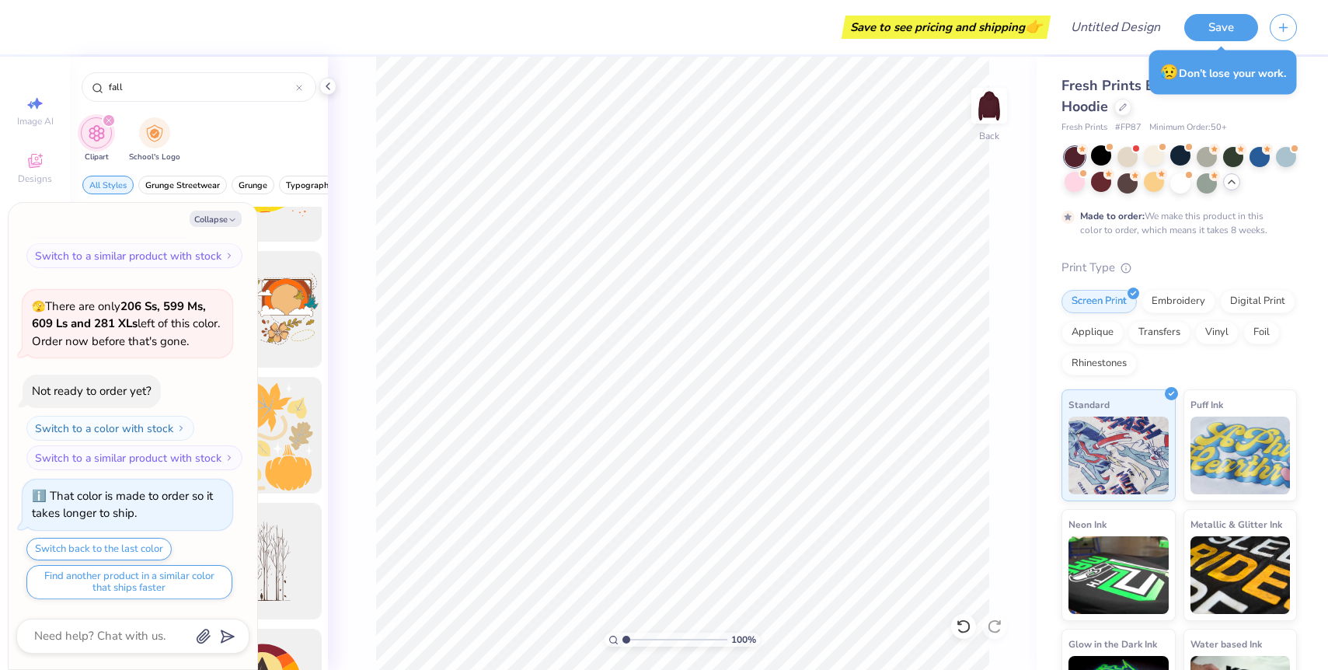
type textarea "x"
